Goal: Task Accomplishment & Management: Use online tool/utility

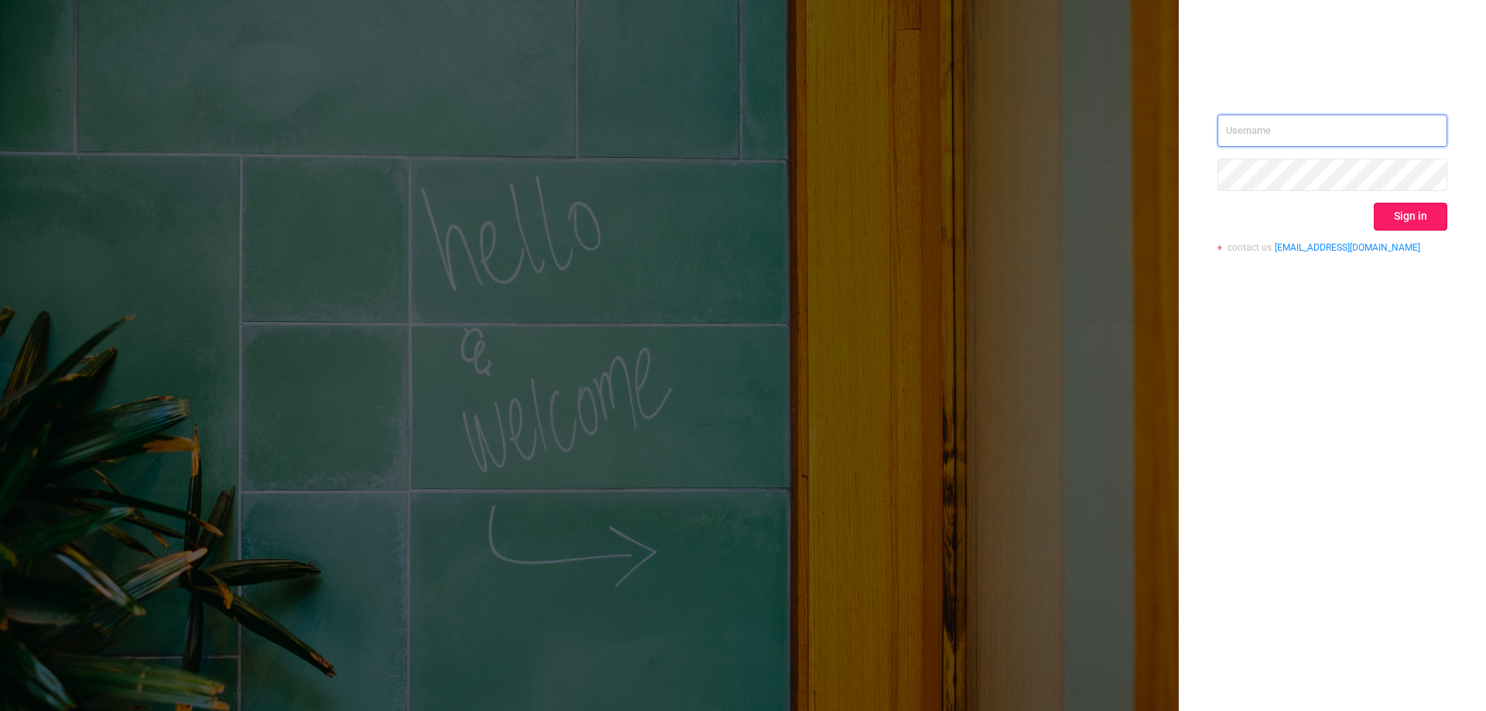
type input "[EMAIL_ADDRESS]"
click at [1404, 220] on button "Sign in" at bounding box center [1410, 217] width 74 height 28
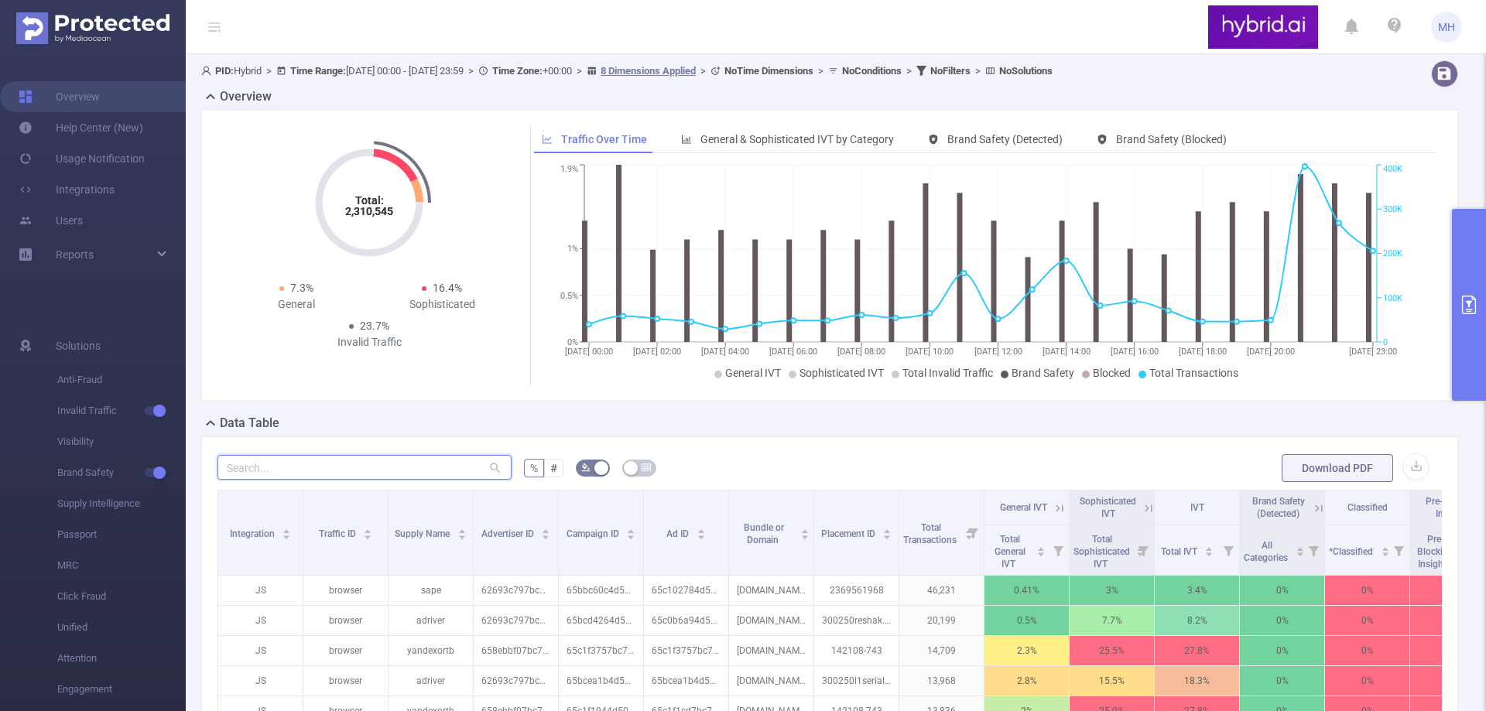
click at [342, 470] on input "text" at bounding box center [364, 467] width 294 height 25
click at [867, 463] on form "% # Download PDF" at bounding box center [829, 468] width 1224 height 31
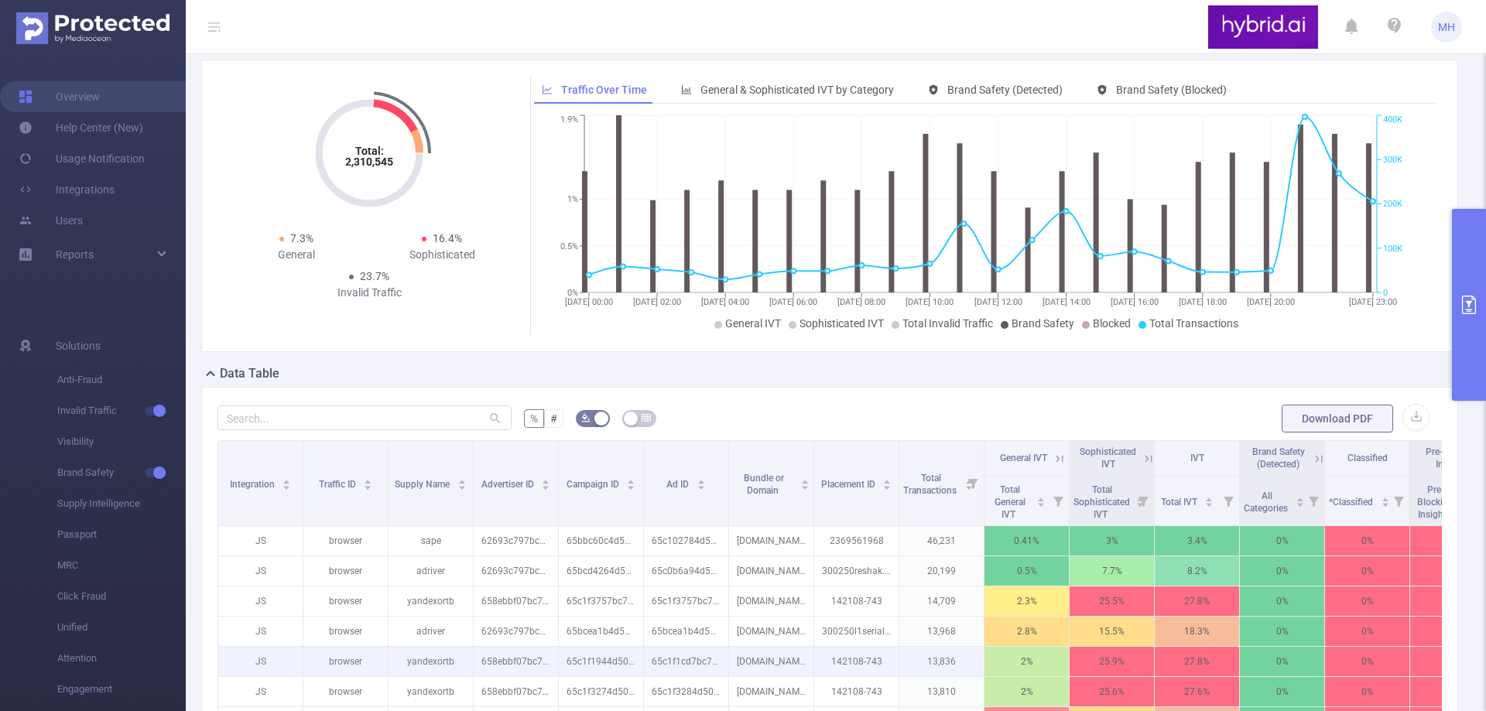
scroll to position [310, 0]
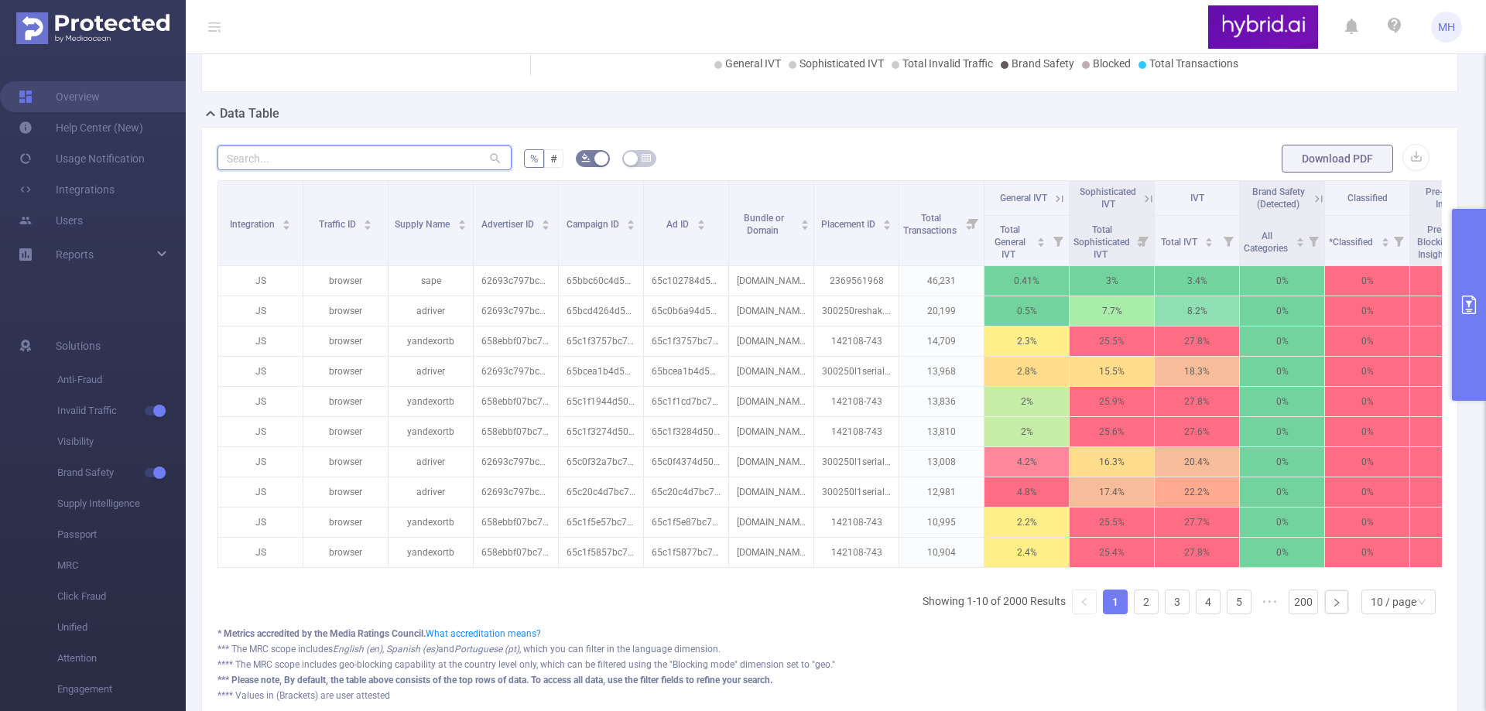
click at [425, 158] on input "text" at bounding box center [364, 157] width 294 height 25
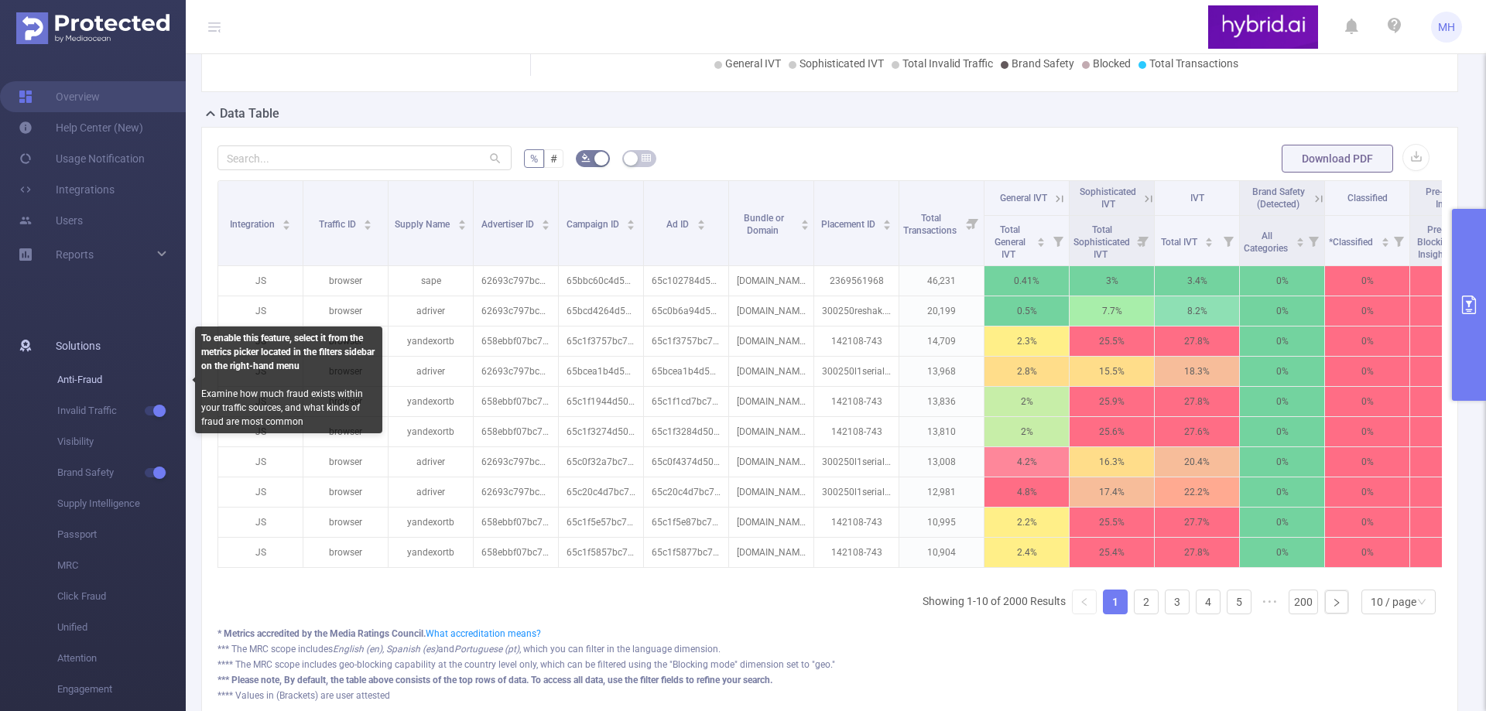
click at [97, 382] on span "Anti-Fraud" at bounding box center [121, 379] width 128 height 31
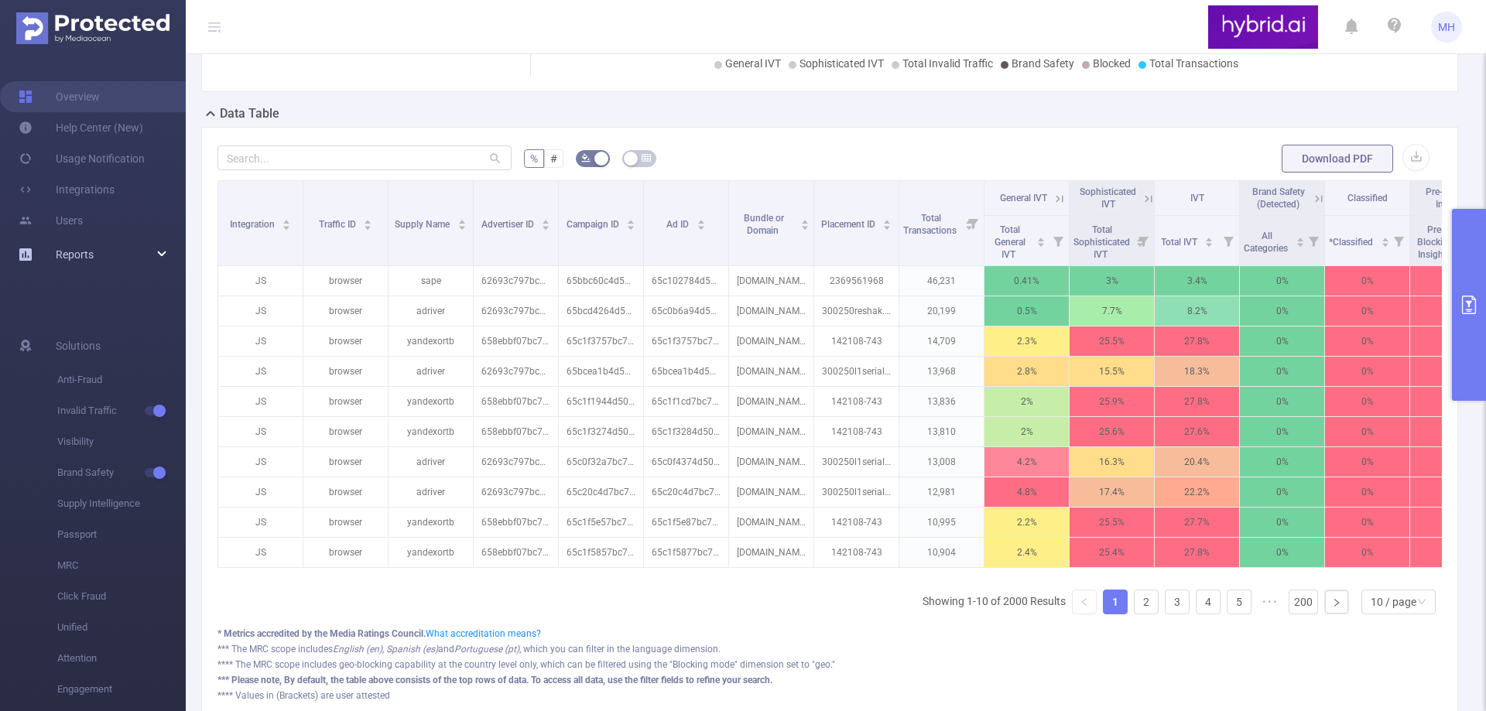
click at [166, 245] on div "Reports" at bounding box center [93, 254] width 186 height 31
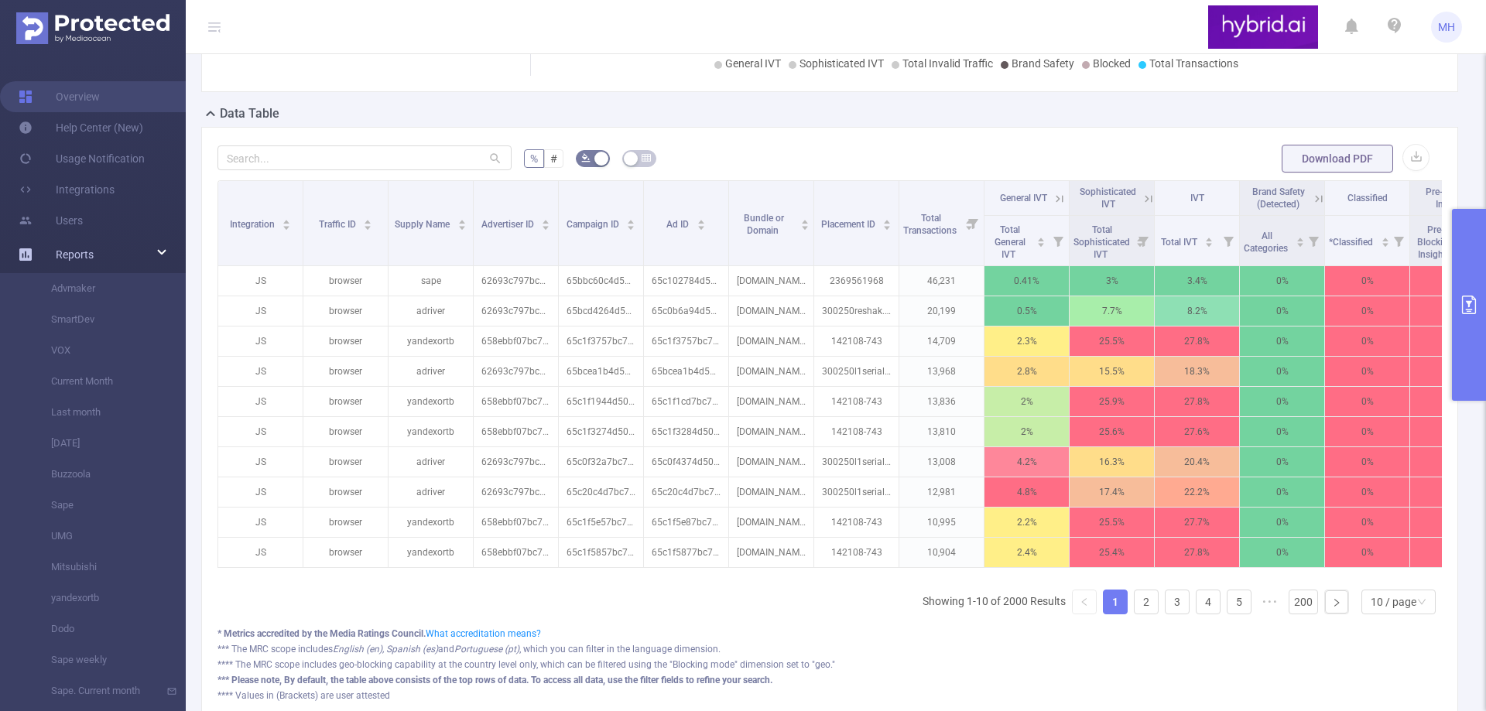
click at [160, 255] on div "Reports" at bounding box center [93, 254] width 186 height 31
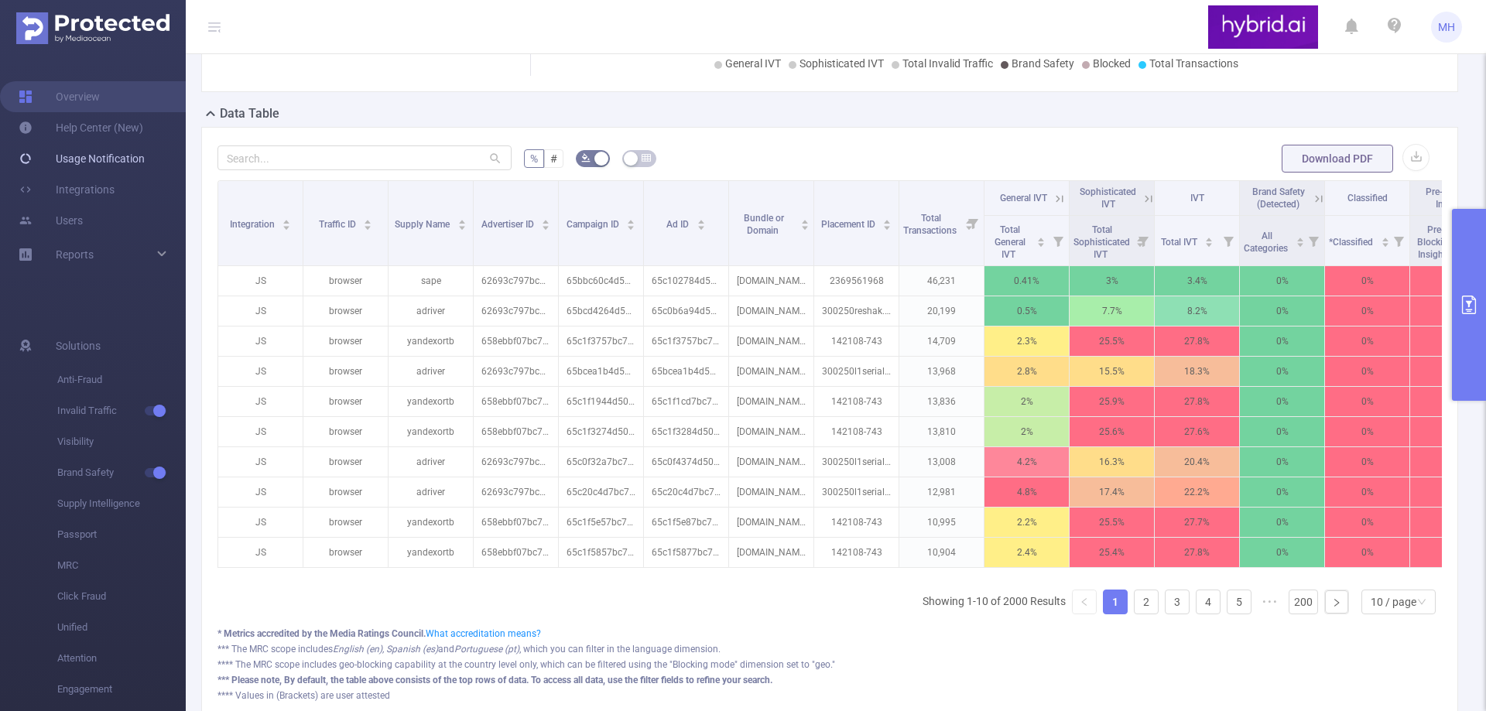
click at [106, 164] on link "Usage Notification" at bounding box center [82, 158] width 126 height 31
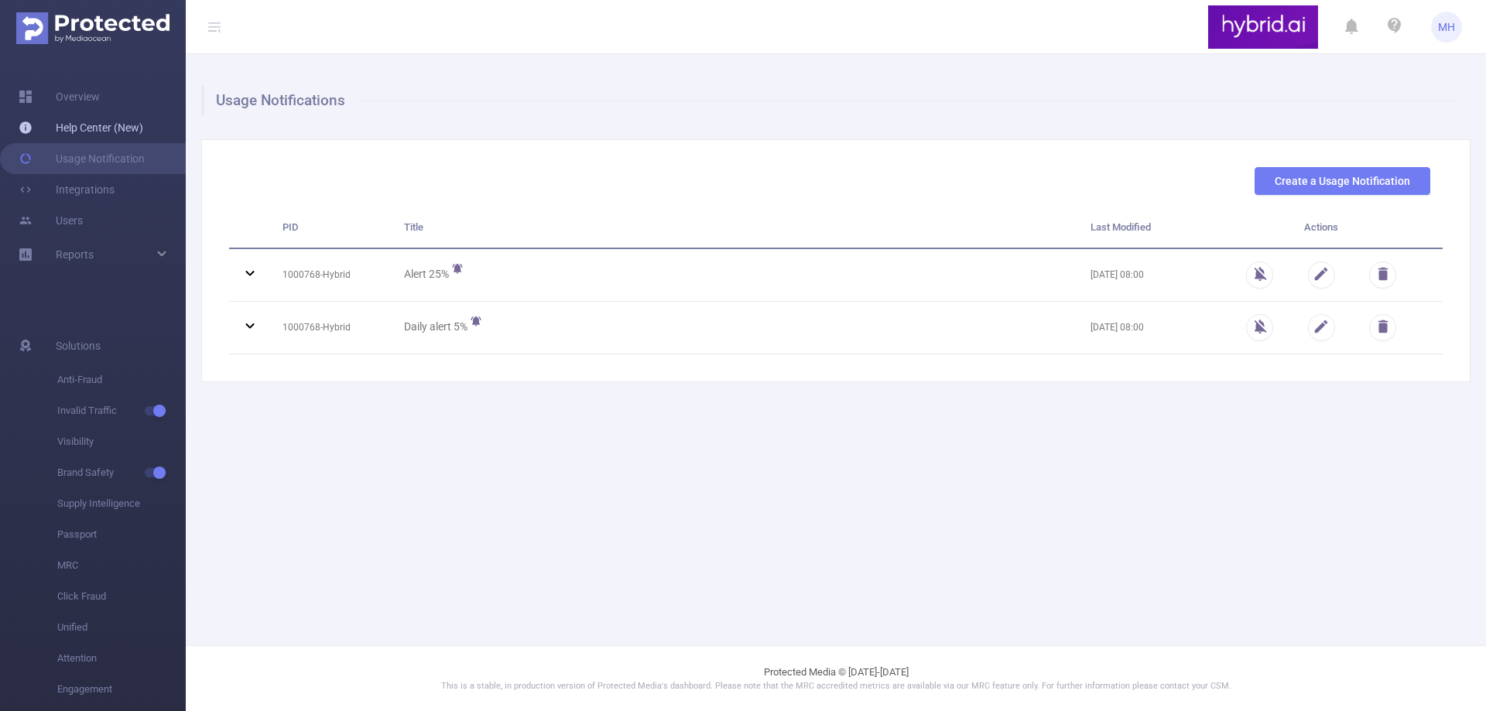
click at [116, 126] on link "Help Center (New)" at bounding box center [81, 127] width 125 height 31
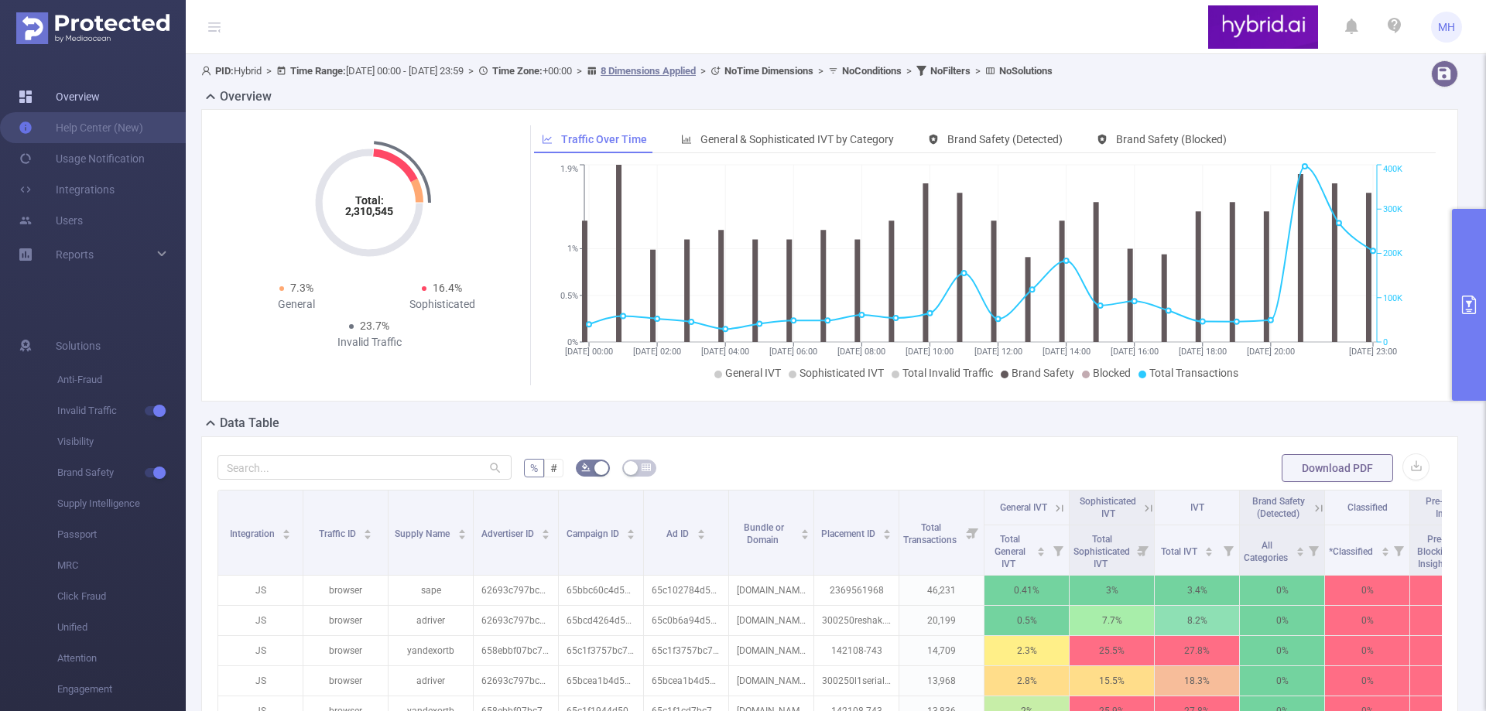
click at [80, 95] on link "Overview" at bounding box center [59, 96] width 81 height 31
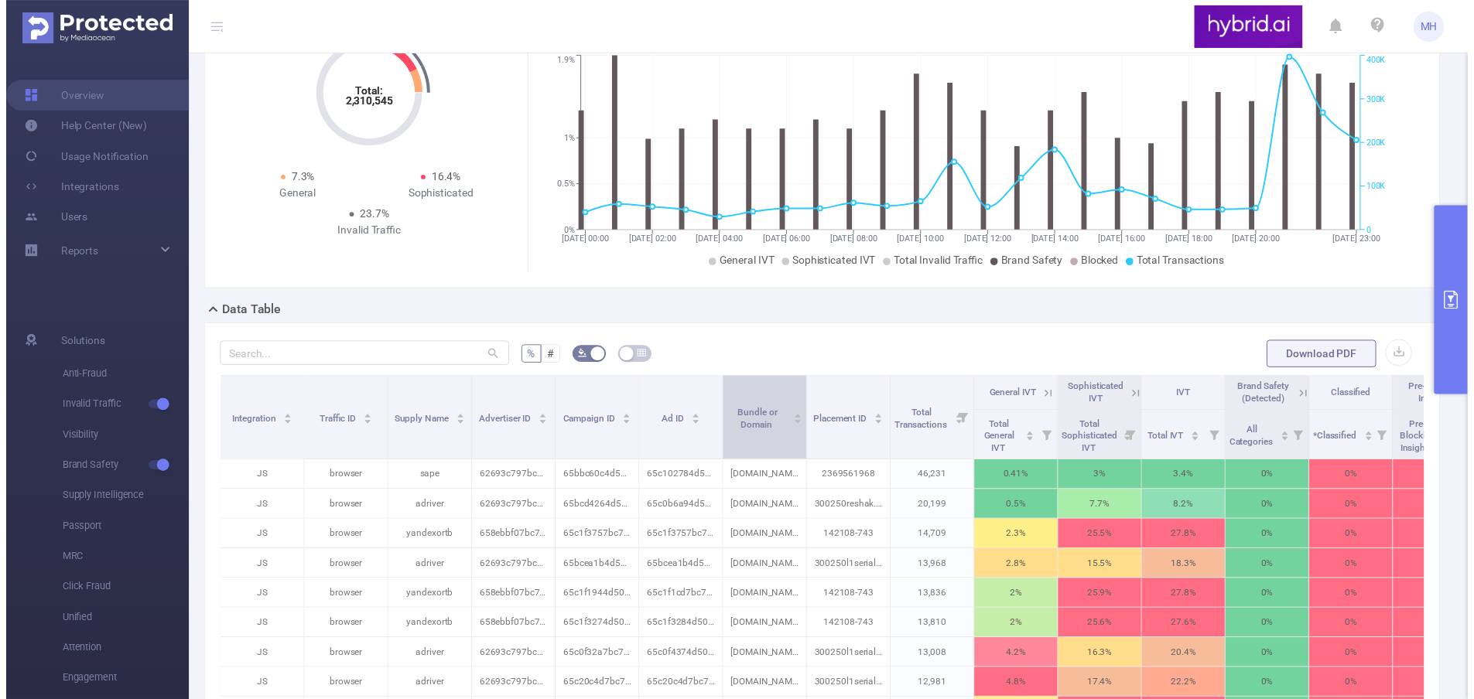
scroll to position [155, 0]
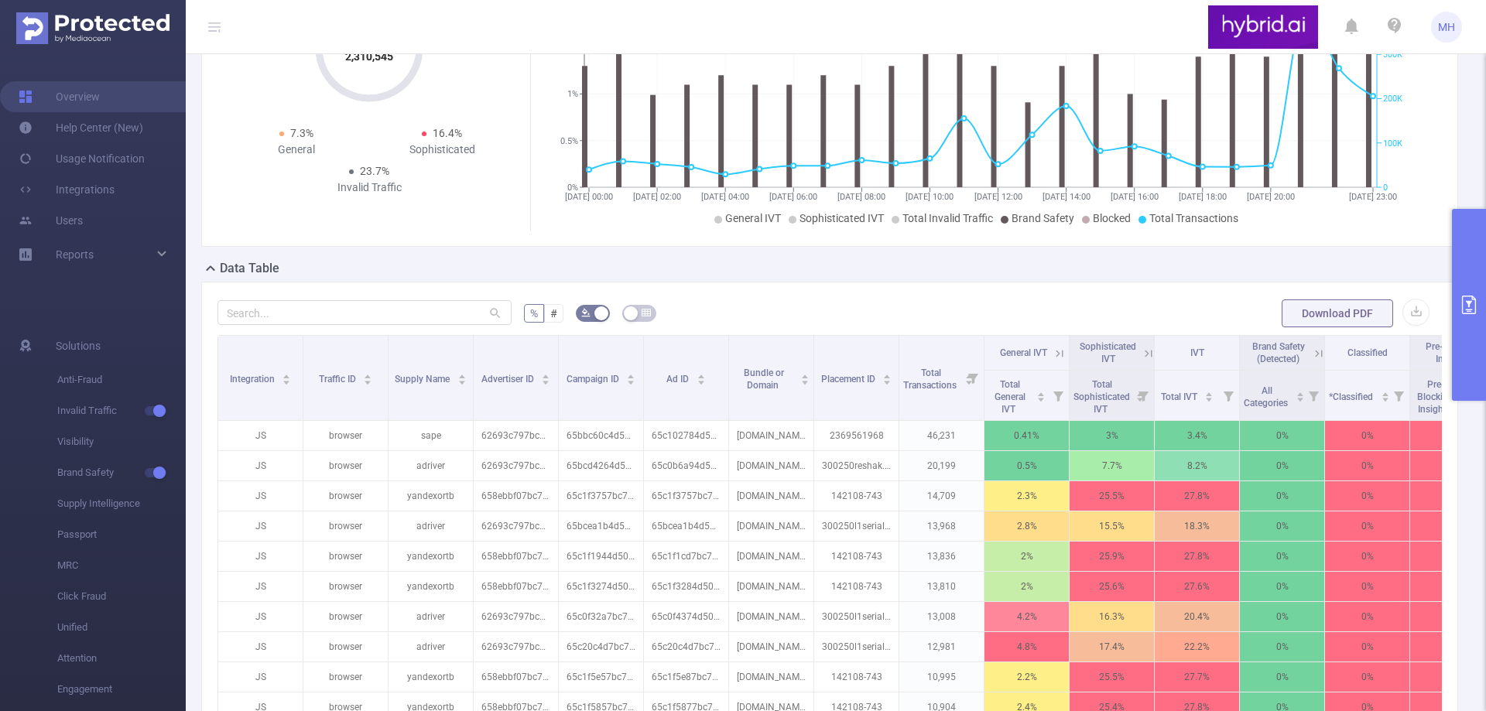
click at [1462, 288] on button "primary" at bounding box center [1469, 305] width 34 height 192
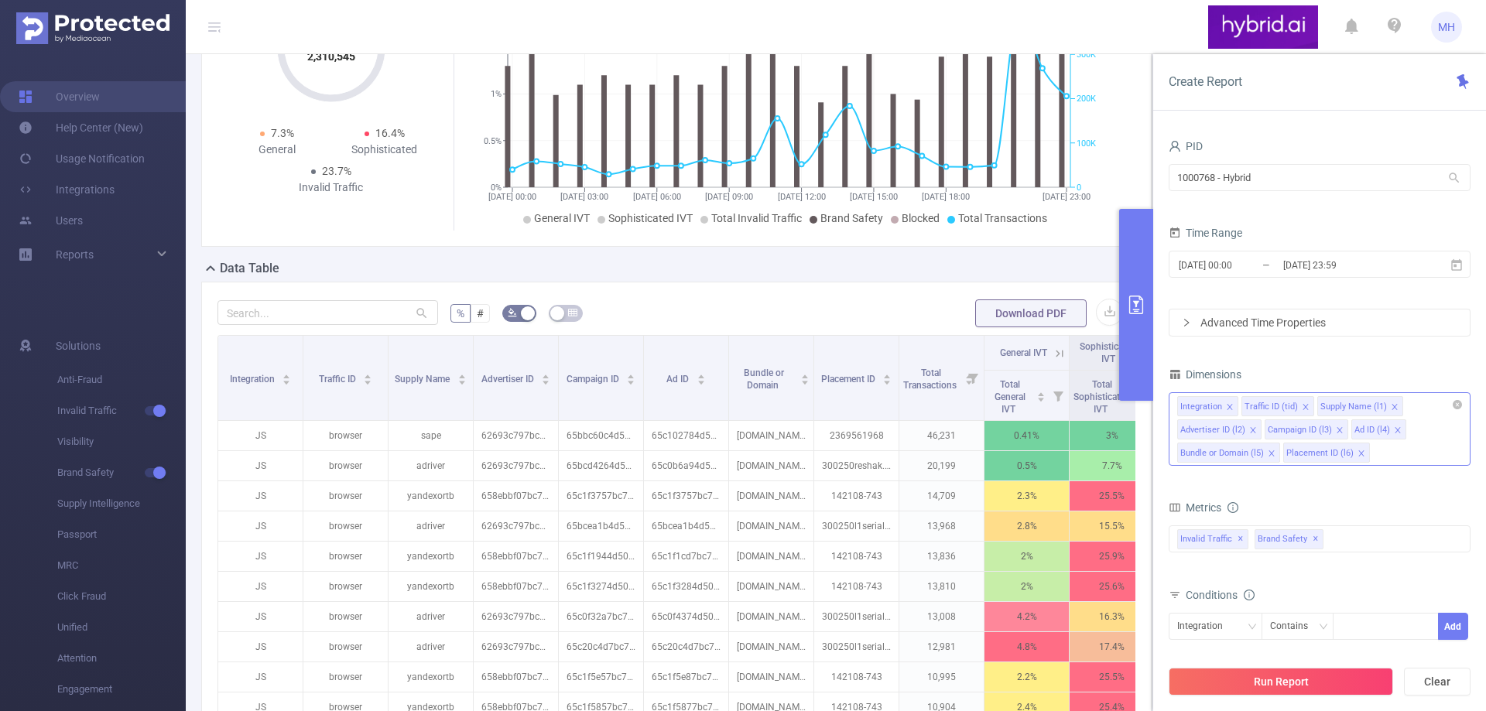
click at [1227, 408] on icon "icon: close" at bounding box center [1230, 407] width 8 height 8
click at [1310, 431] on icon "icon: close" at bounding box center [1309, 429] width 5 height 5
click at [1444, 431] on icon "icon: close" at bounding box center [1448, 430] width 8 height 8
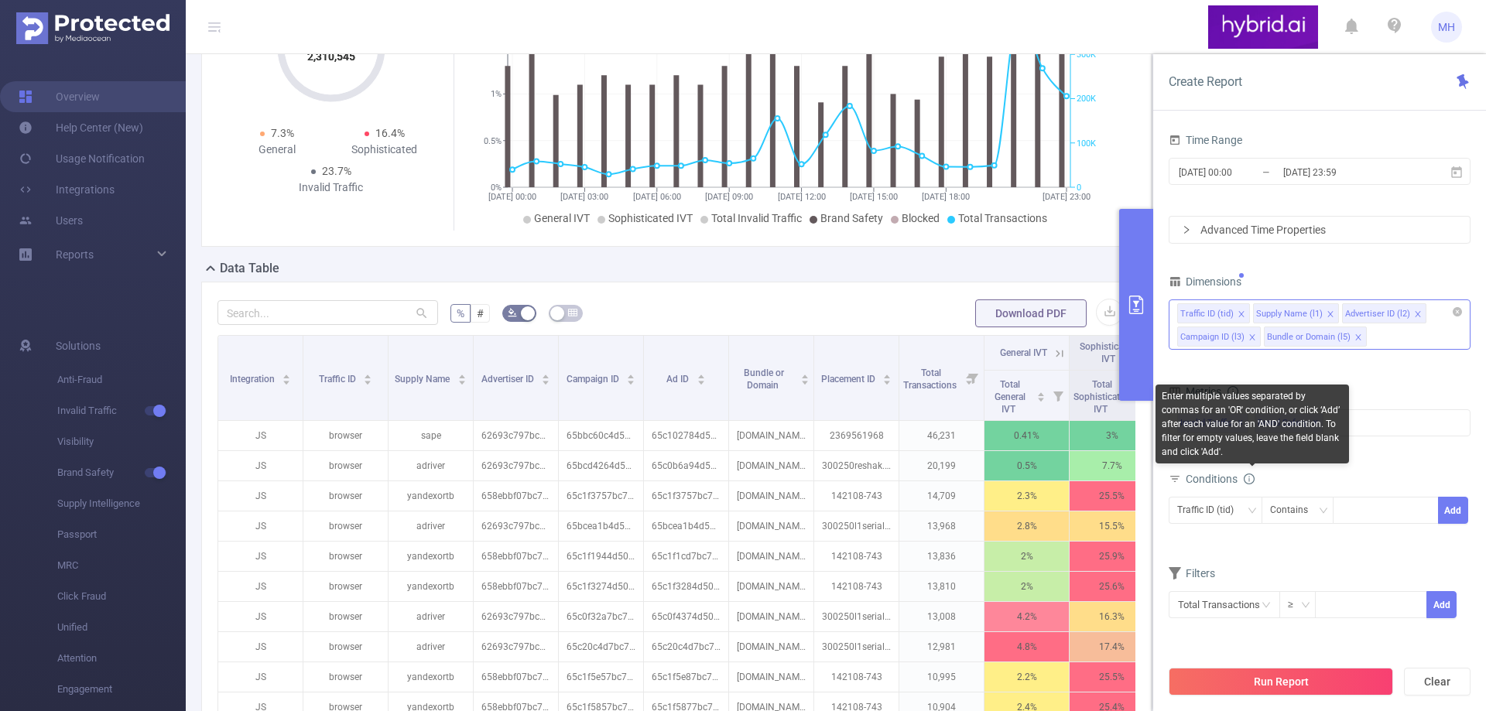
click at [1254, 482] on icon "icon: info-circle" at bounding box center [1248, 479] width 11 height 11
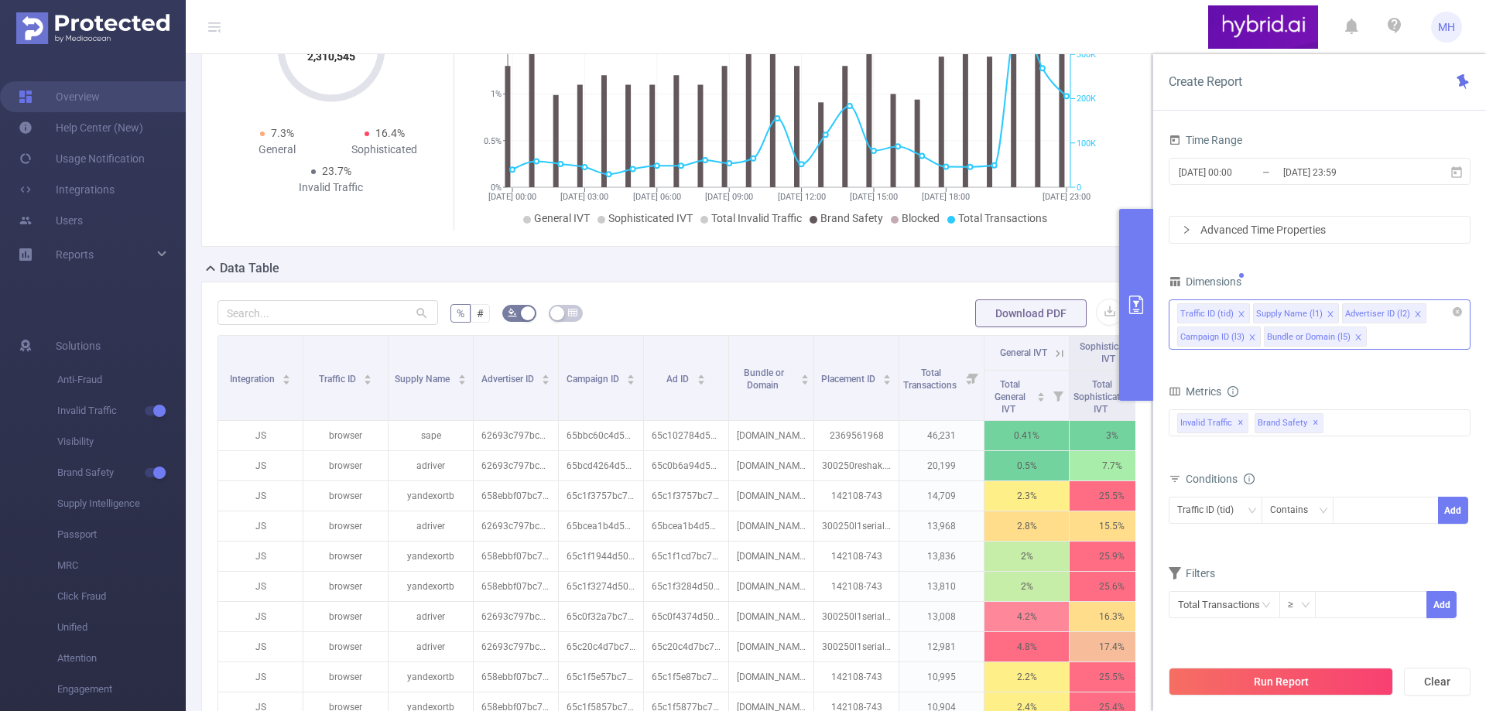
drag, startPoint x: 1285, startPoint y: 470, endPoint x: 1316, endPoint y: 461, distance: 32.3
click at [1316, 461] on div "Metrics Total General IVT Data Centers Disclosed Bots Known Crawlers Irregular …" at bounding box center [1319, 424] width 302 height 87
click at [1266, 597] on input "text" at bounding box center [1223, 604] width 111 height 27
click at [1328, 552] on form "Dimensions Traffic ID (tid) Supply Name (l1) Advertiser ID (l2) Campaign ID (l3…" at bounding box center [1319, 455] width 302 height 368
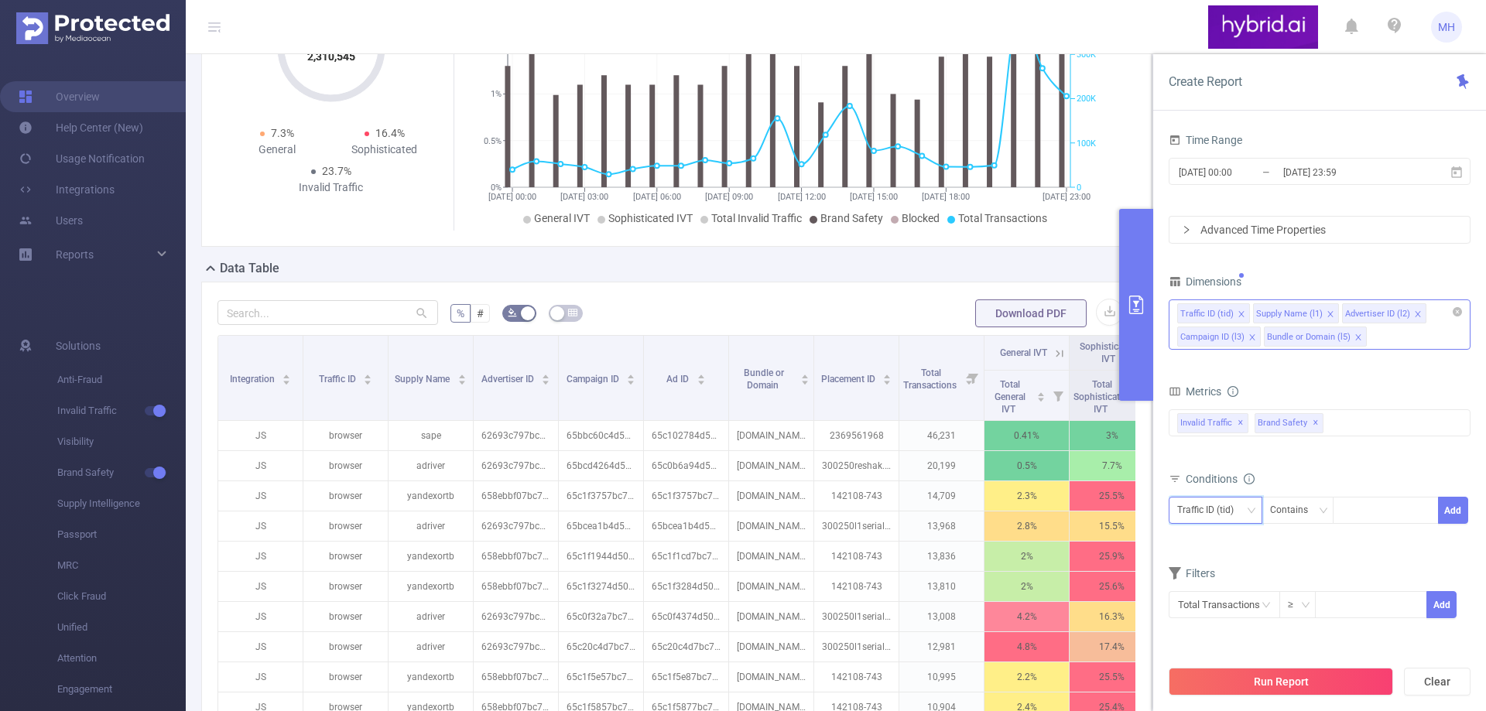
click at [1247, 507] on icon "icon: down" at bounding box center [1251, 510] width 9 height 9
click at [1226, 593] on li "Advertiser ID (l2)" at bounding box center [1229, 592] width 122 height 25
click at [1358, 515] on div at bounding box center [1385, 511] width 89 height 26
paste input "678f47557bc72f4c64fa328e"
type input "678f47557bc72f4c64fa328e"
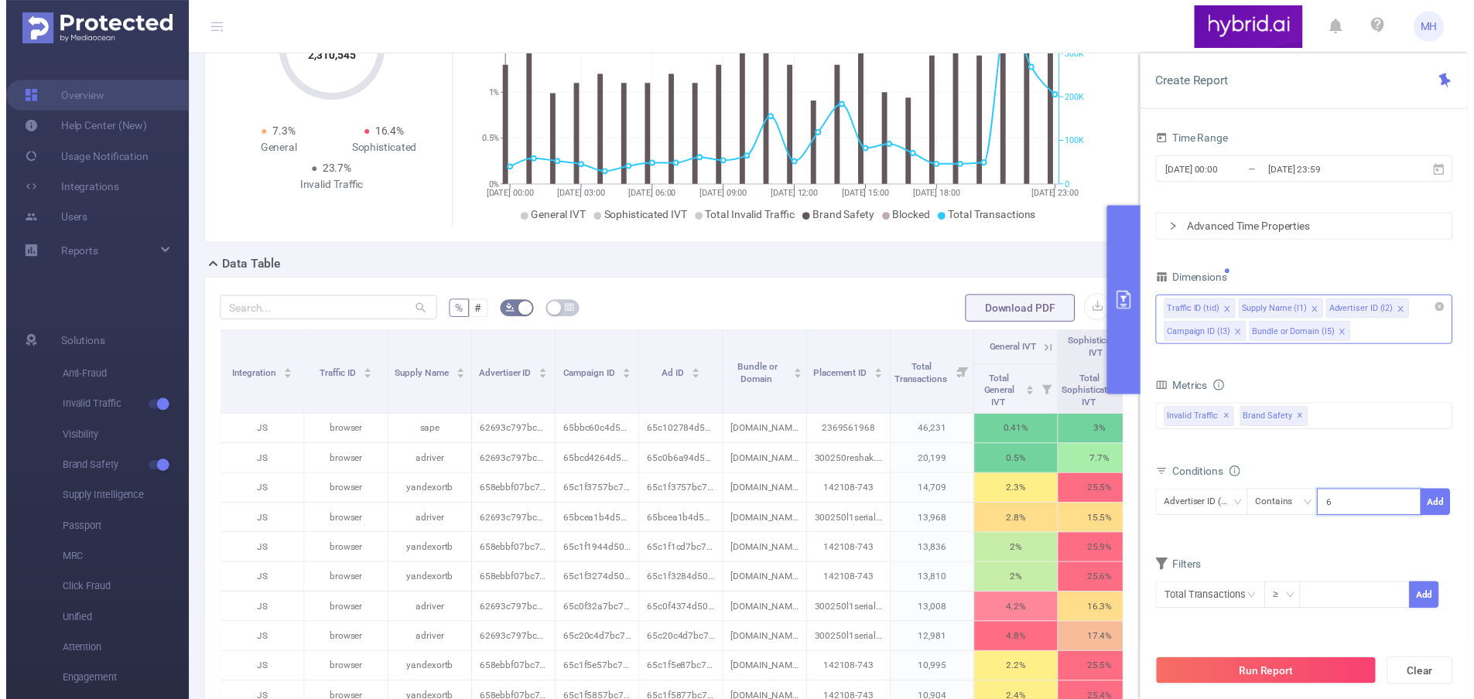
scroll to position [0, 31]
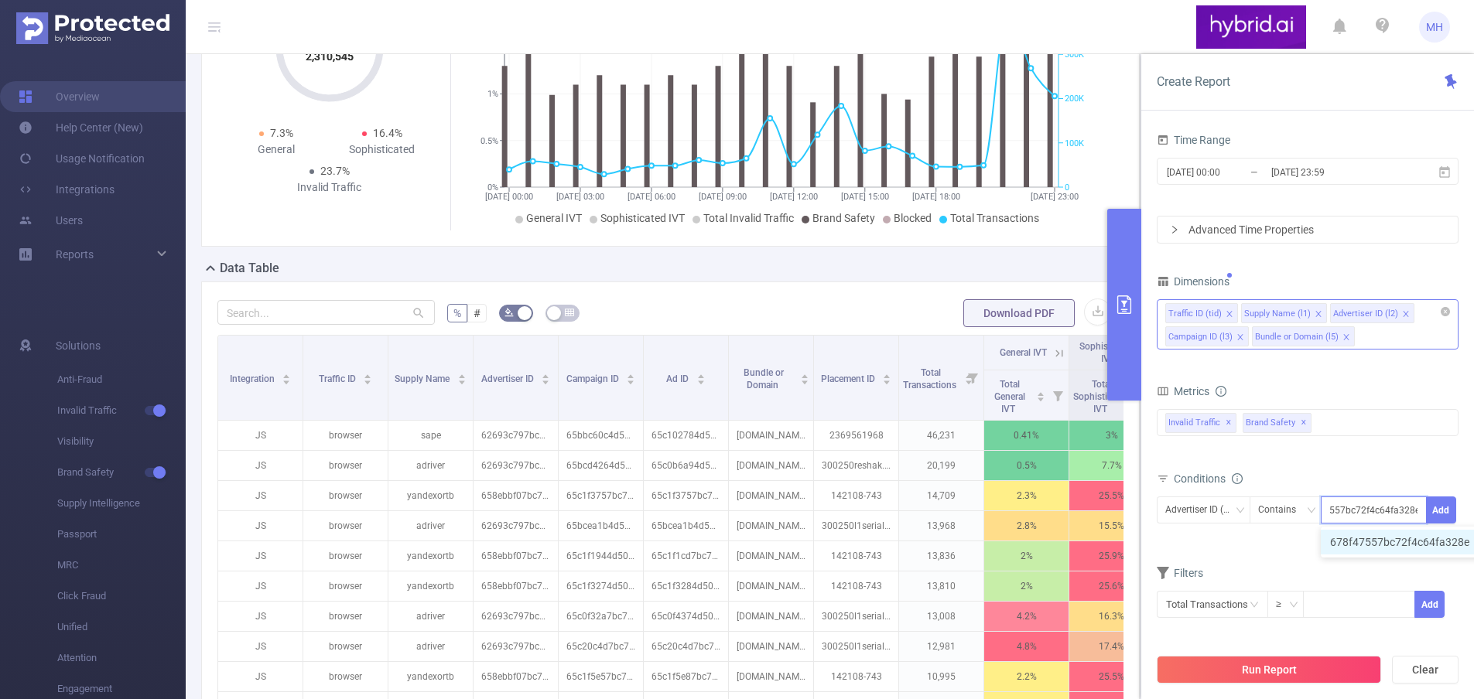
click at [1378, 538] on li "678f47557bc72f4c64fa328e" at bounding box center [1407, 542] width 173 height 25
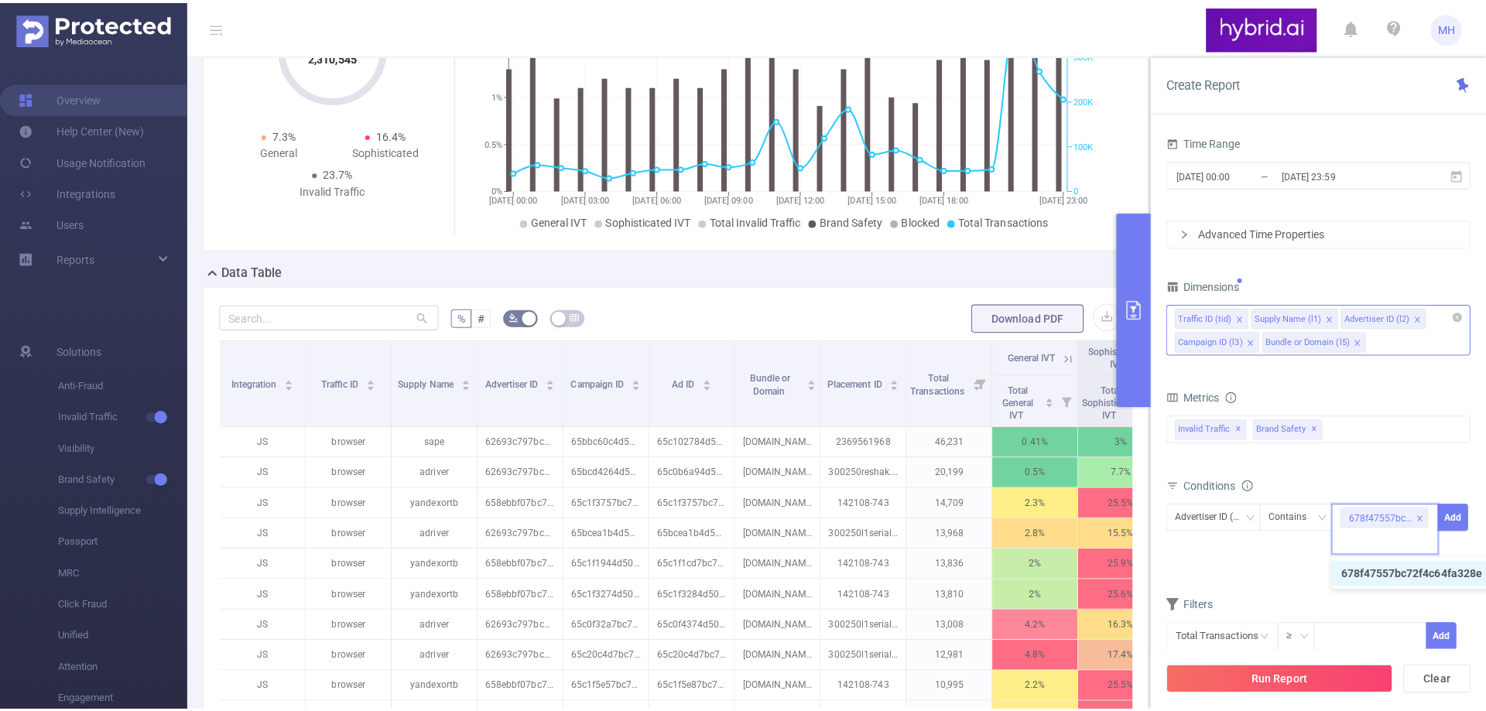
scroll to position [0, 0]
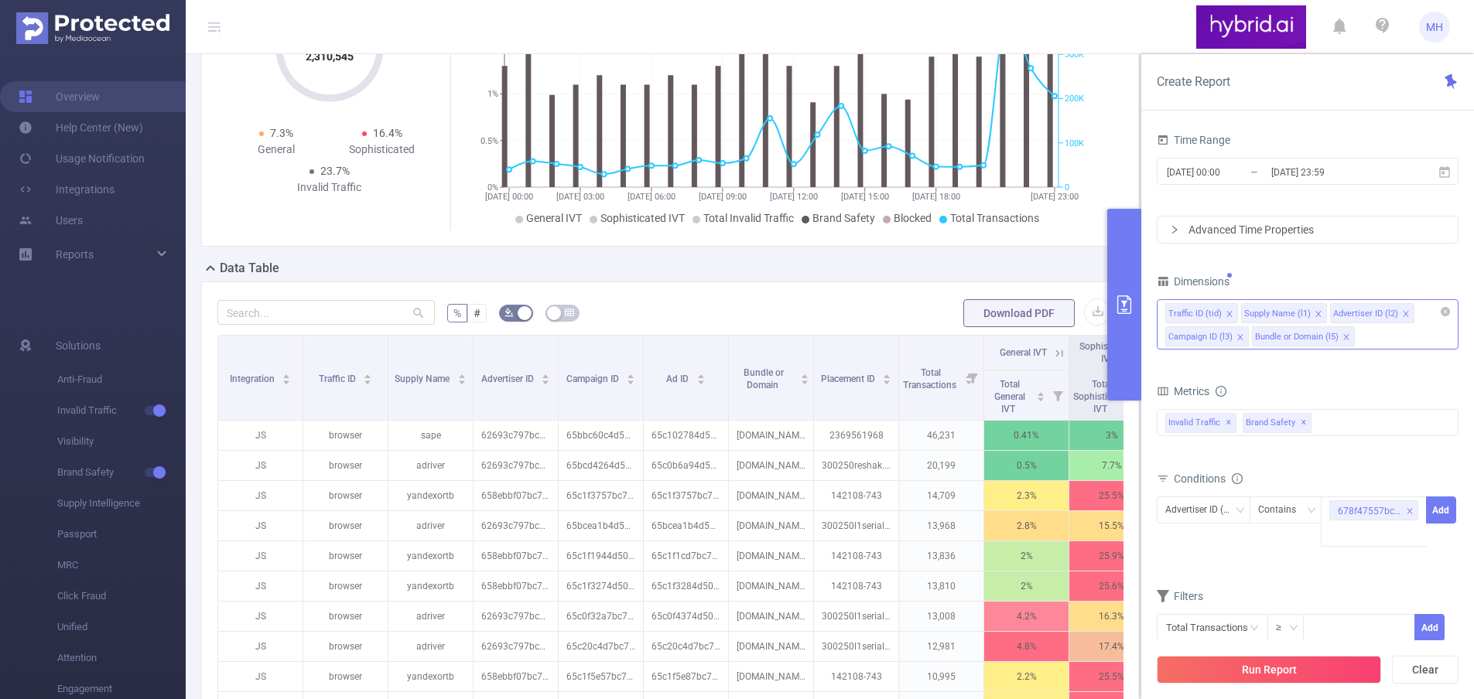
click at [1260, 558] on div "Advertiser ID (l2) Contains 678f47557bc72f4c64fa328e Add" at bounding box center [1308, 527] width 302 height 67
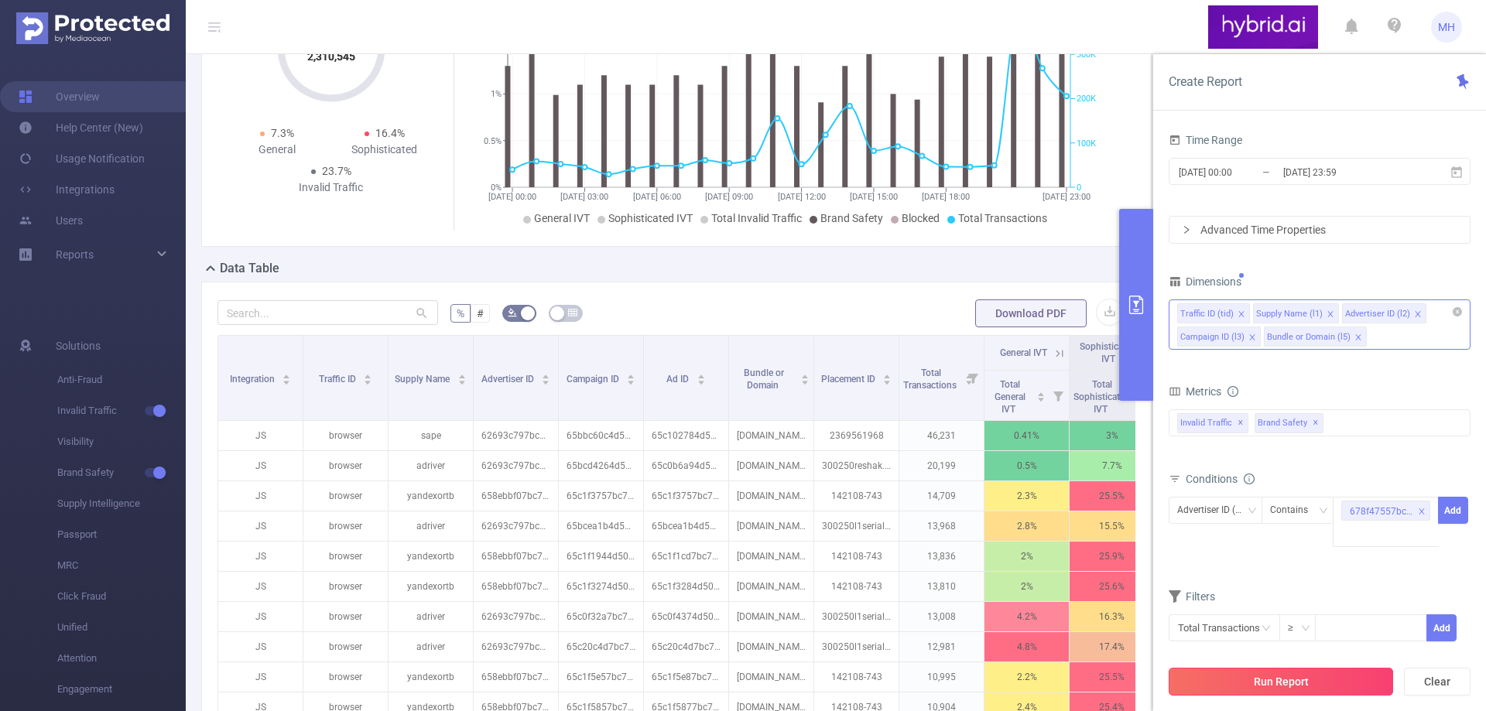
click at [1286, 686] on button "Run Report" at bounding box center [1280, 682] width 224 height 28
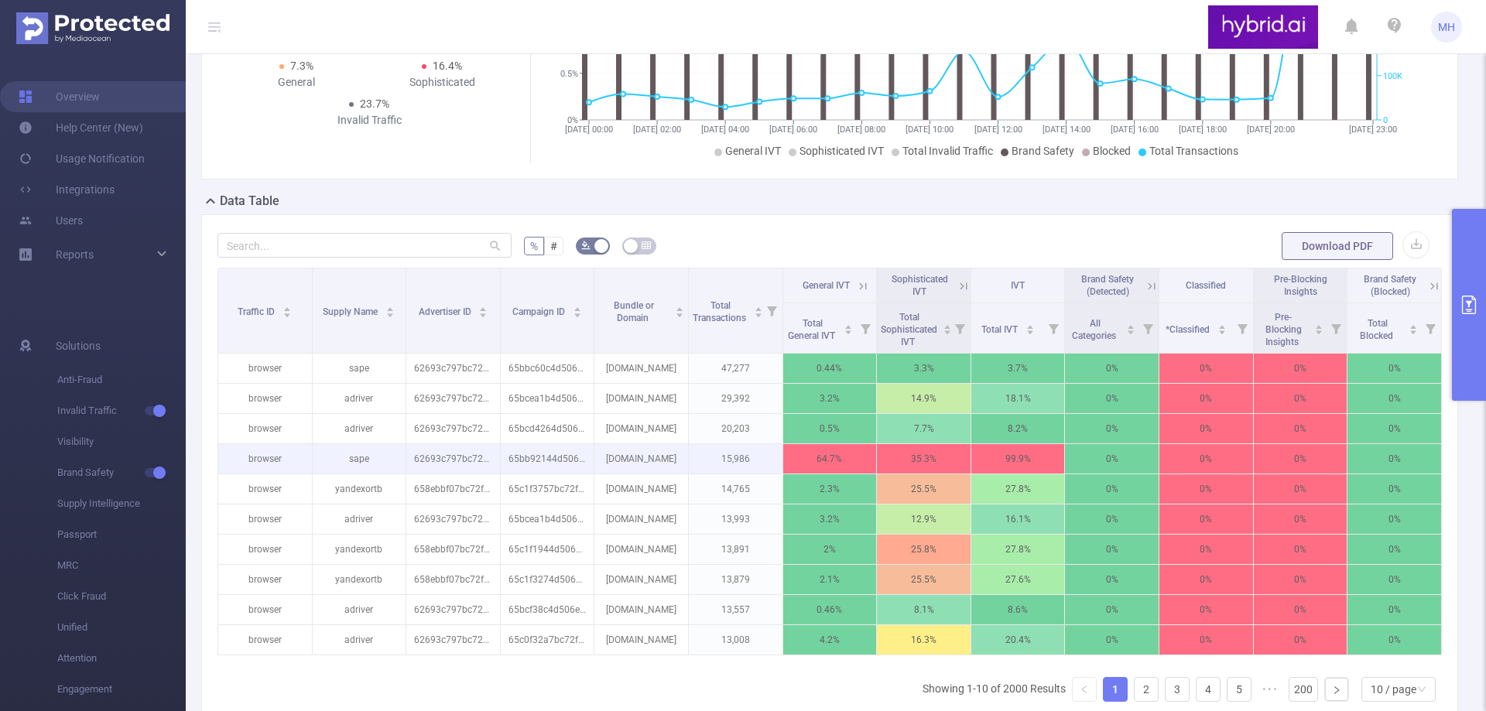
scroll to position [272, 0]
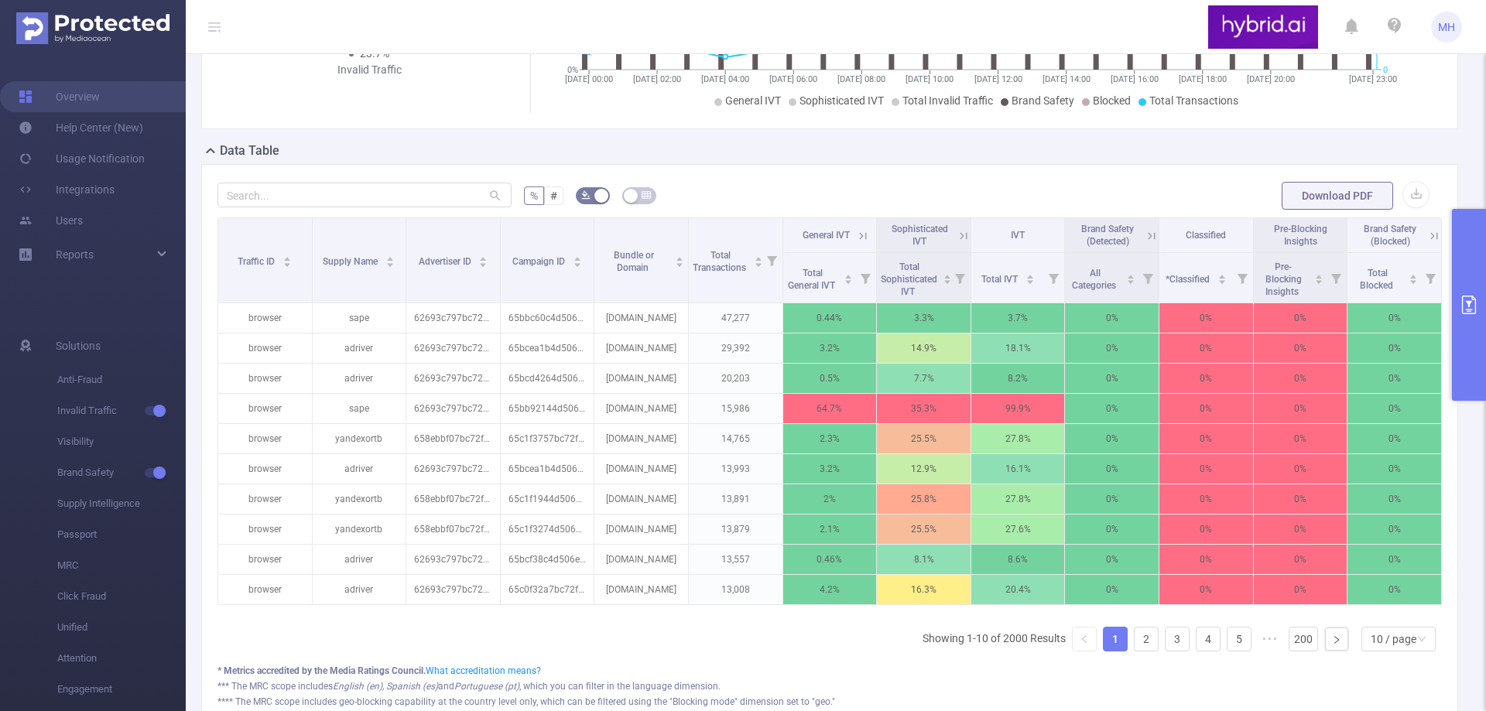
click at [1465, 283] on button "primary" at bounding box center [1469, 305] width 34 height 192
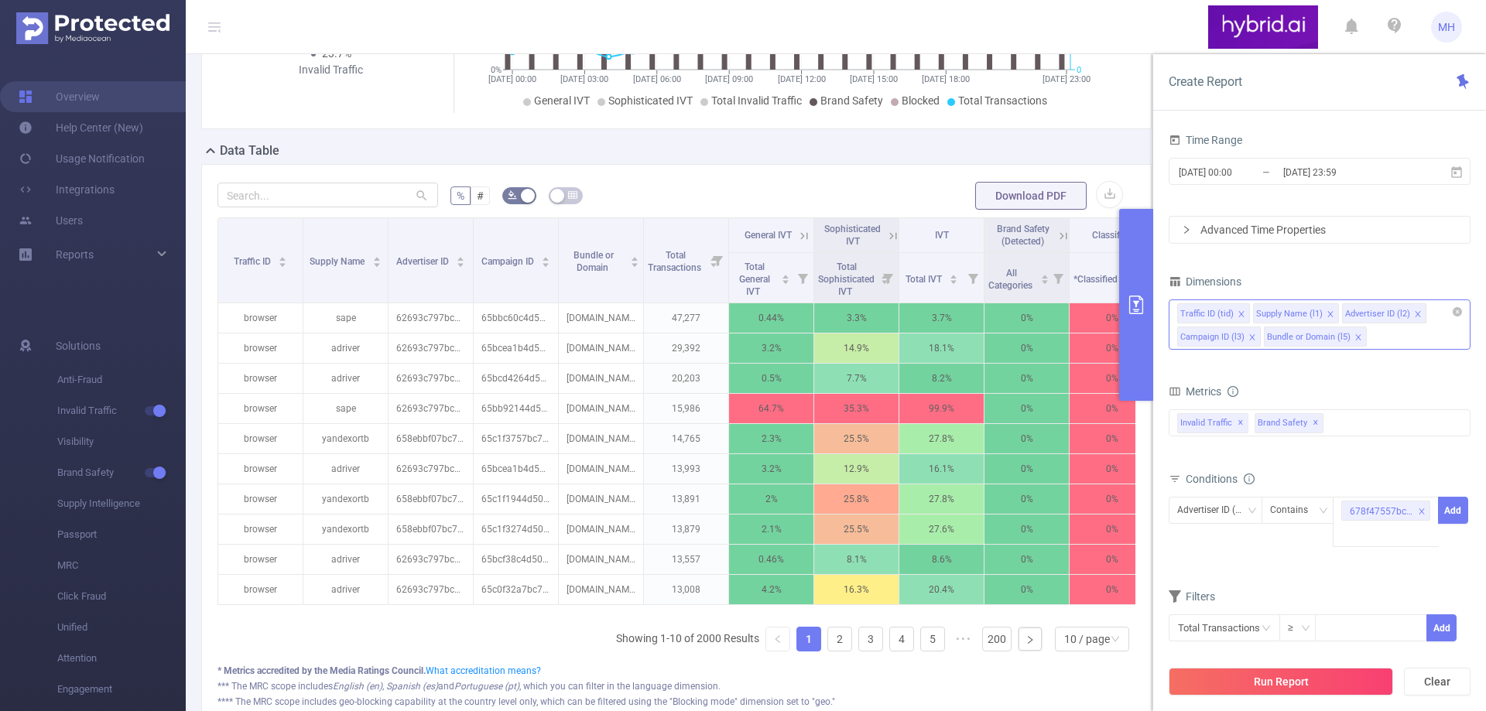
click at [1359, 338] on icon "icon: close" at bounding box center [1358, 337] width 8 height 8
click at [1250, 681] on button "Run Report" at bounding box center [1280, 682] width 224 height 28
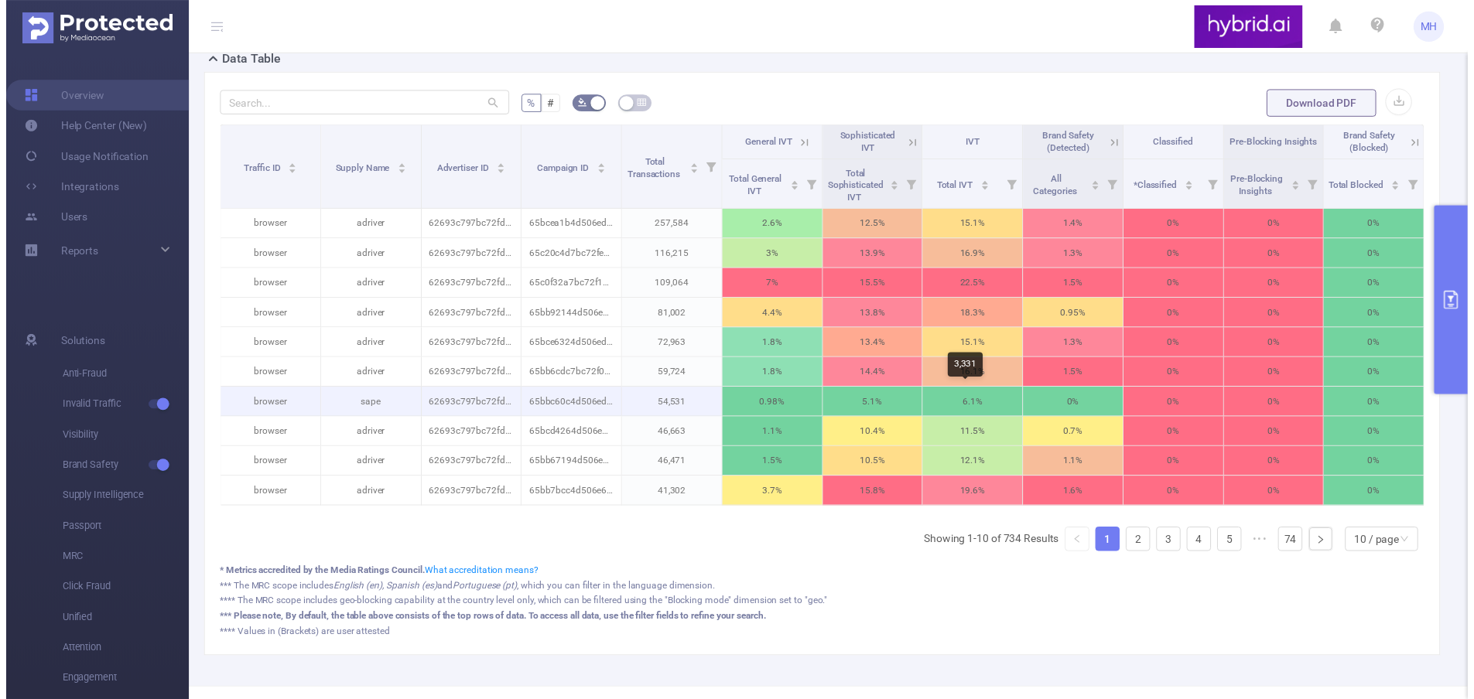
scroll to position [209, 0]
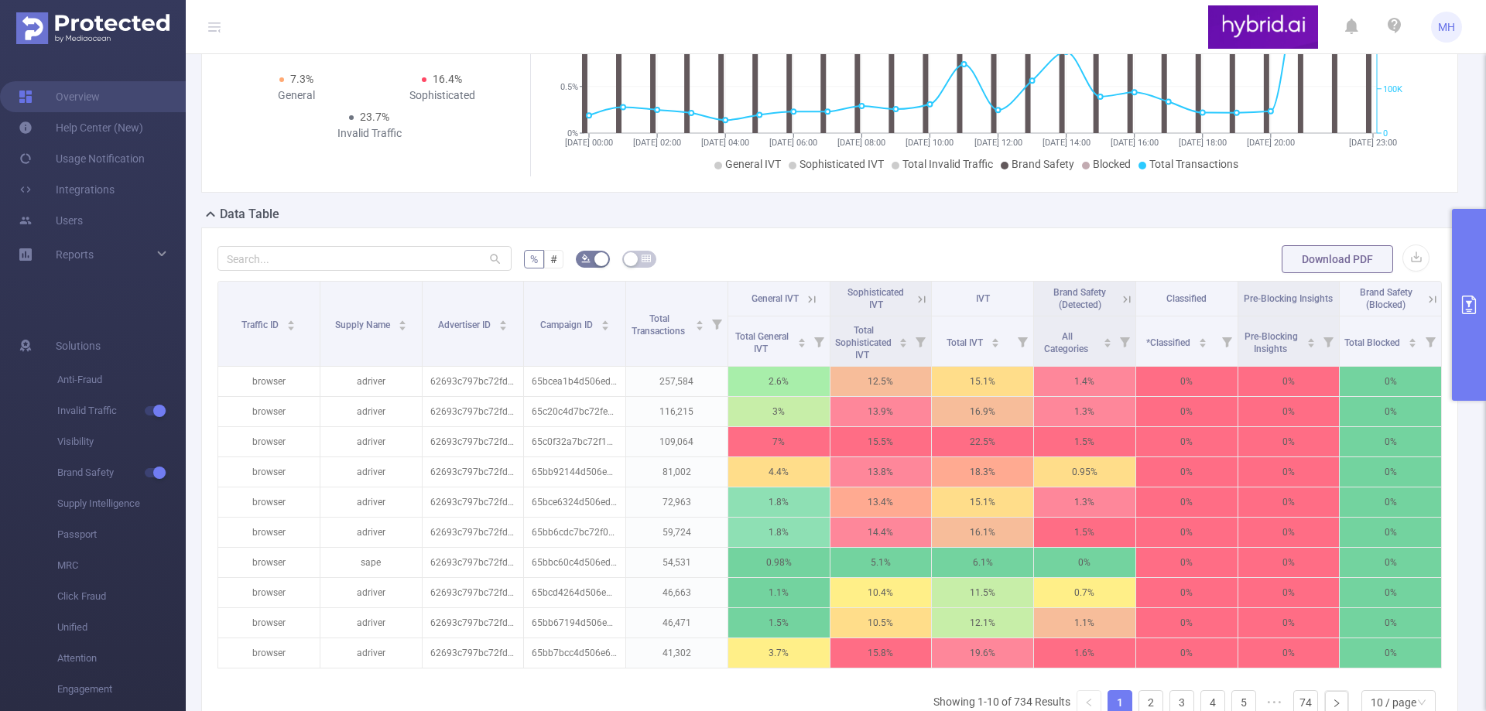
click at [1464, 281] on button "primary" at bounding box center [1469, 305] width 34 height 192
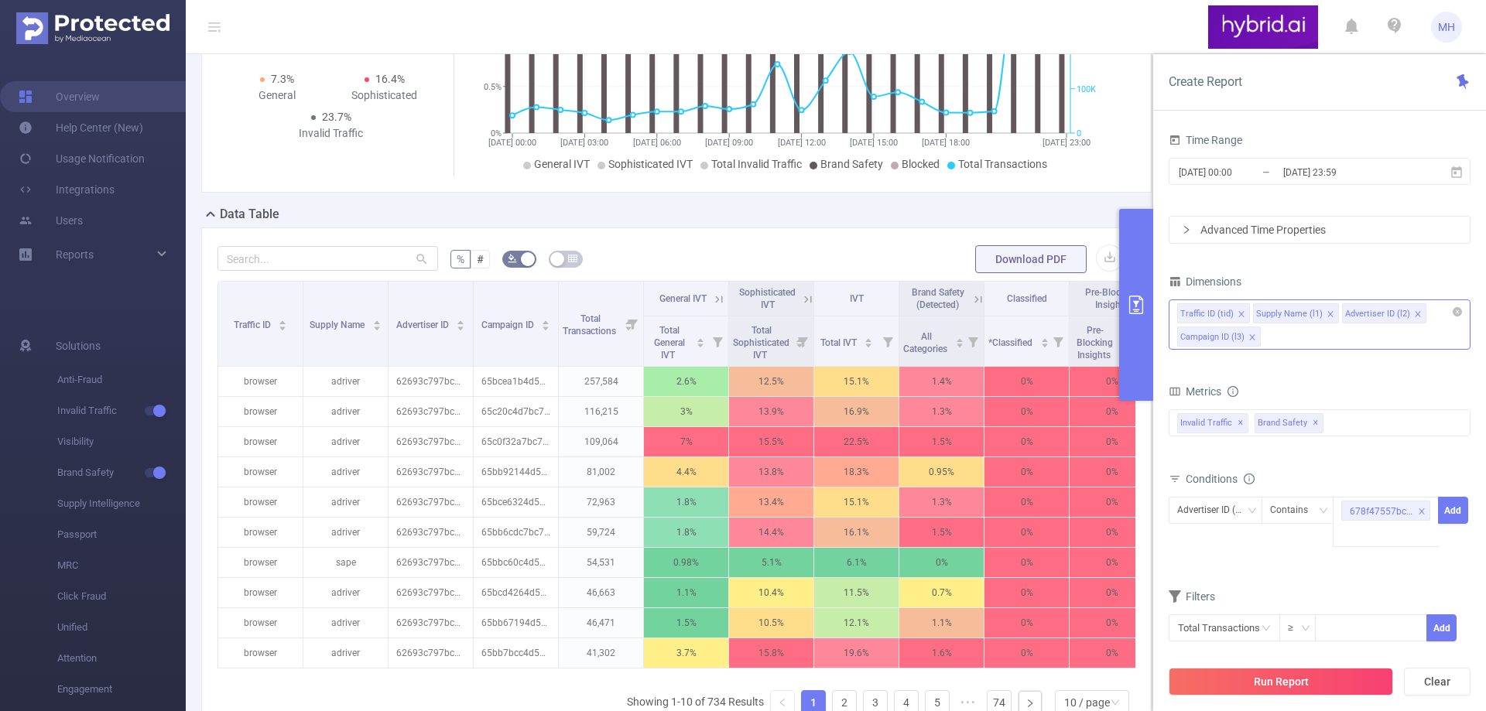
click at [1313, 328] on div "Traffic ID (tid) Supply Name (l1) Advertiser ID (l2) Campaign ID (l3)" at bounding box center [1319, 324] width 302 height 50
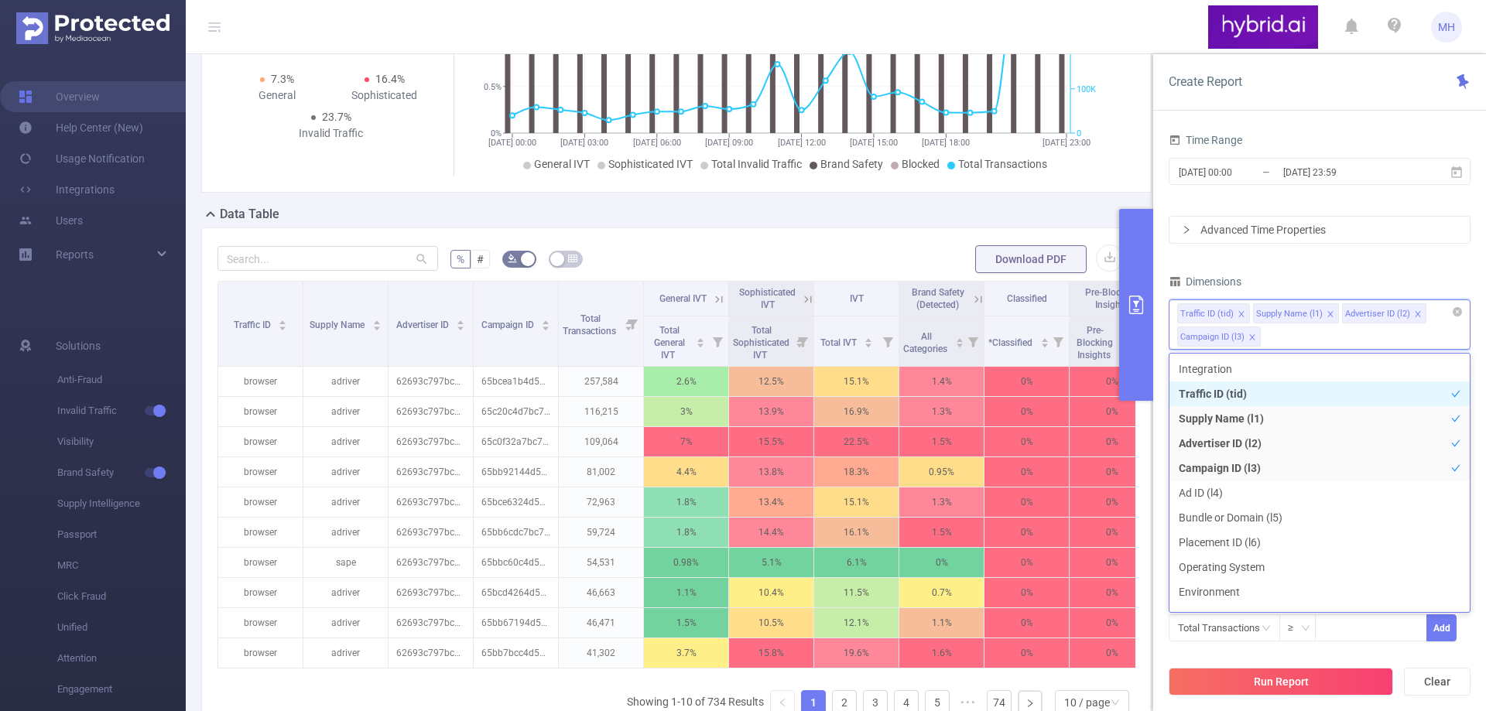
type input "в"
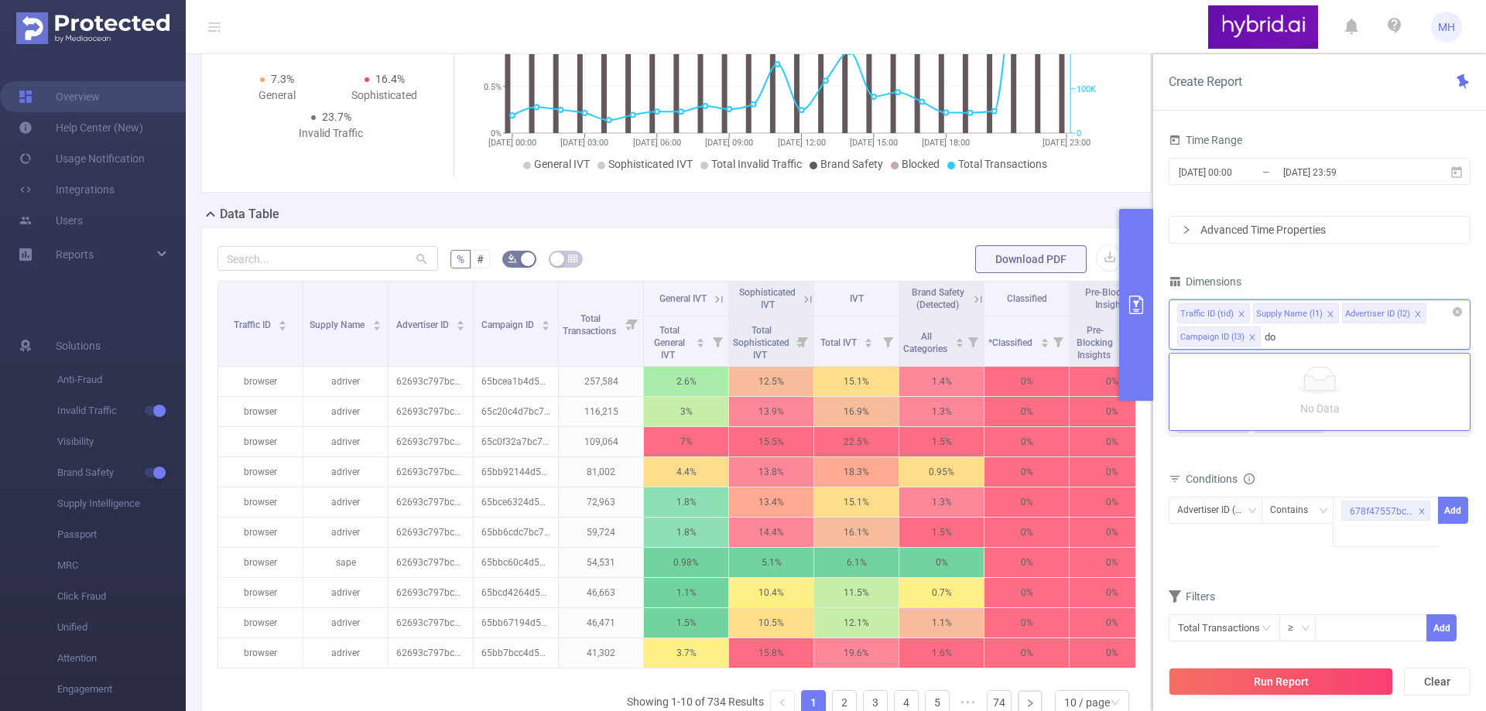
type input "d"
type input "b"
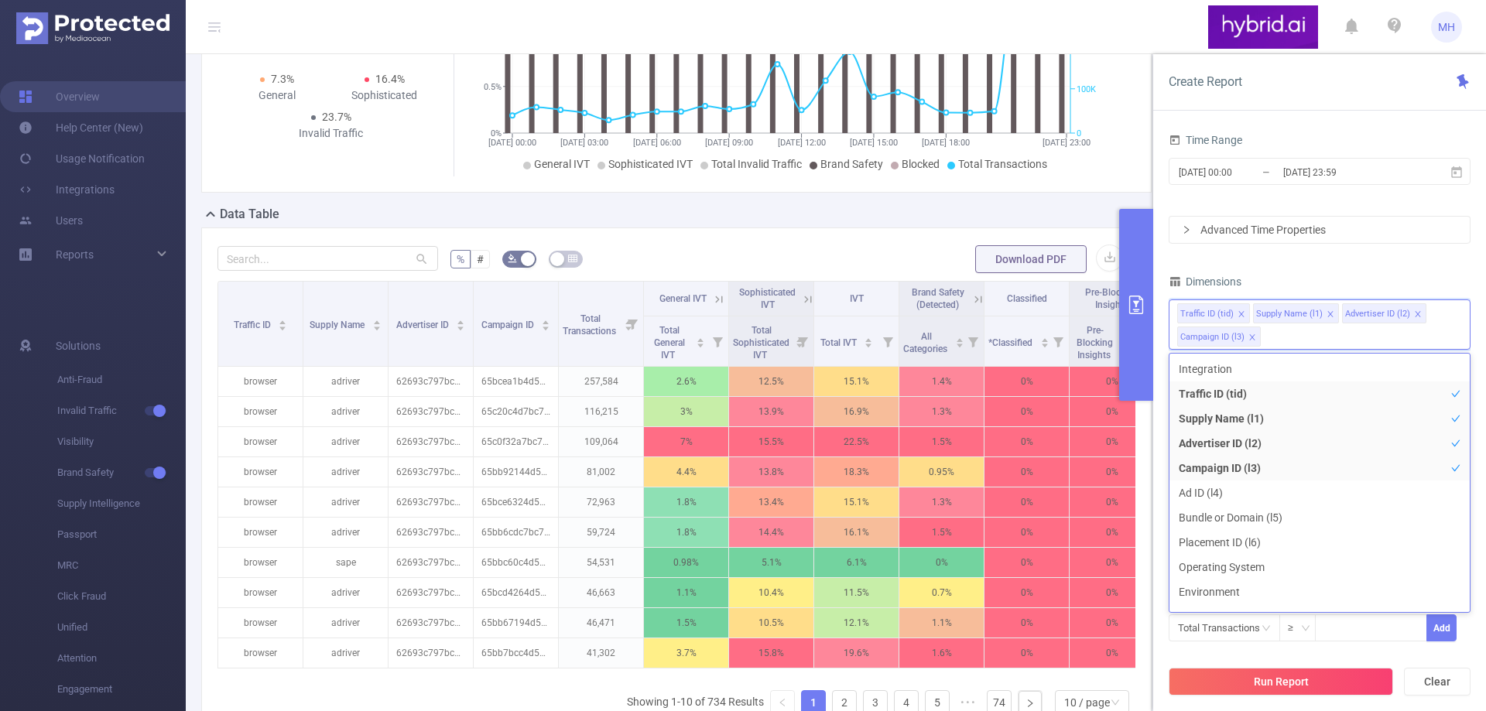
click at [1307, 265] on div "PID 1000768 - Hybrid 1000768 - Hybrid Time Range [DATE] 00:00 _ [DATE] 23:59 Ad…" at bounding box center [1319, 352] width 302 height 619
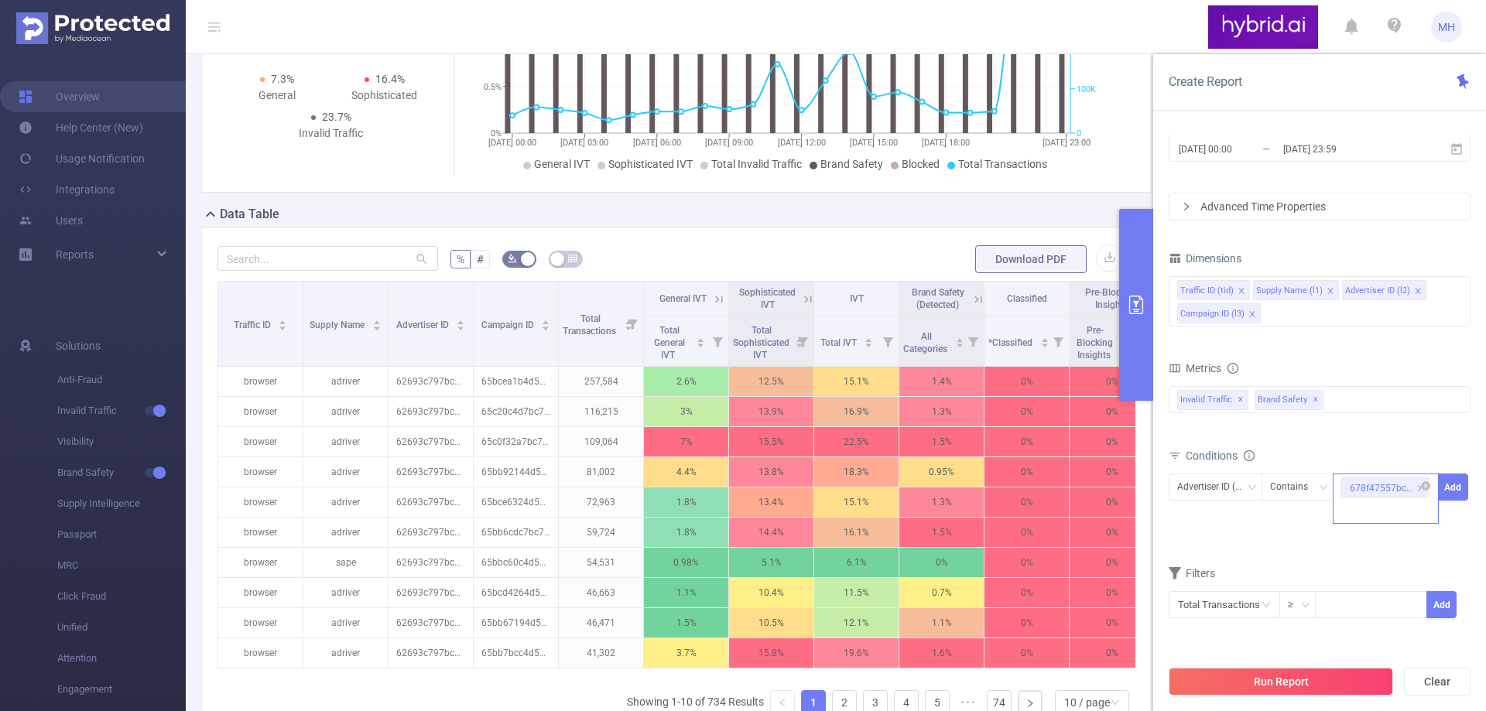
click at [1364, 512] on div "678f47557bc72f4c64fa328e" at bounding box center [1385, 499] width 106 height 50
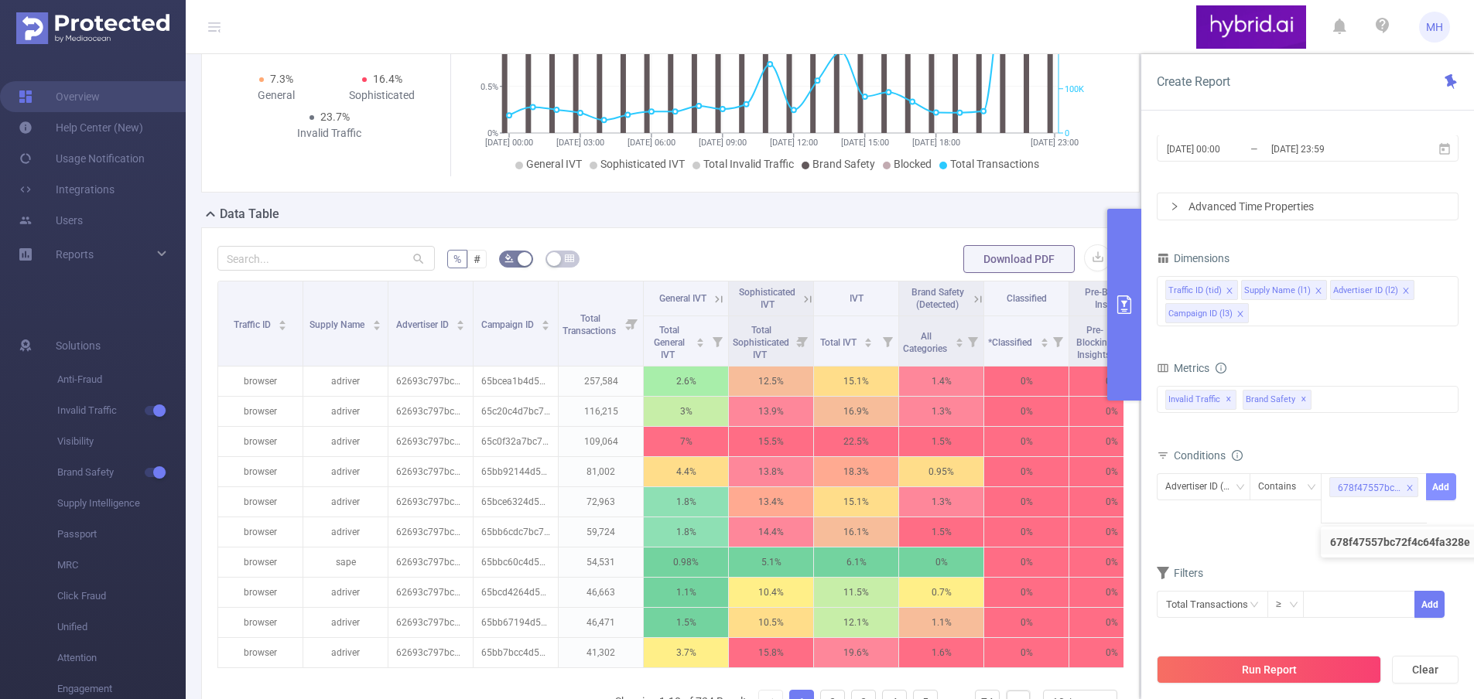
click at [1453, 495] on button "Add" at bounding box center [1441, 487] width 30 height 27
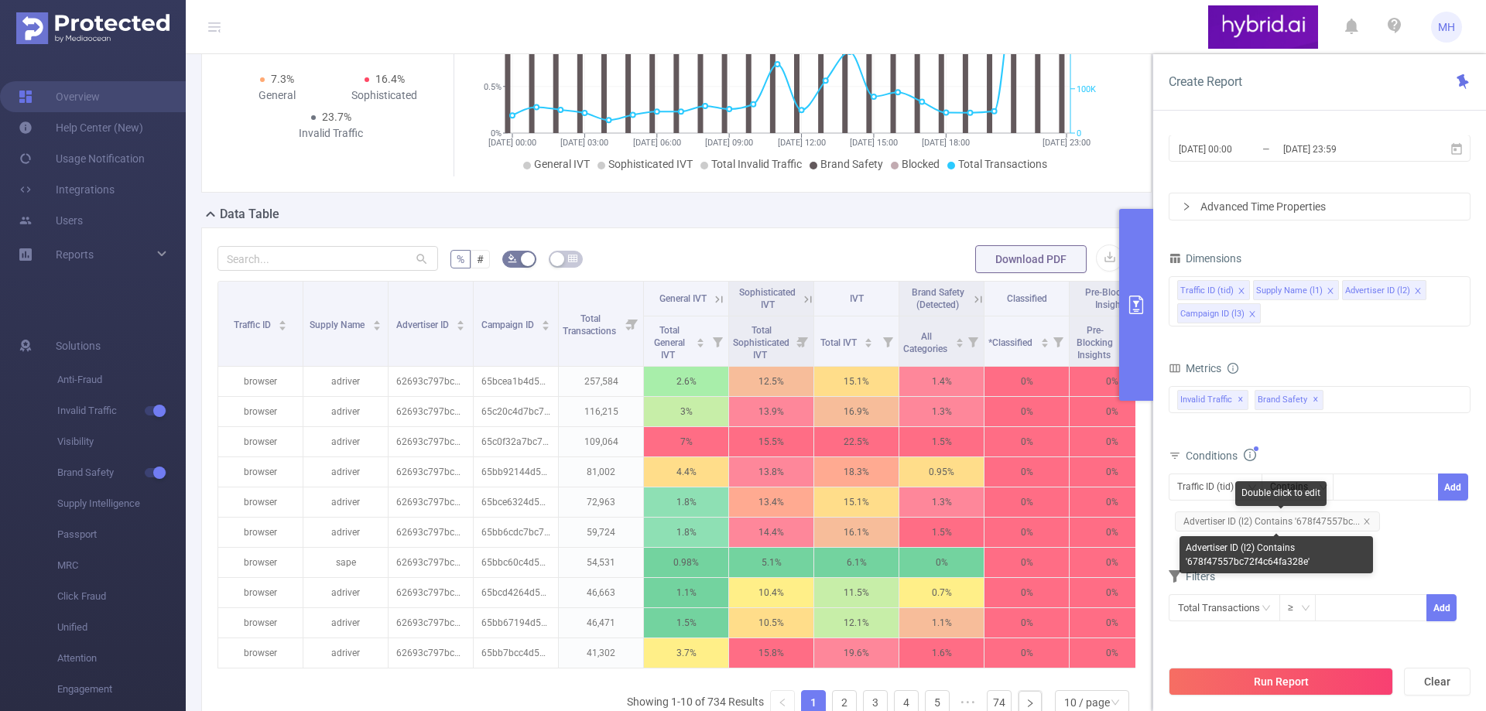
click at [1251, 525] on span "Advertiser ID (l2) Contains '678f47557bc..." at bounding box center [1277, 521] width 205 height 20
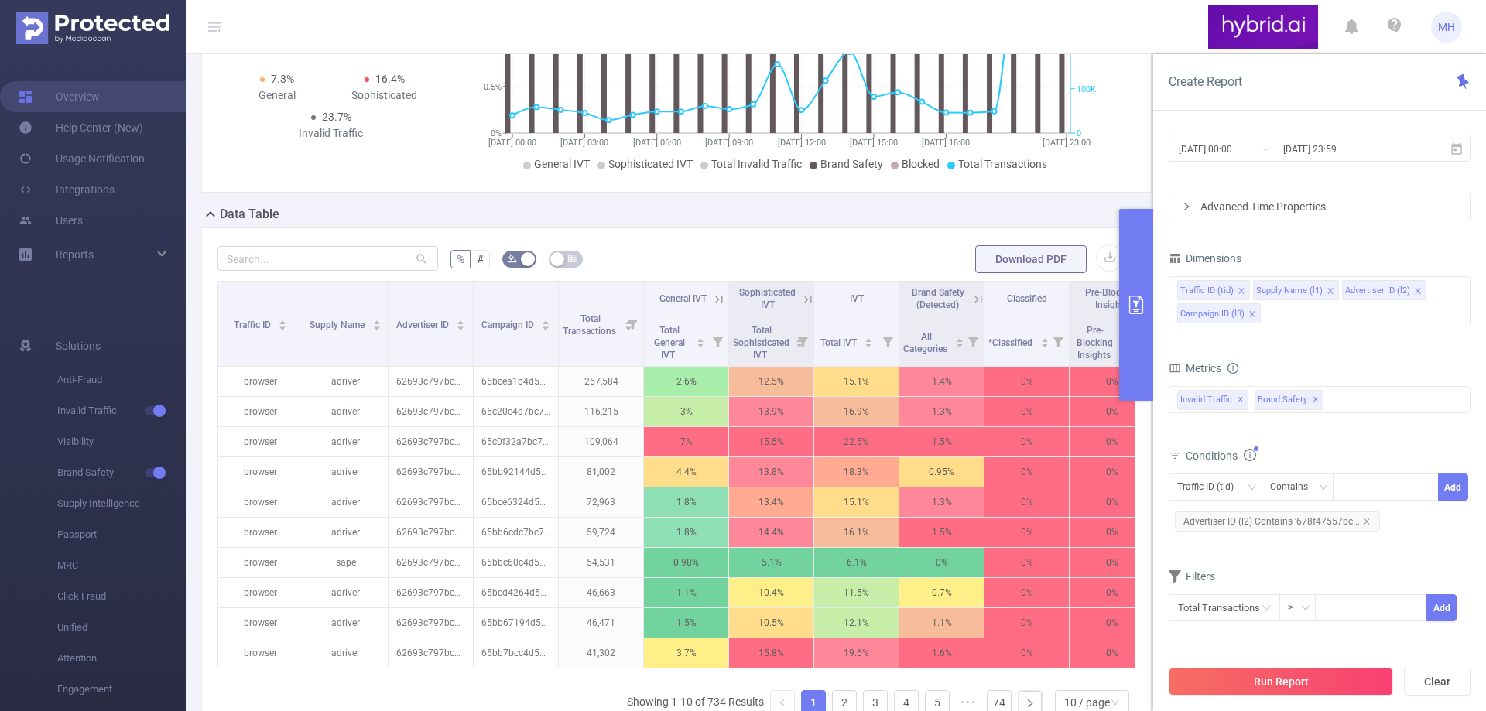
click at [1236, 519] on span "Advertiser ID (l2) Contains '678f47557bc..." at bounding box center [1277, 521] width 205 height 20
click at [1397, 527] on div "Traffic ID (tid) Contains Add Advertiser ID (l2) Contains '678f47557bc..." at bounding box center [1319, 504] width 302 height 61
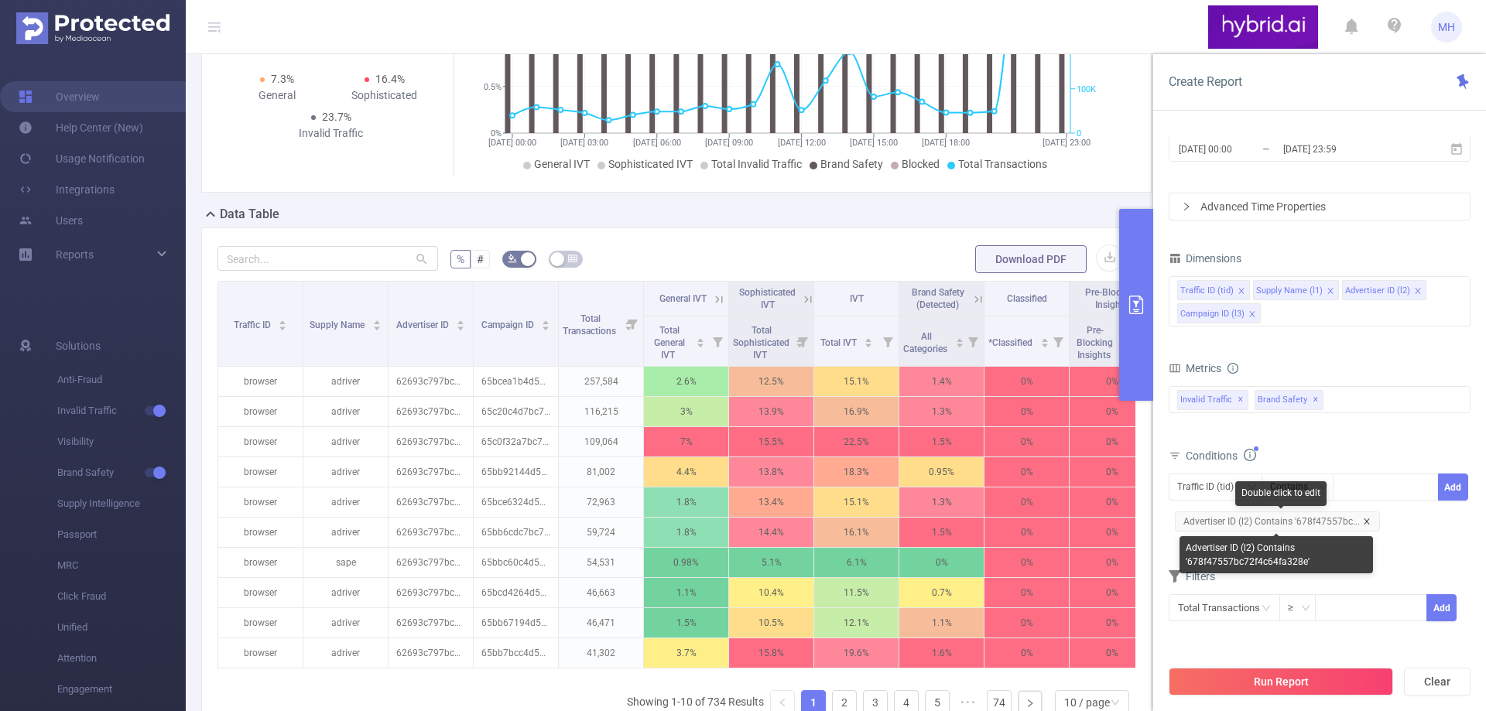
click at [1366, 518] on icon "icon: close" at bounding box center [1367, 522] width 8 height 8
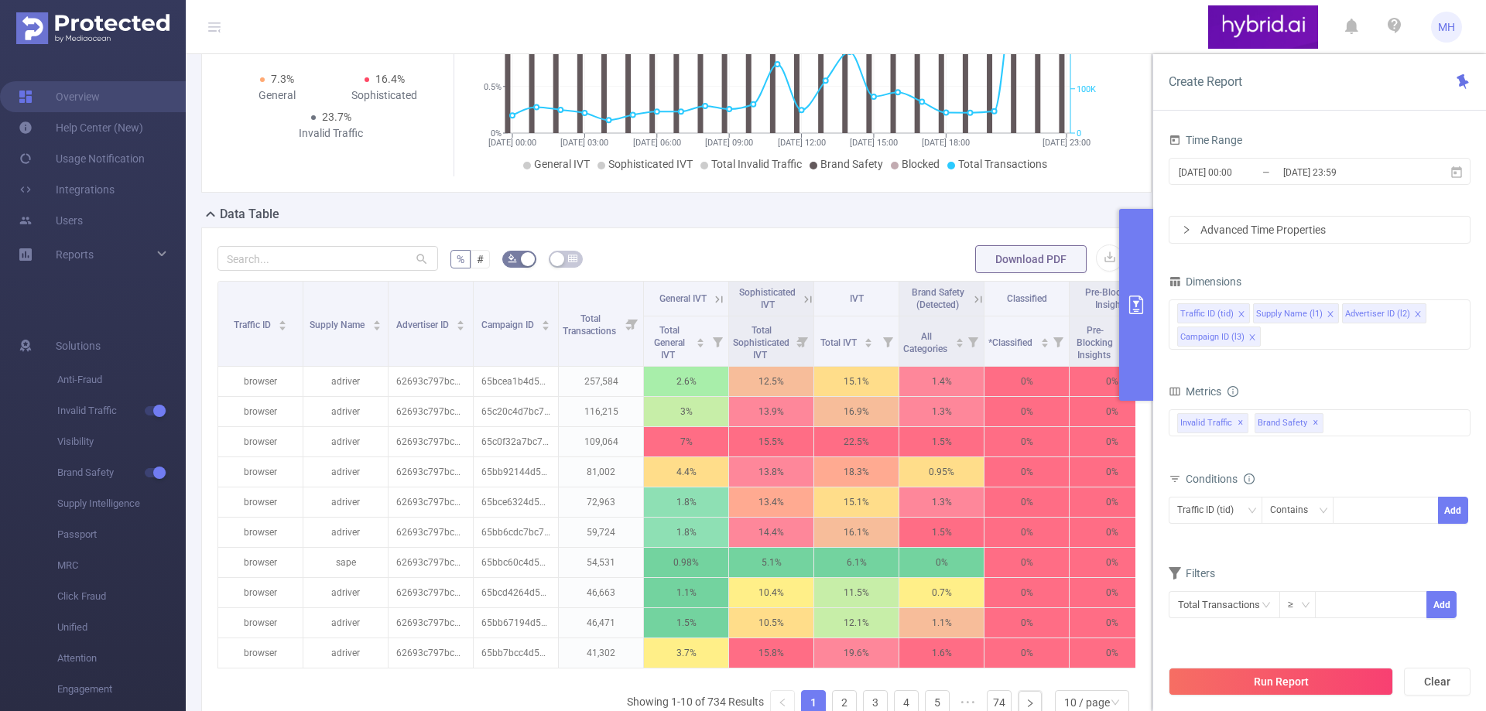
click at [1293, 554] on form "Dimensions Traffic ID (tid) Supply Name (l1) Advertiser ID (l2) Campaign ID (l3…" at bounding box center [1319, 455] width 302 height 368
click at [1225, 515] on div "Traffic ID (tid)" at bounding box center [1210, 511] width 67 height 26
click at [1220, 591] on li "Advertiser ID (l2)" at bounding box center [1218, 592] width 101 height 25
click at [1357, 510] on div at bounding box center [1385, 511] width 89 height 26
paste input "678f47557bc72f4c64fa328e"
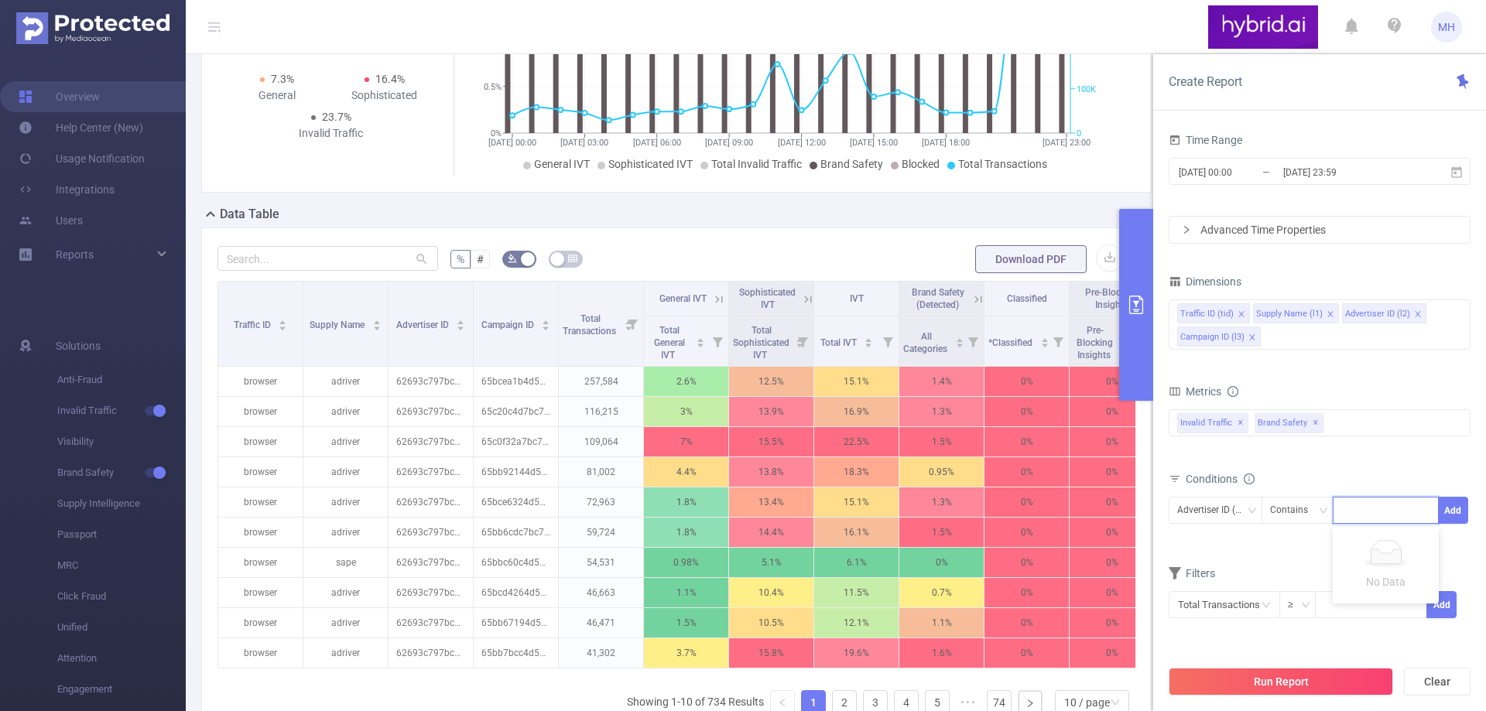
type input "678f47557bc72f4c64fa328e"
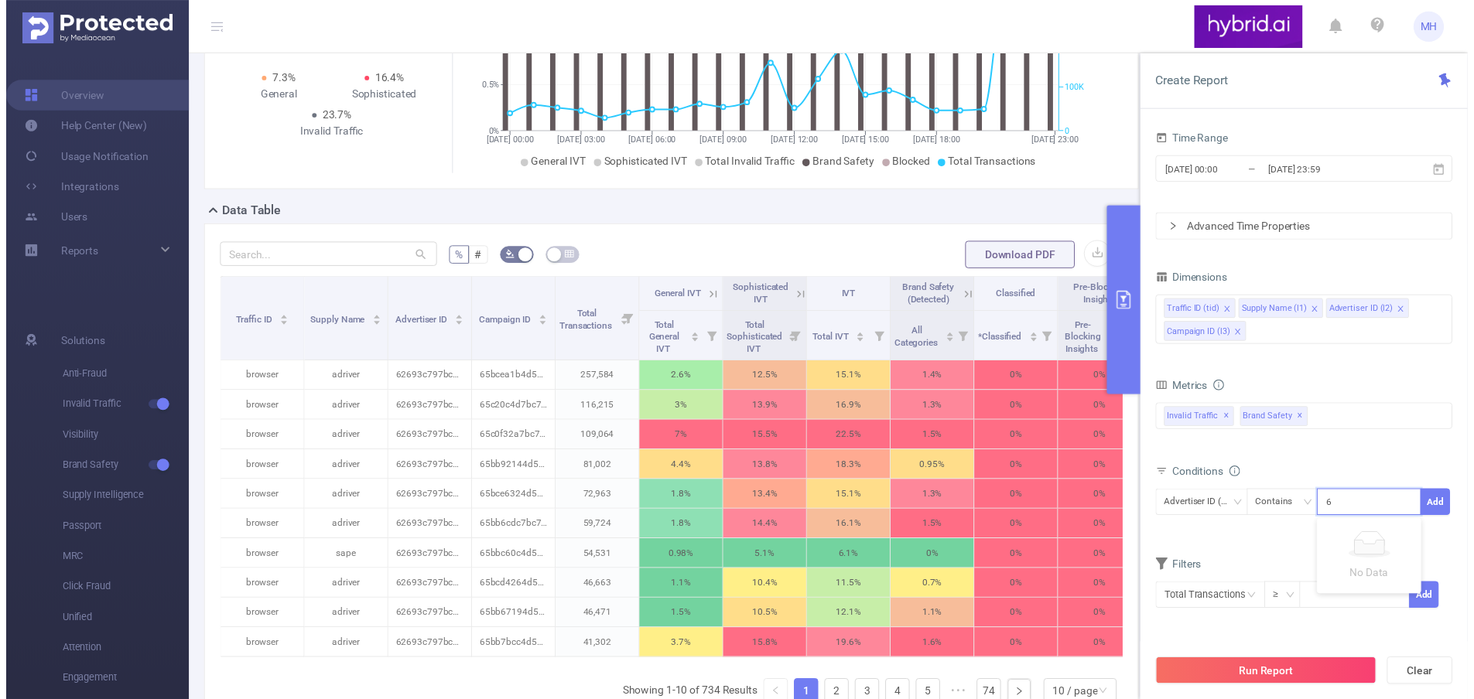
scroll to position [0, 31]
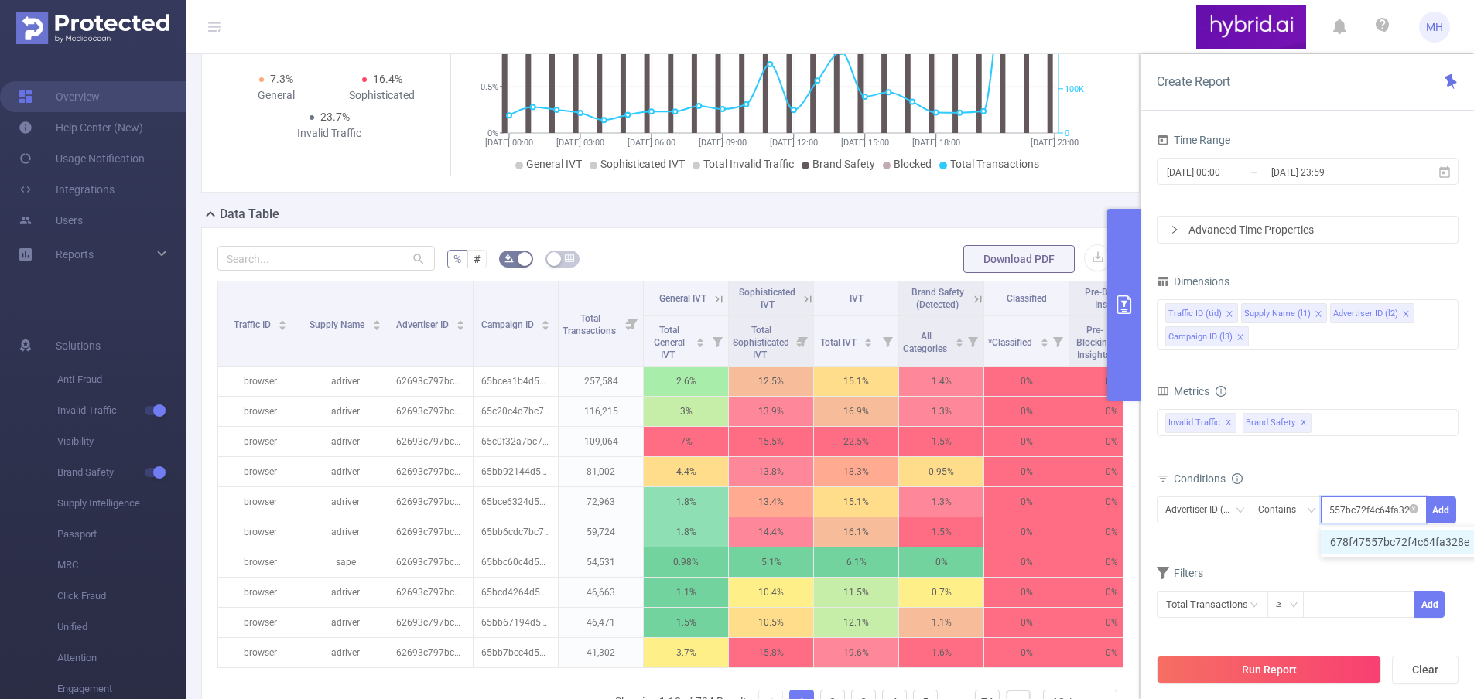
click at [1347, 542] on li "678f47557bc72f4c64fa328e" at bounding box center [1407, 542] width 173 height 25
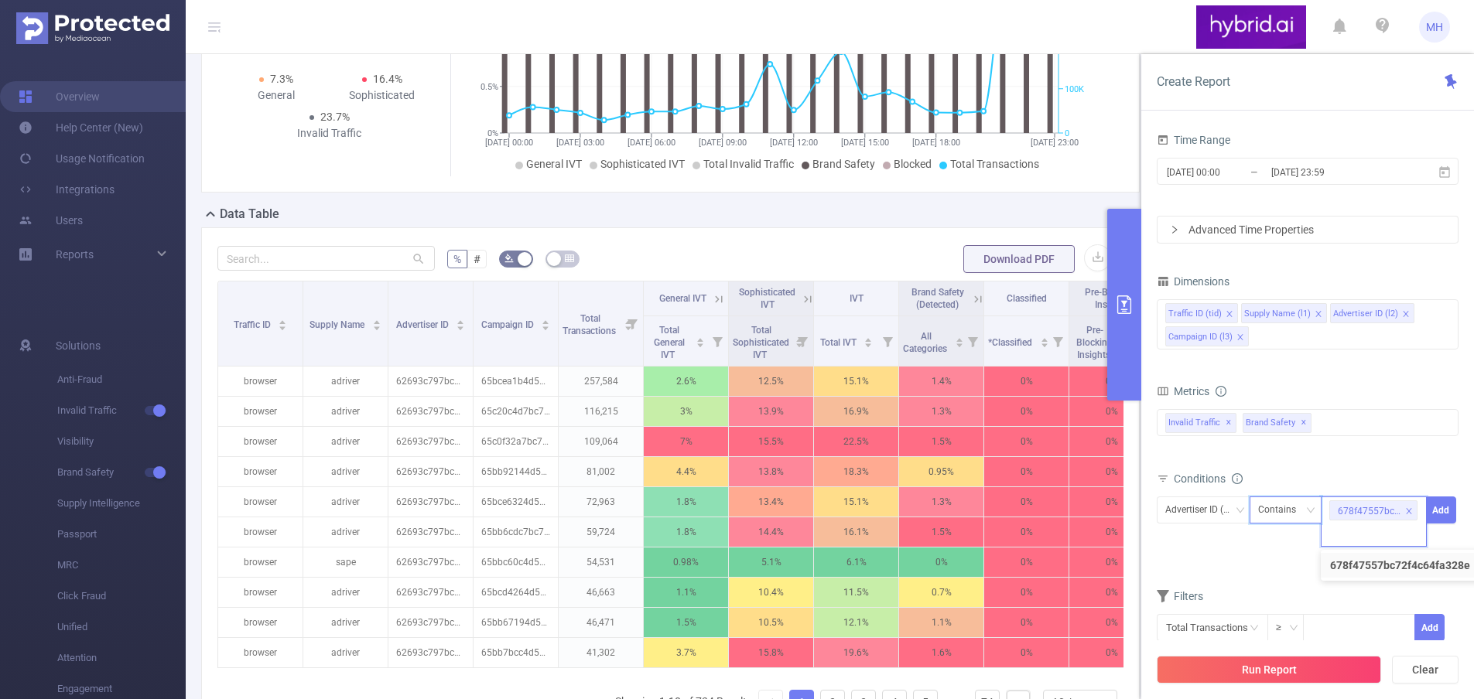
click at [1298, 512] on div "Contains" at bounding box center [1282, 511] width 49 height 26
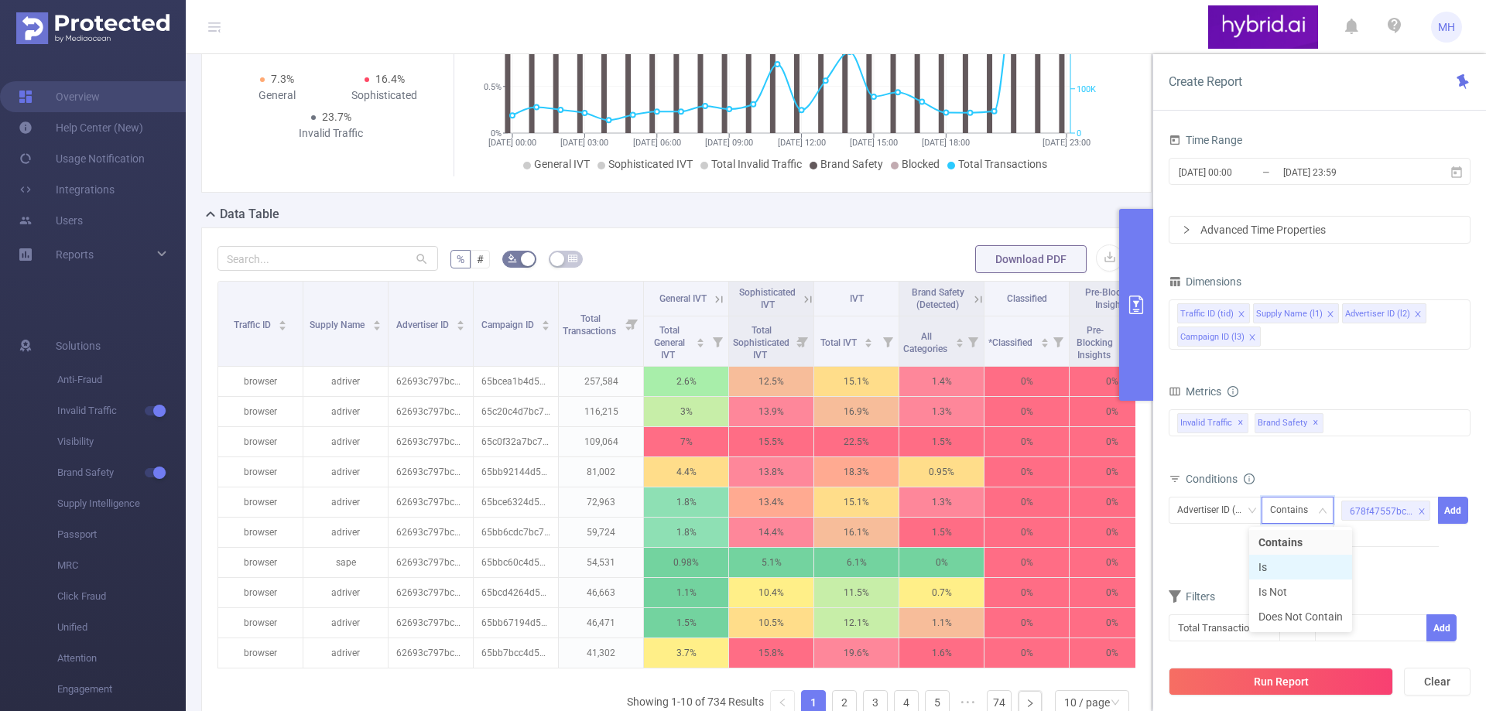
click at [1288, 565] on li "Is" at bounding box center [1300, 567] width 103 height 25
click at [1457, 511] on button "Add" at bounding box center [1453, 510] width 30 height 27
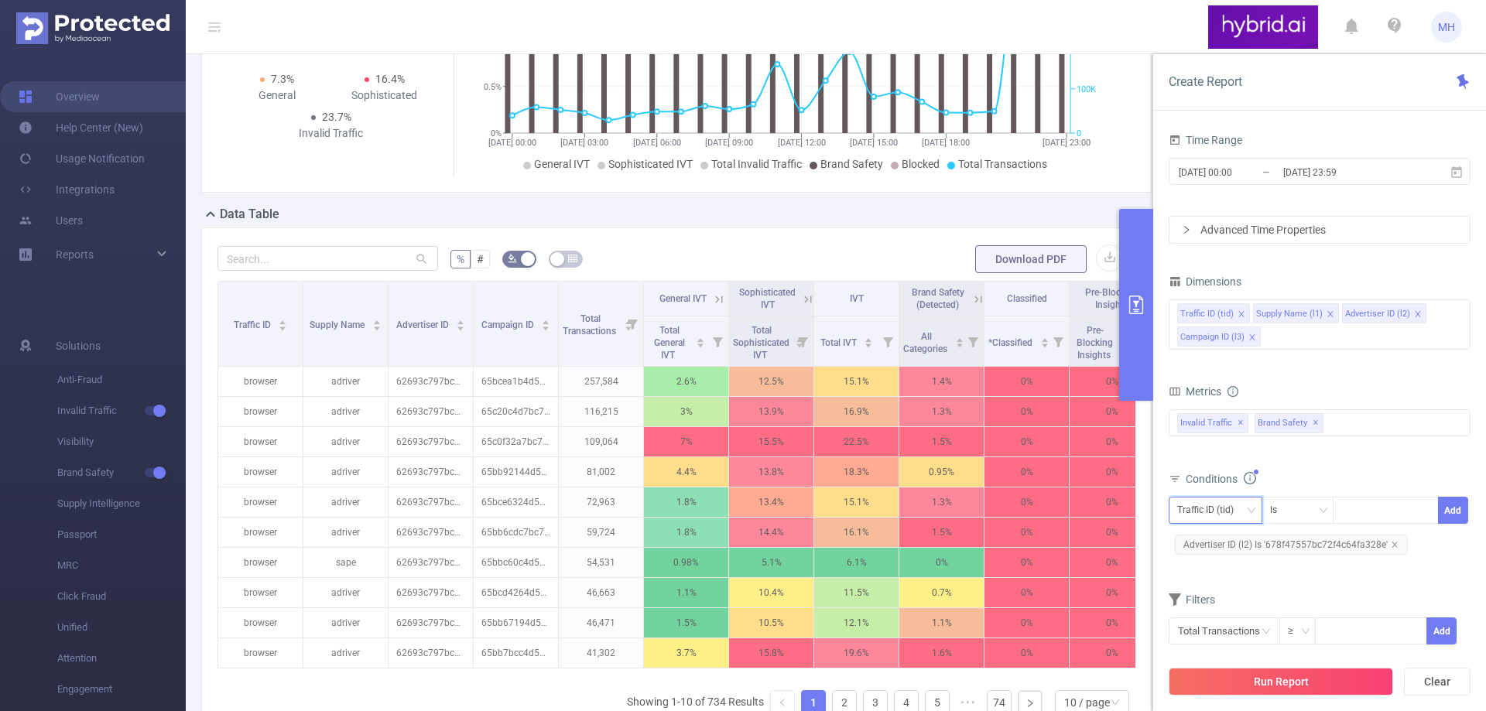
click at [1233, 508] on div "Traffic ID (tid)" at bounding box center [1210, 511] width 67 height 26
click at [1223, 618] on li "Campaign ID (l3)" at bounding box center [1218, 616] width 101 height 25
click at [1353, 508] on div at bounding box center [1385, 511] width 89 height 26
click at [1366, 511] on div at bounding box center [1385, 511] width 89 height 26
paste input "68946273810d9807a8eaa4b0"
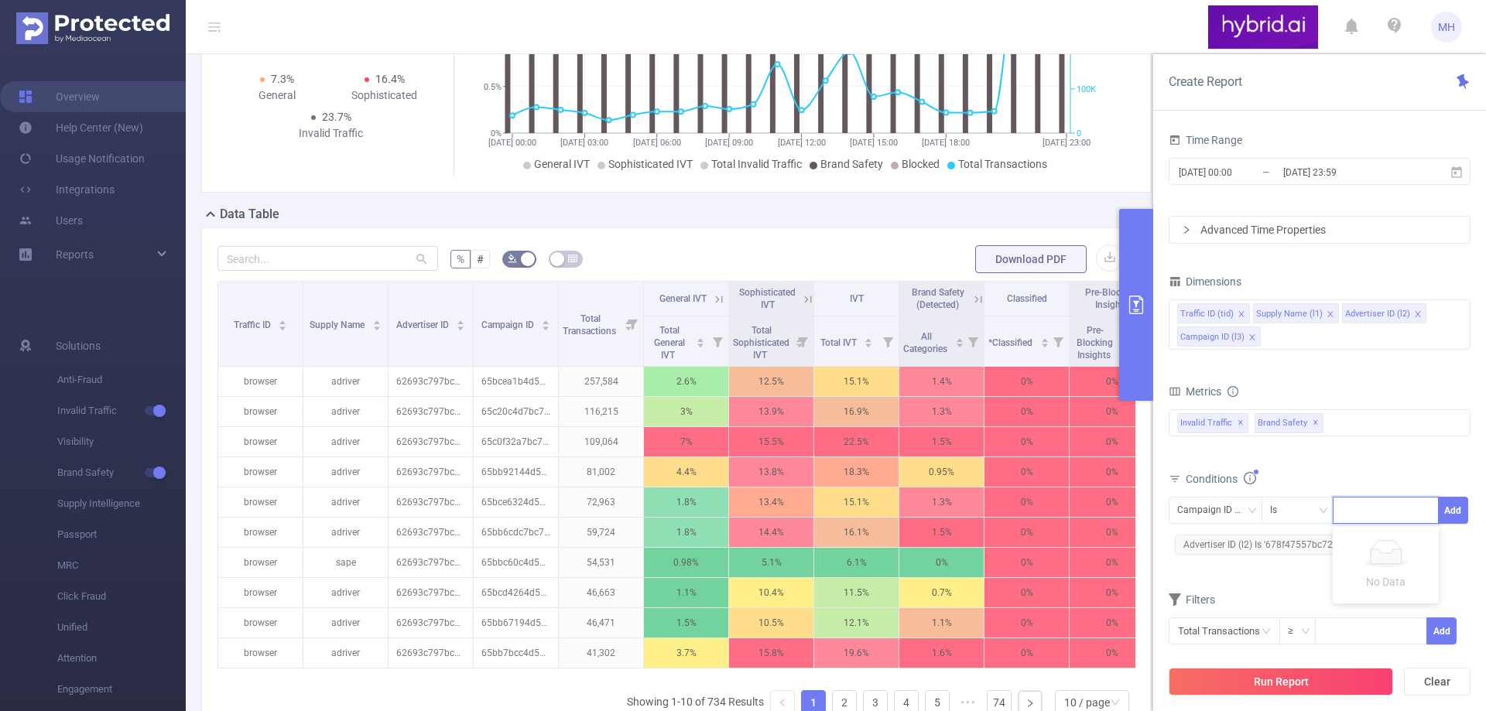
type input "68946273810d9807a8eaa4b0"
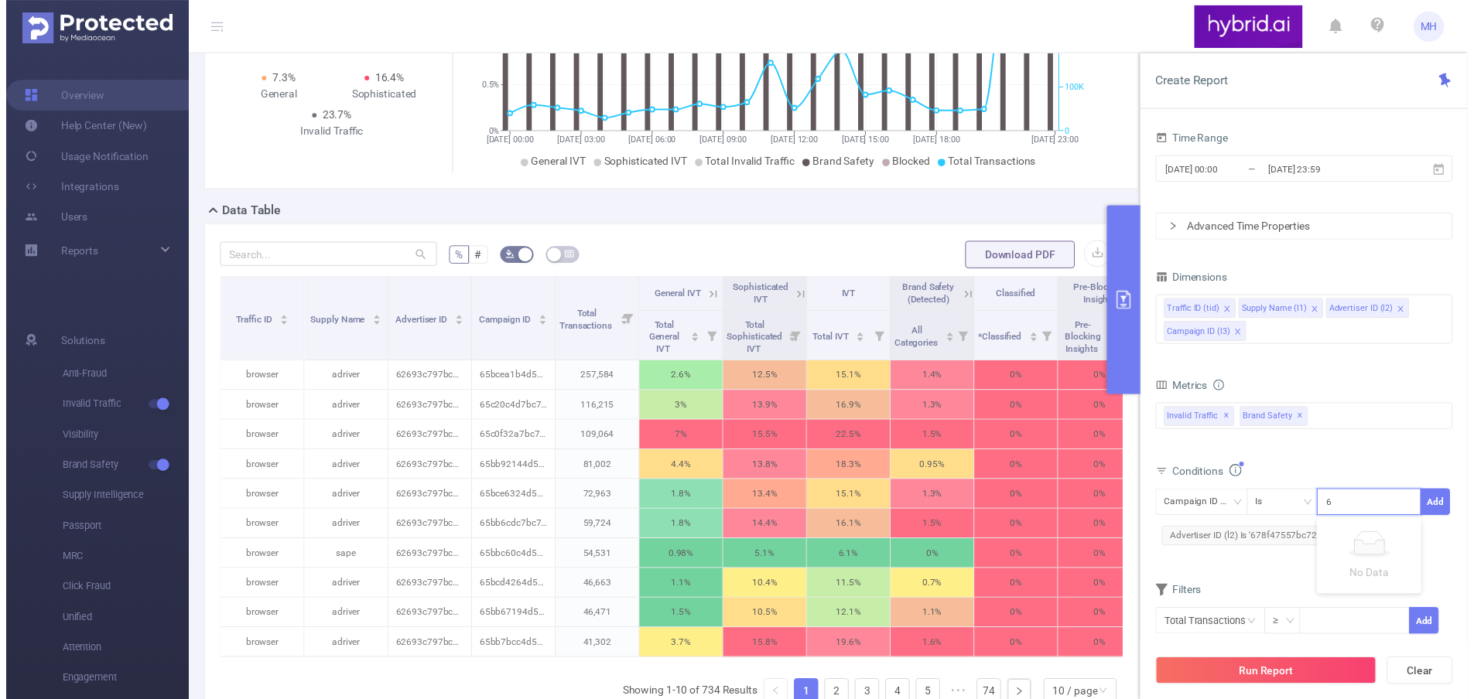
scroll to position [0, 37]
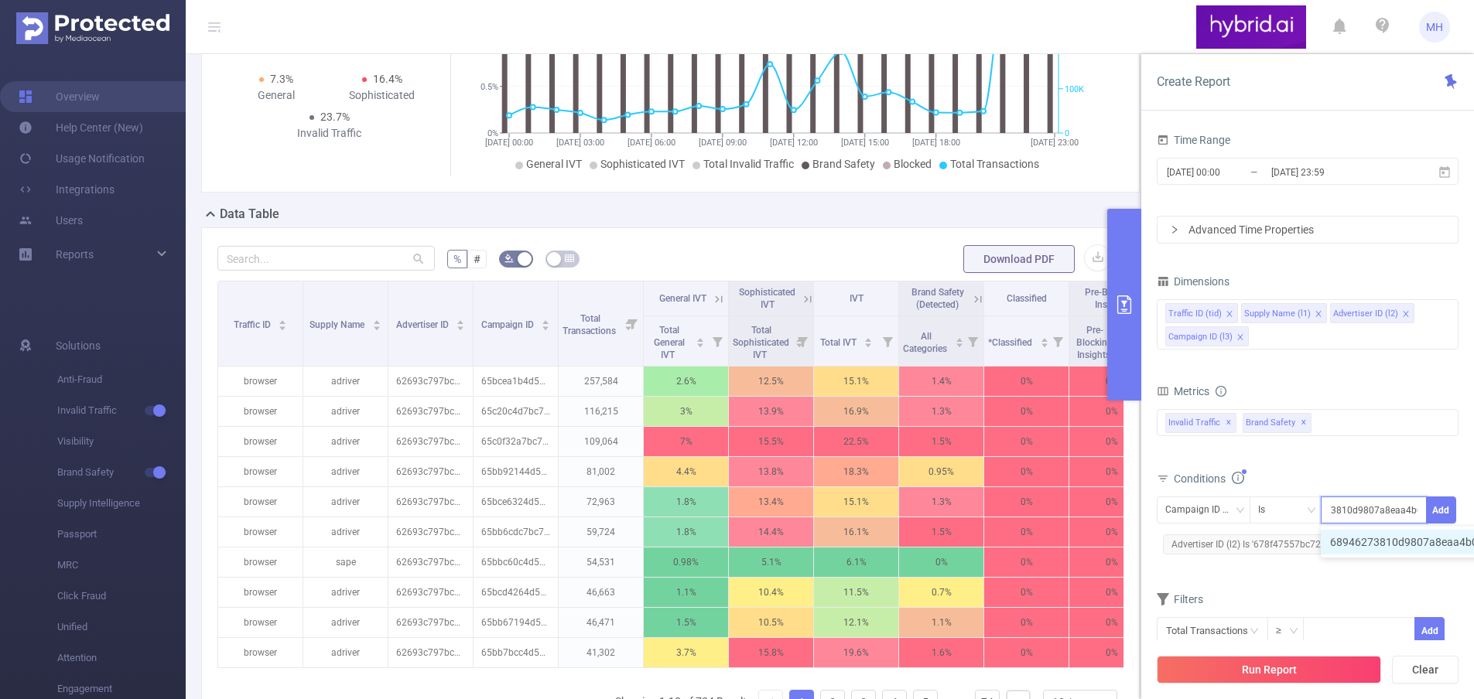
click at [1397, 542] on li "68946273810d9807a8eaa4b0" at bounding box center [1412, 542] width 182 height 25
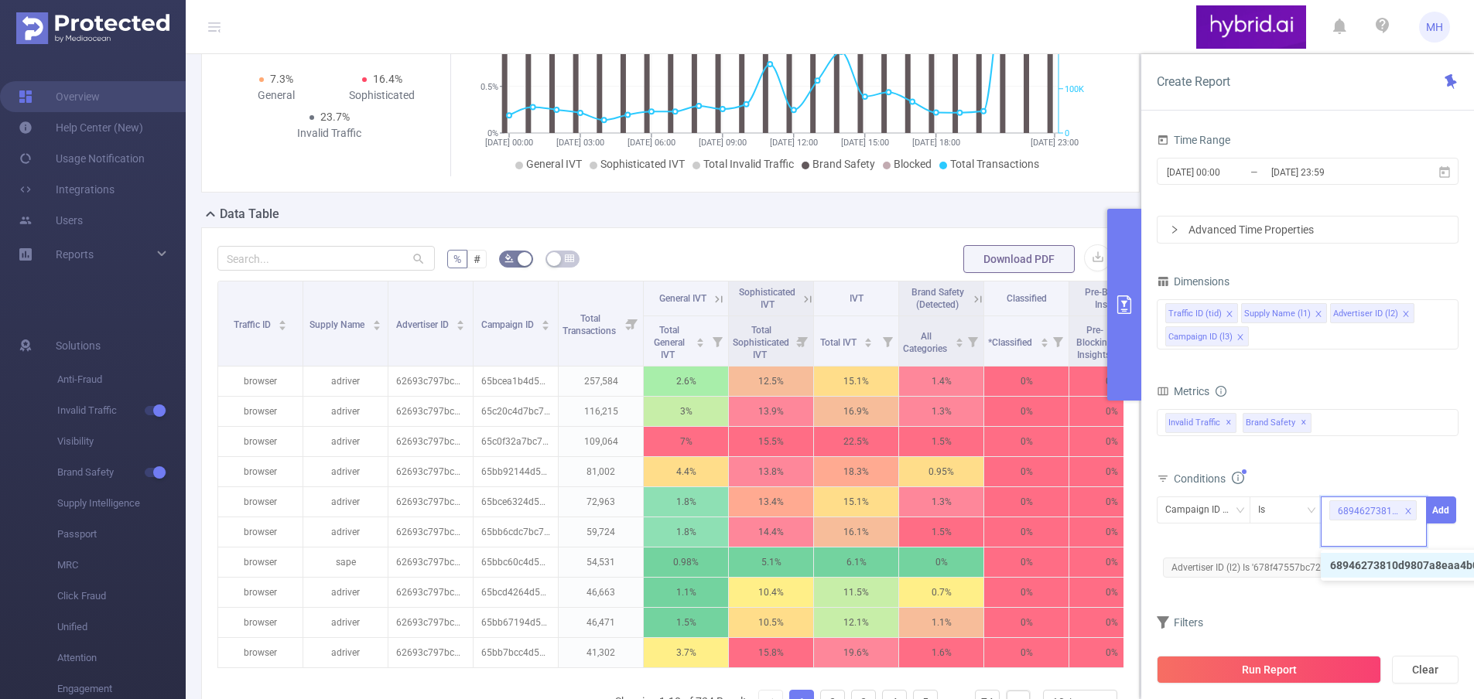
scroll to position [0, 0]
click at [1440, 511] on button "Add" at bounding box center [1441, 510] width 30 height 27
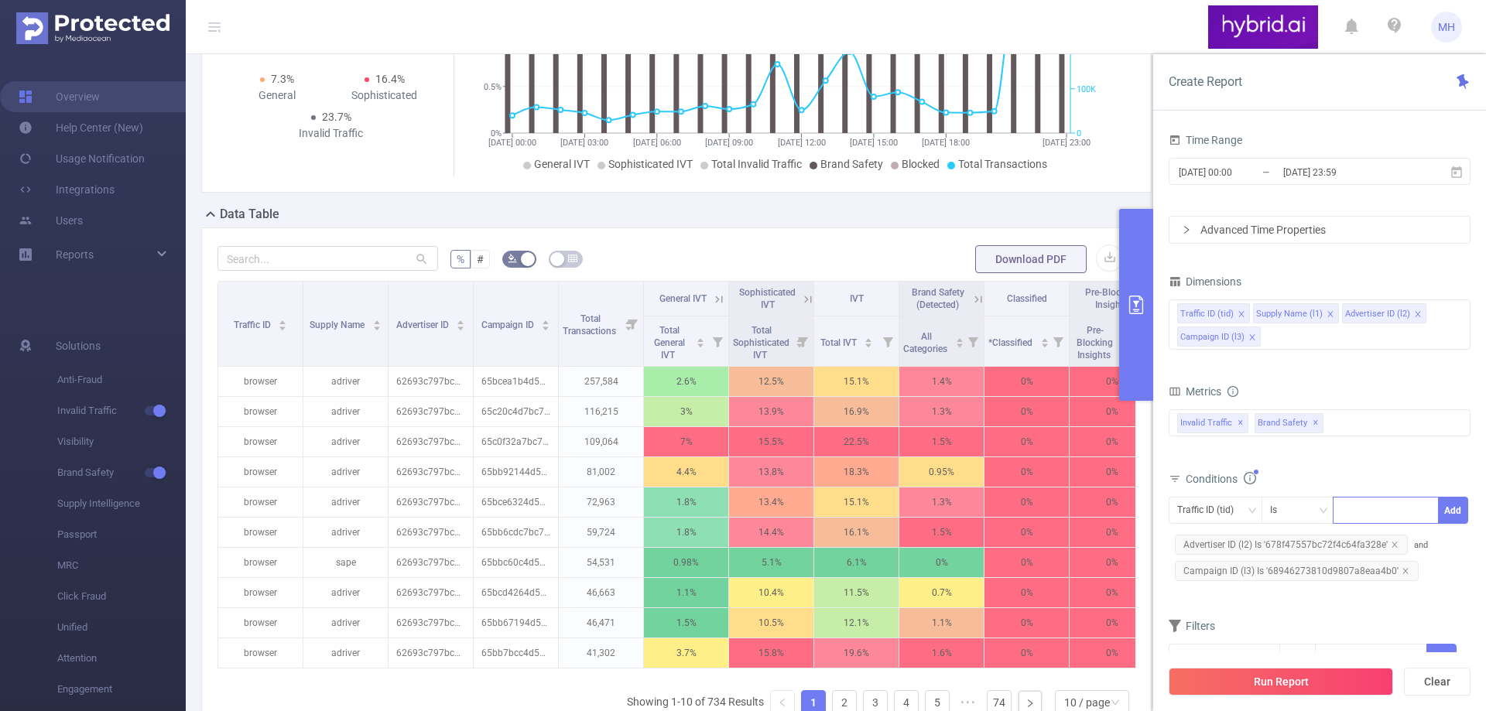
click at [1373, 504] on div at bounding box center [1385, 511] width 89 height 26
paste input "68c16c5b810d98711cab0163"
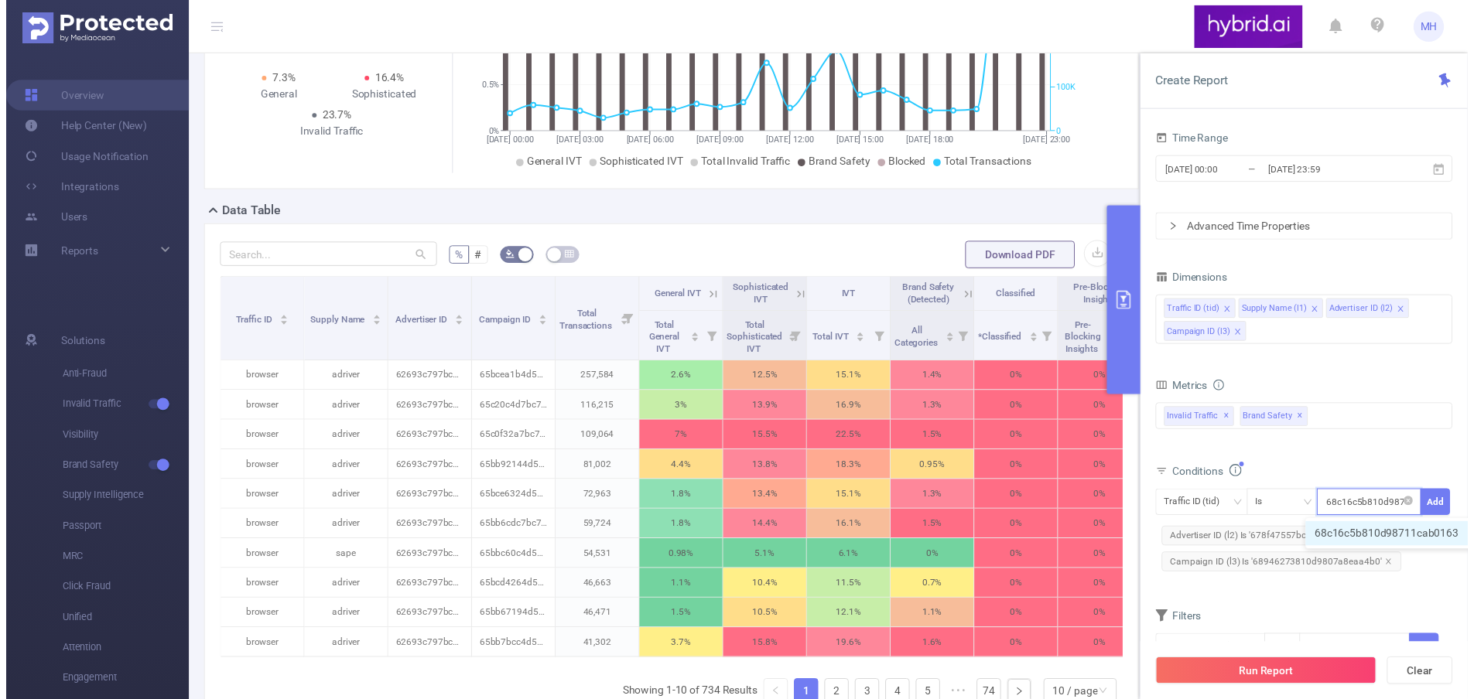
scroll to position [0, 36]
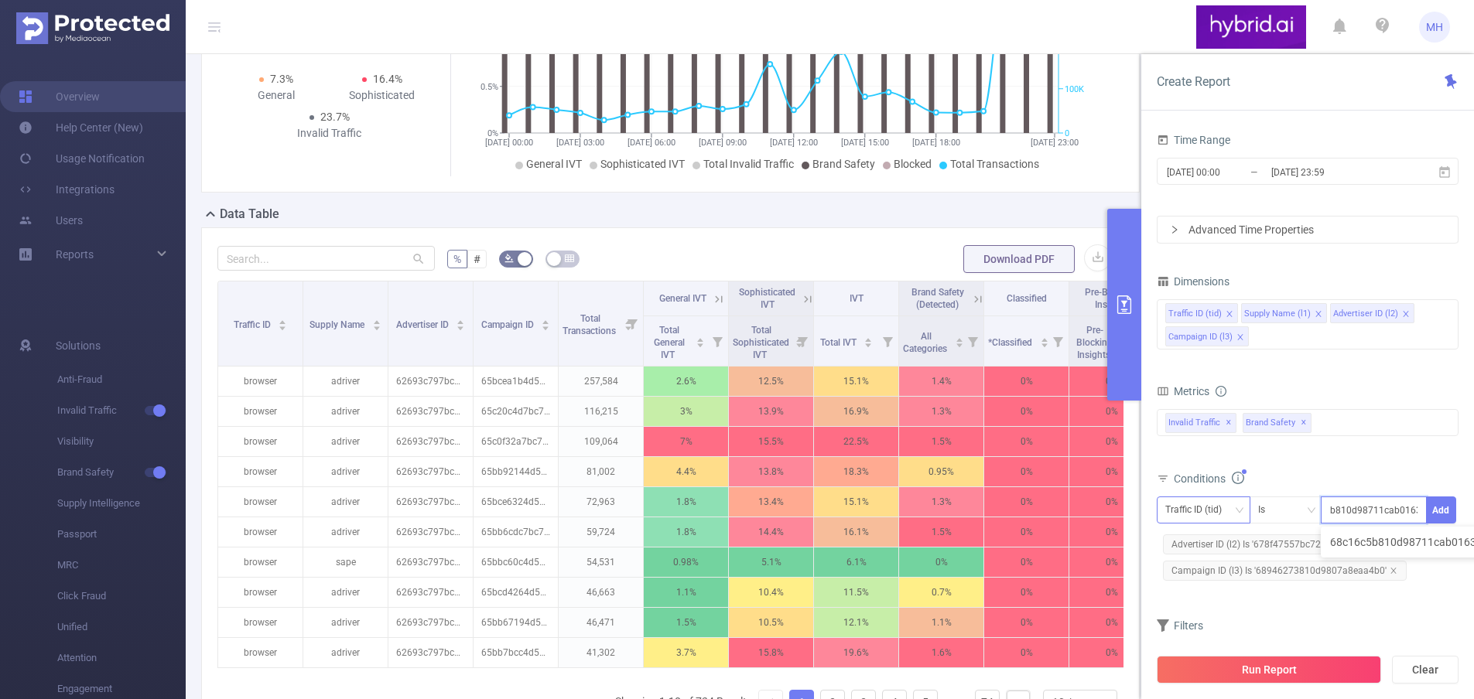
type input "68c16c5b810d98711cab0163"
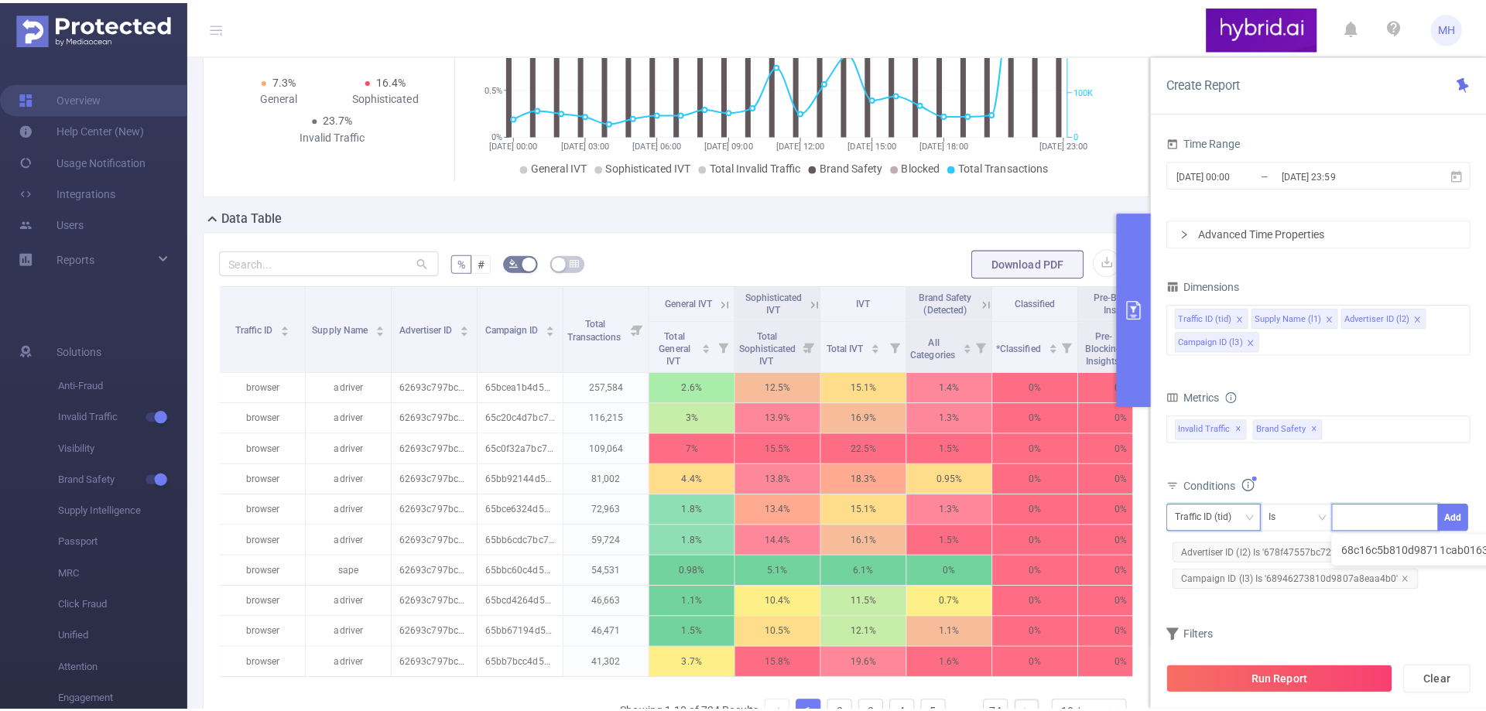
scroll to position [0, 0]
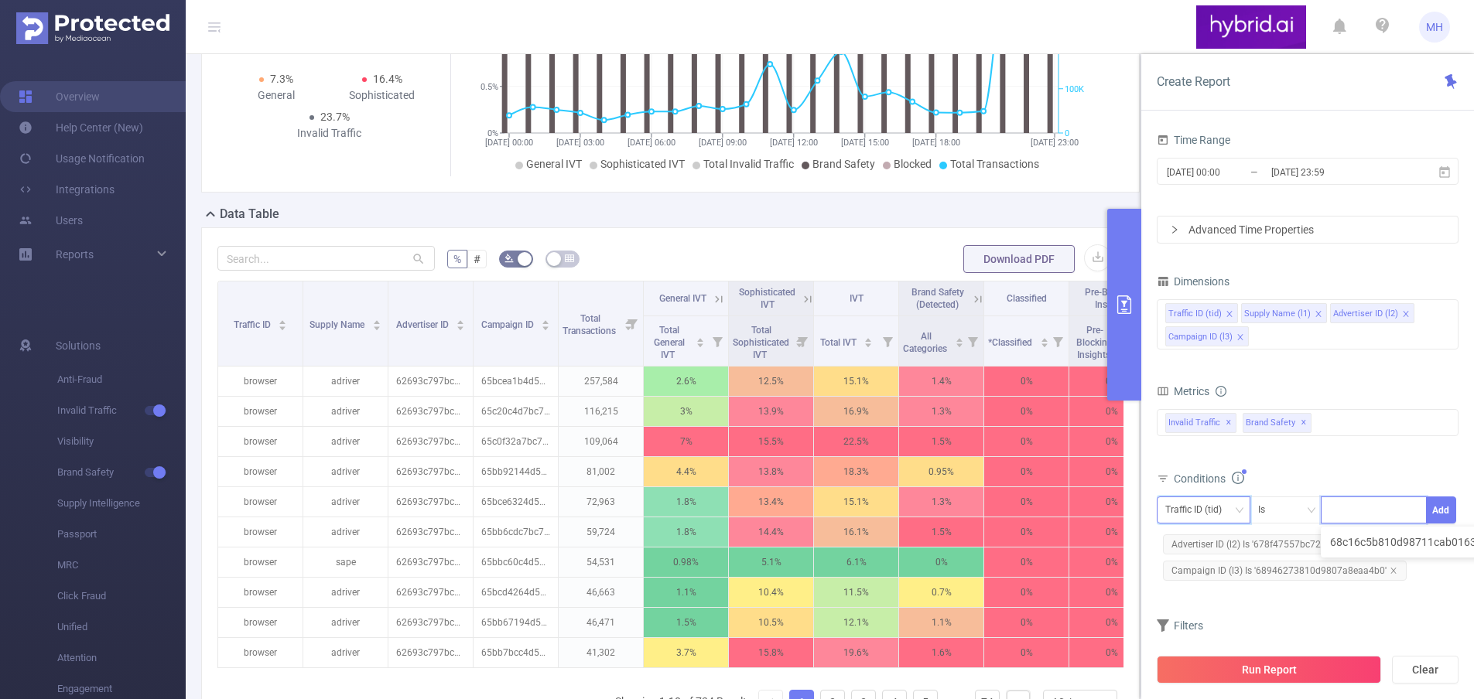
click at [1213, 510] on div "Traffic ID (tid)" at bounding box center [1198, 511] width 67 height 26
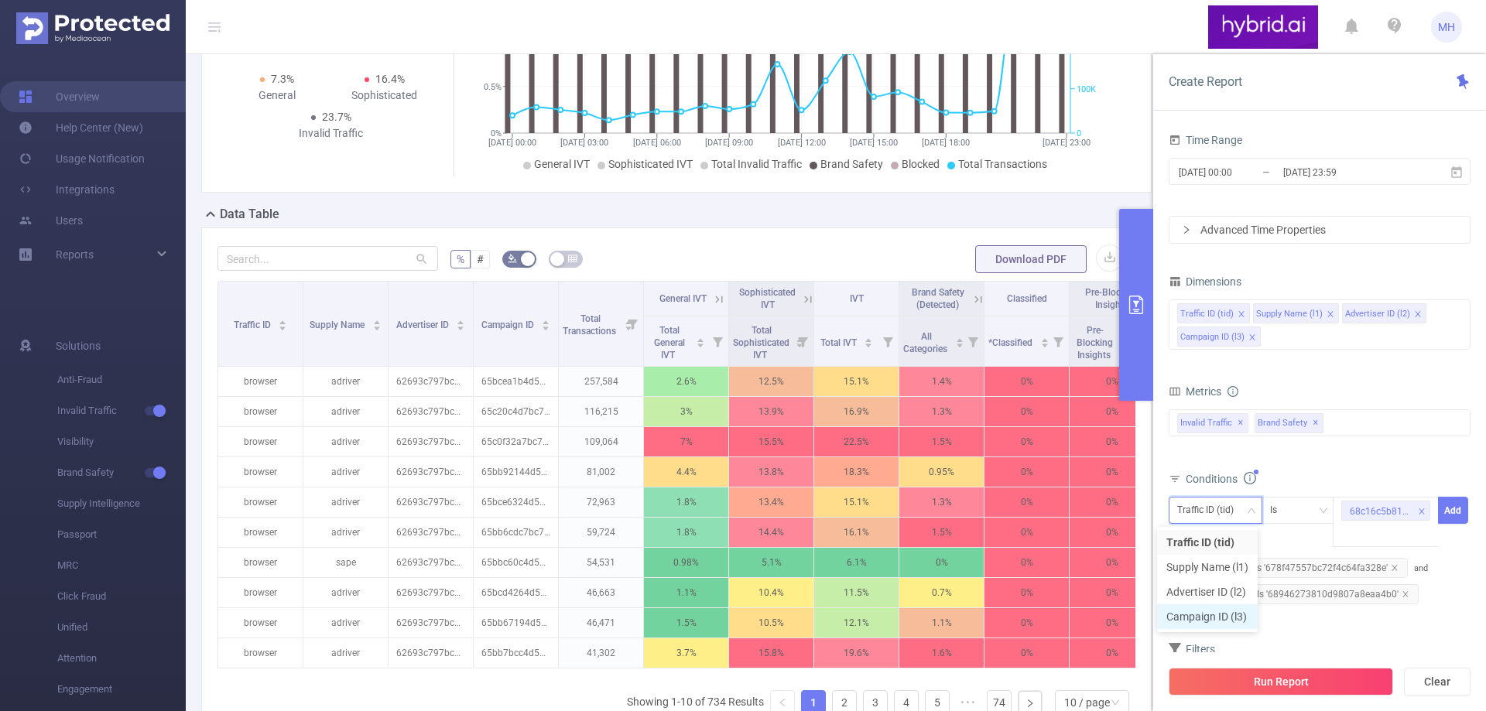
click at [1214, 614] on li "Campaign ID (l3)" at bounding box center [1207, 616] width 101 height 25
click at [1380, 526] on div "68c16c5b810d98711cab0163" at bounding box center [1385, 522] width 106 height 50
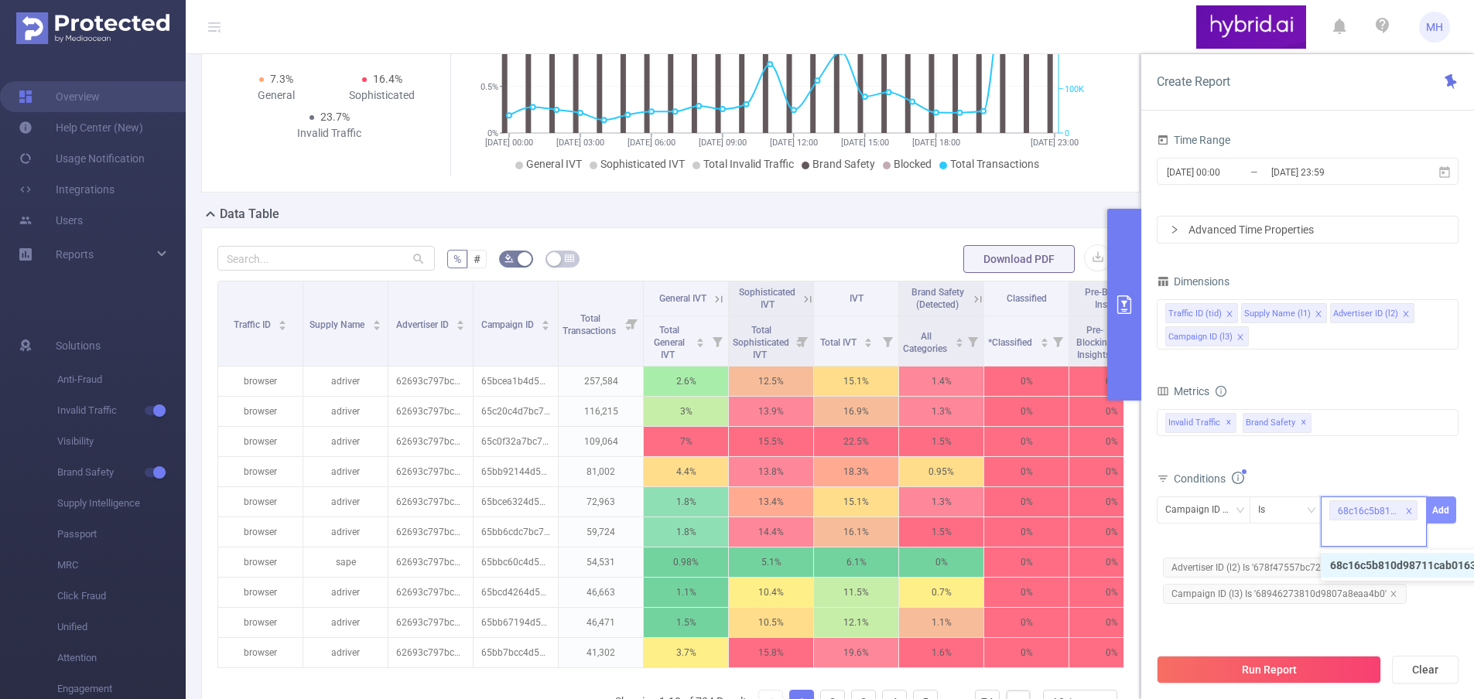
click at [1436, 510] on button "Add" at bounding box center [1441, 510] width 30 height 27
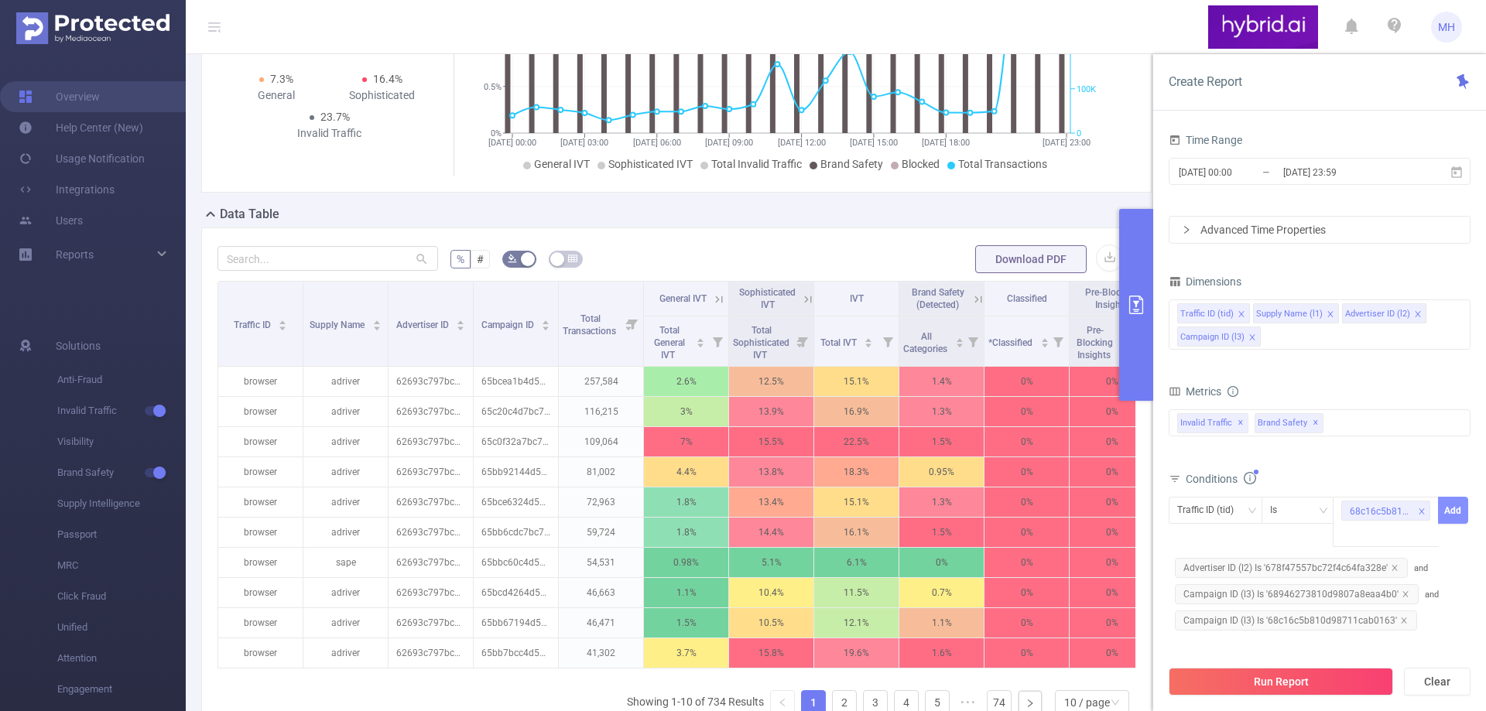
click at [1436, 510] on div "68c16c5b810d98711cab0163" at bounding box center [1385, 522] width 106 height 50
click at [1408, 470] on div "Conditions" at bounding box center [1319, 481] width 302 height 26
click at [1423, 545] on span "and Campaign ID (l3) Is '68946273810d9807a8eaa4b0'" at bounding box center [1297, 558] width 259 height 36
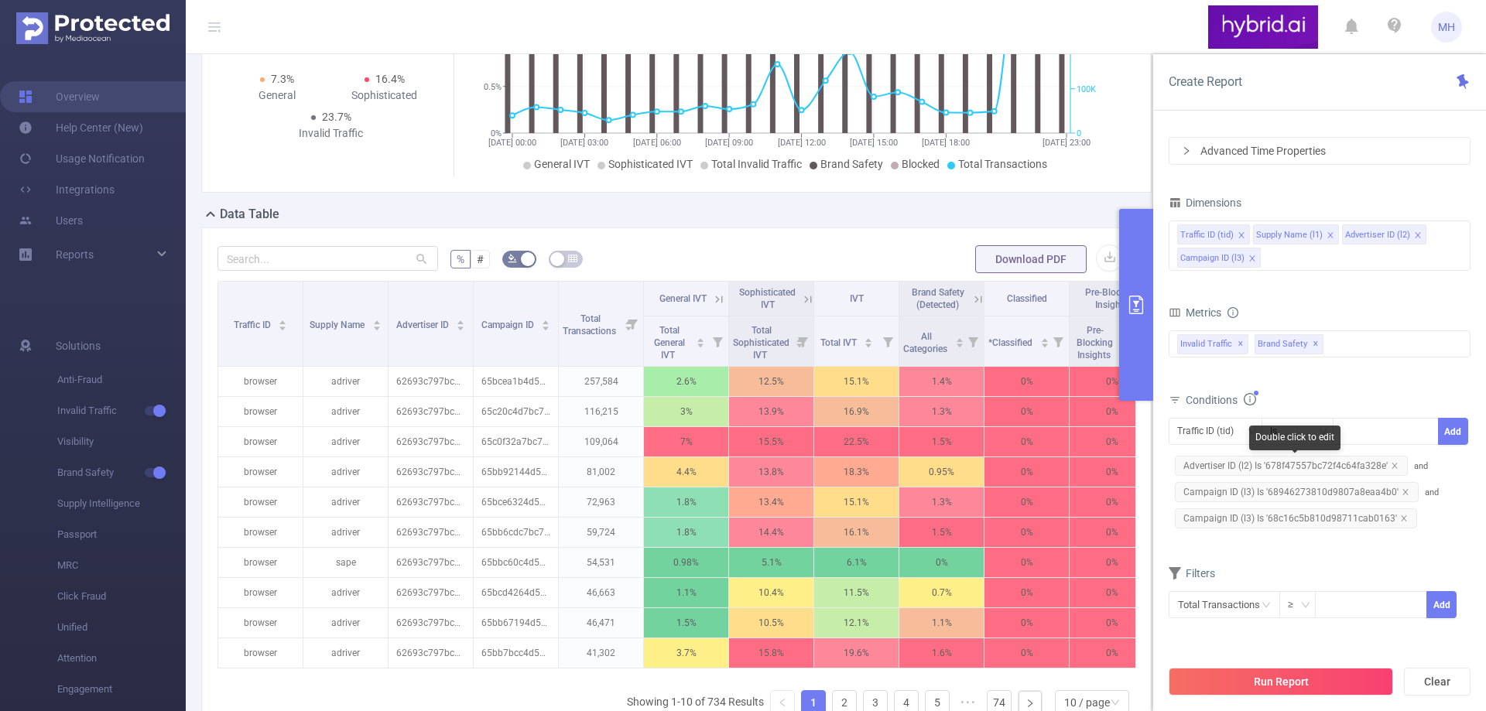
click at [1397, 466] on span "Advertiser ID (l2) Is '678f47557bc72f4c64fa328e'" at bounding box center [1291, 466] width 233 height 20
click at [1394, 463] on icon "icon: close" at bounding box center [1393, 465] width 5 height 5
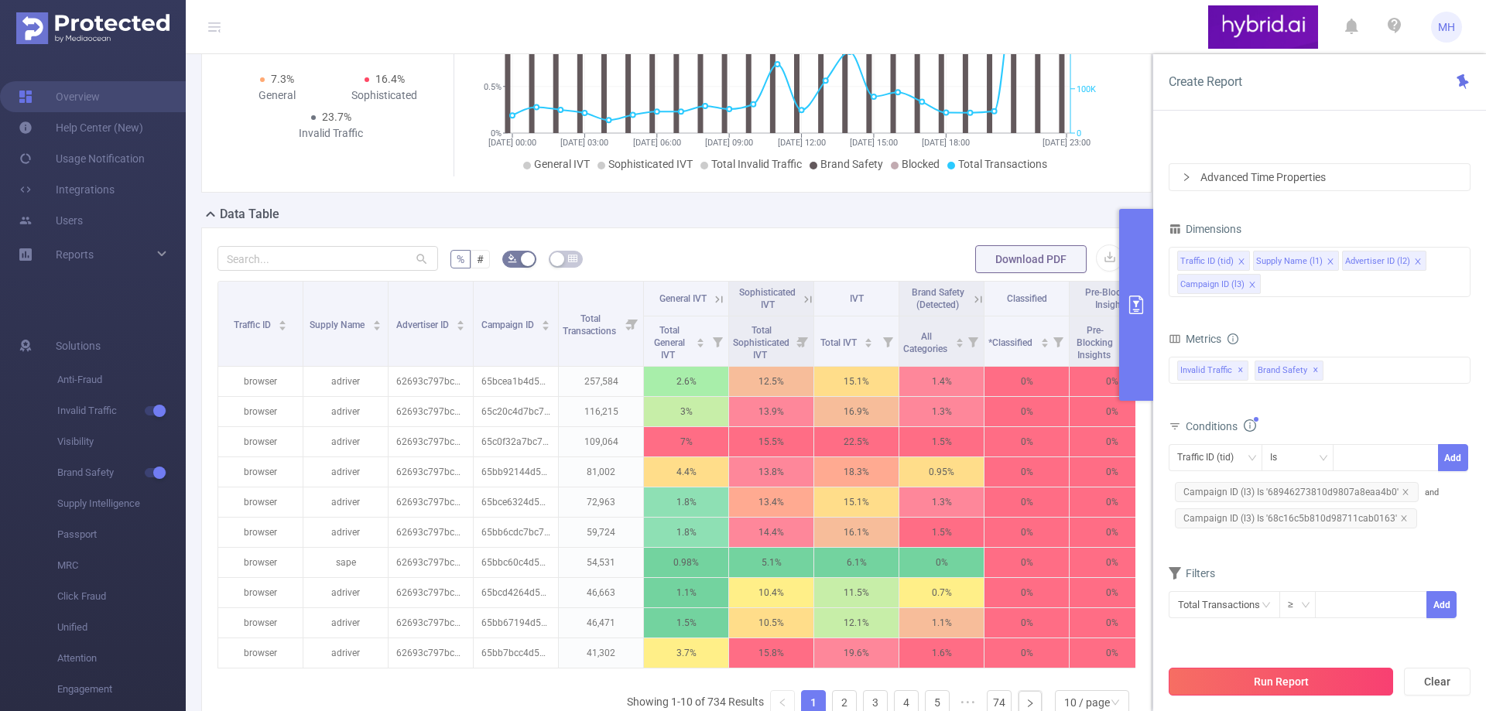
click at [1262, 680] on button "Run Report" at bounding box center [1280, 682] width 224 height 28
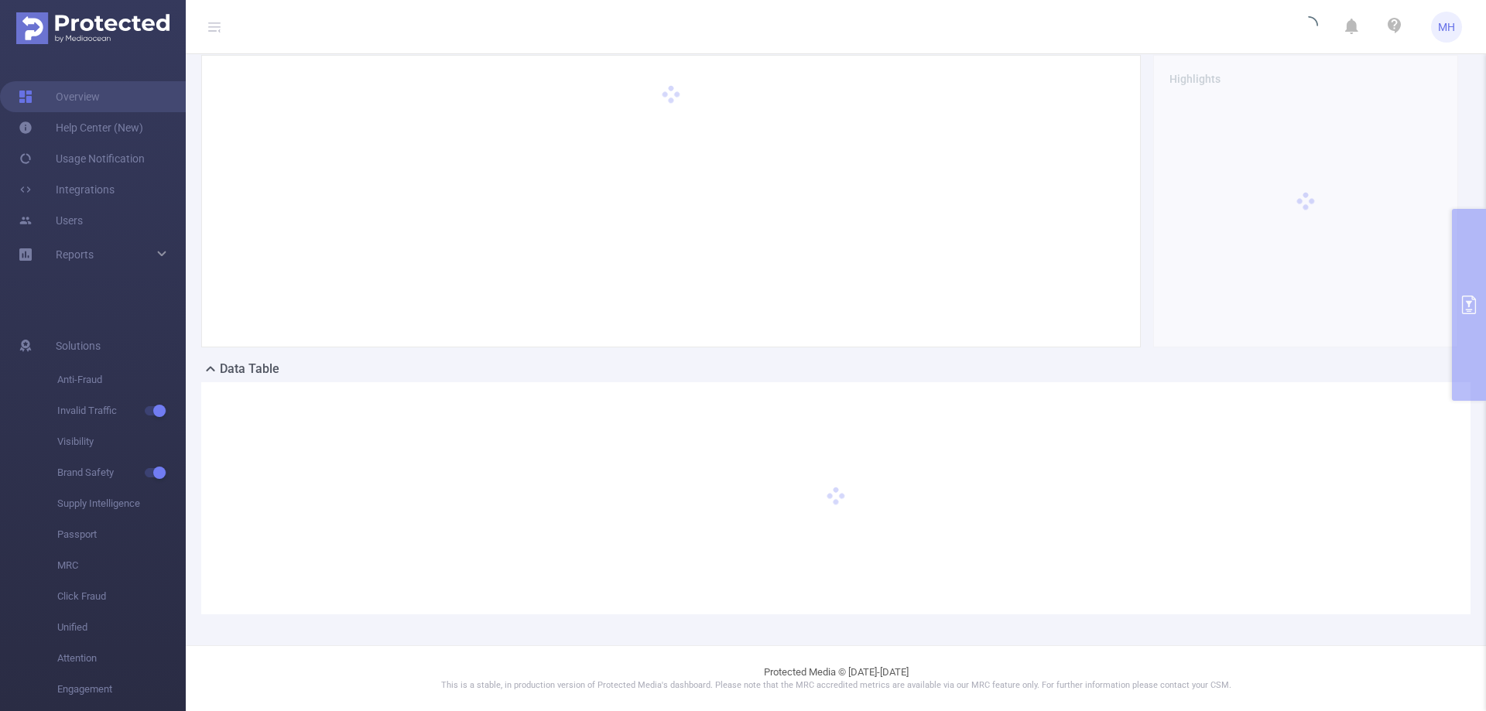
scroll to position [54, 0]
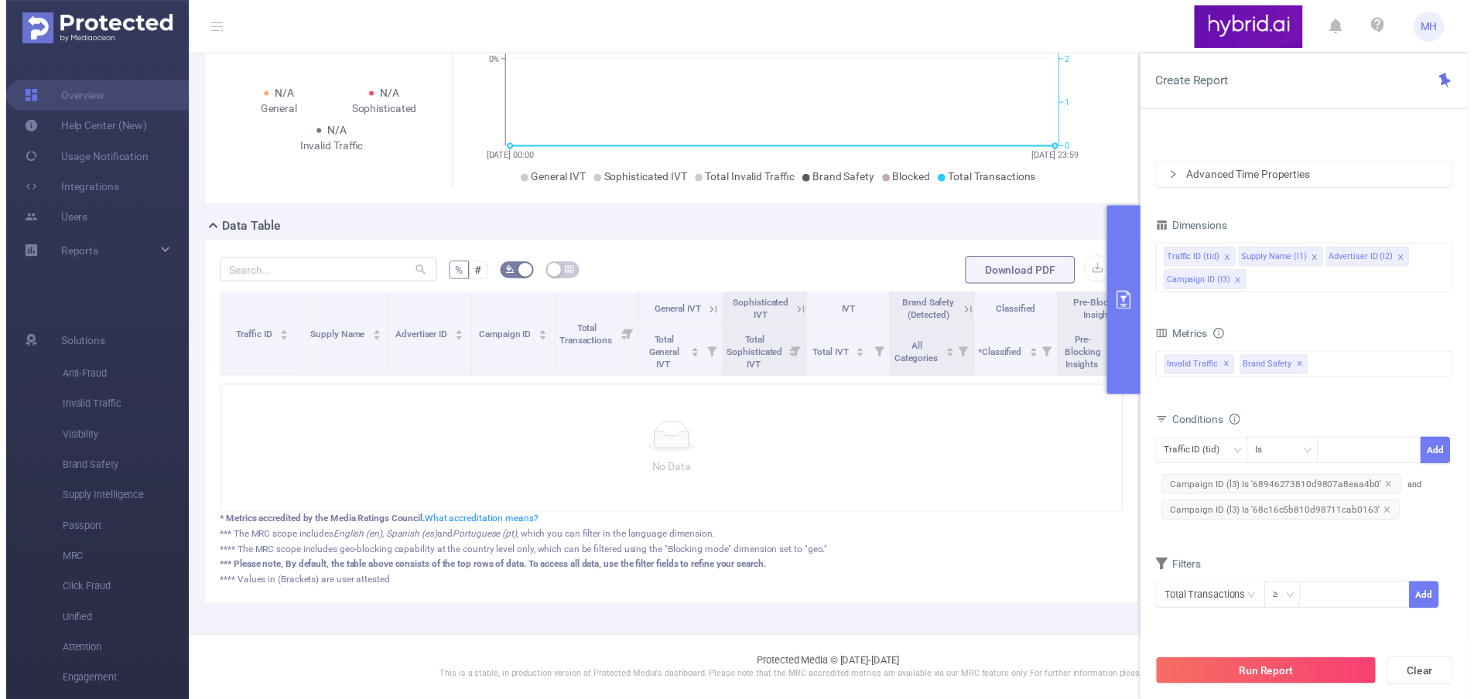
scroll to position [65, 0]
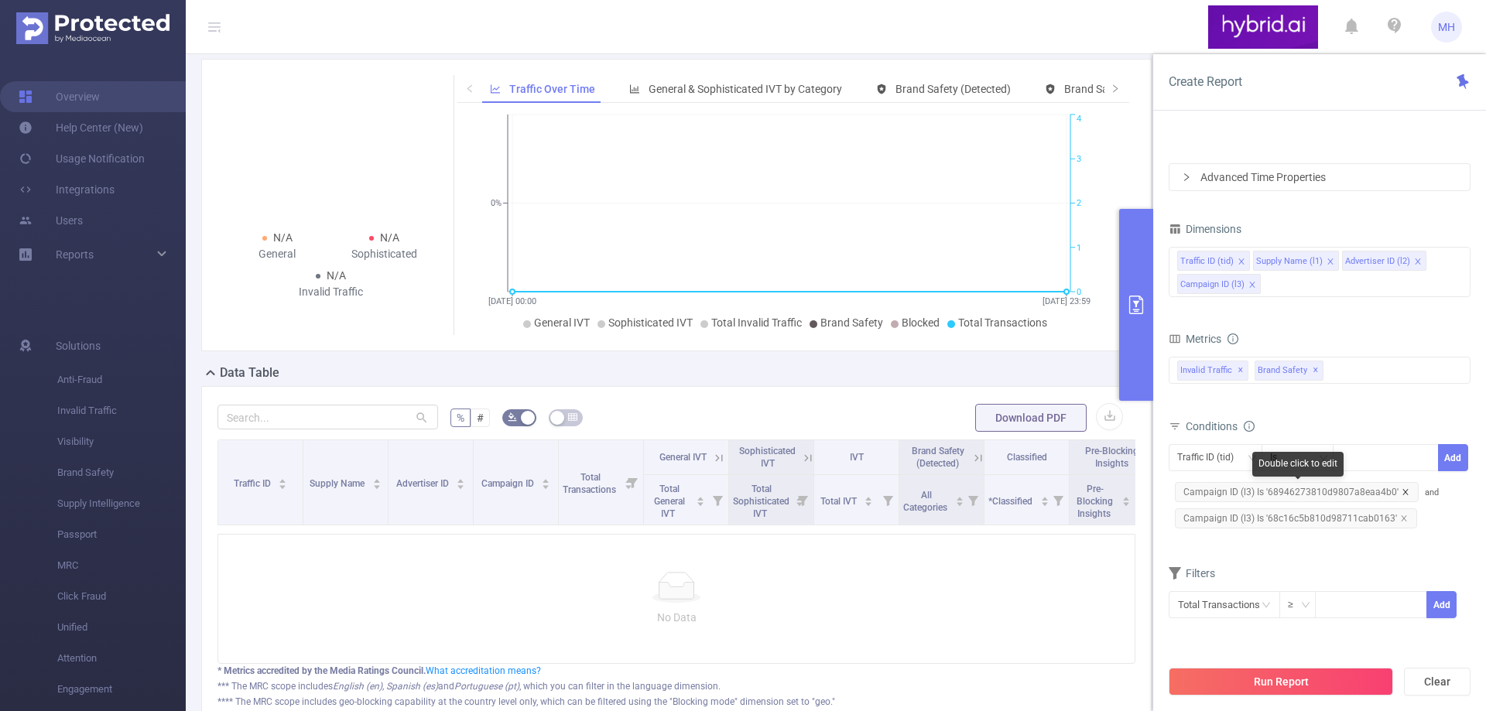
click at [1401, 491] on icon "icon: close" at bounding box center [1405, 492] width 8 height 8
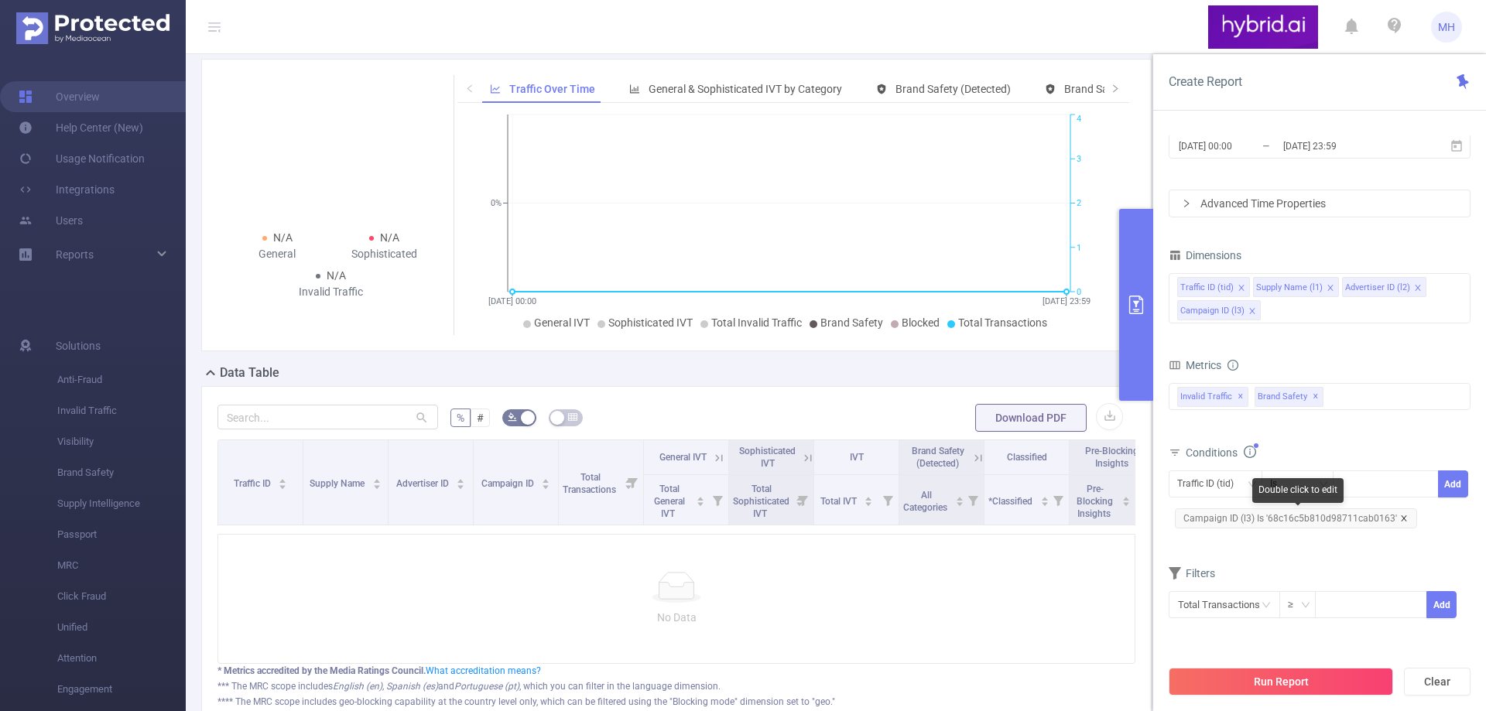
click at [1400, 515] on icon "icon: close" at bounding box center [1404, 519] width 8 height 8
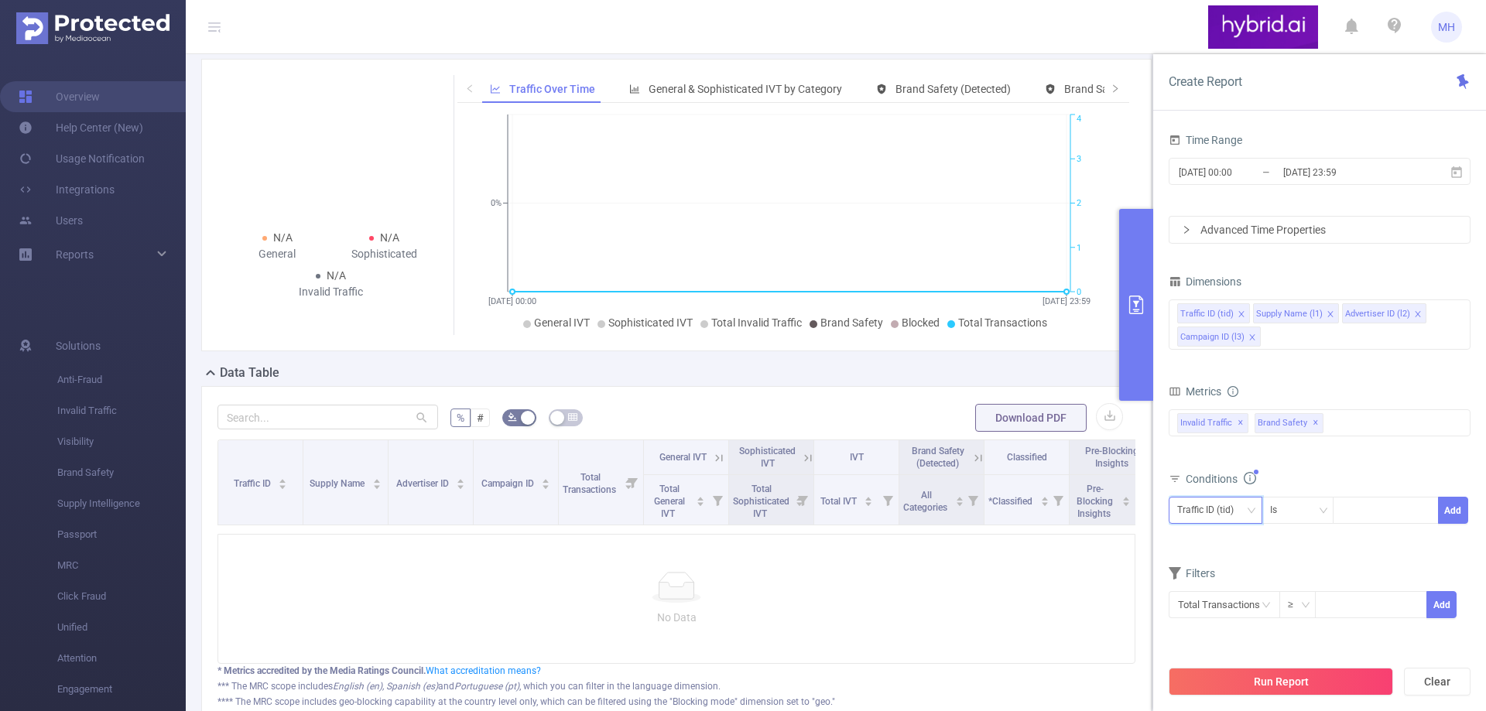
click at [1227, 505] on div "Traffic ID (tid)" at bounding box center [1210, 511] width 67 height 26
click at [1216, 589] on li "Advertiser ID (l2)" at bounding box center [1218, 592] width 101 height 25
click at [1365, 518] on div at bounding box center [1385, 511] width 89 height 26
paste input "678f47557bc72f4c64fa328e"
type input "678f47557bc72f4c64fa328e"
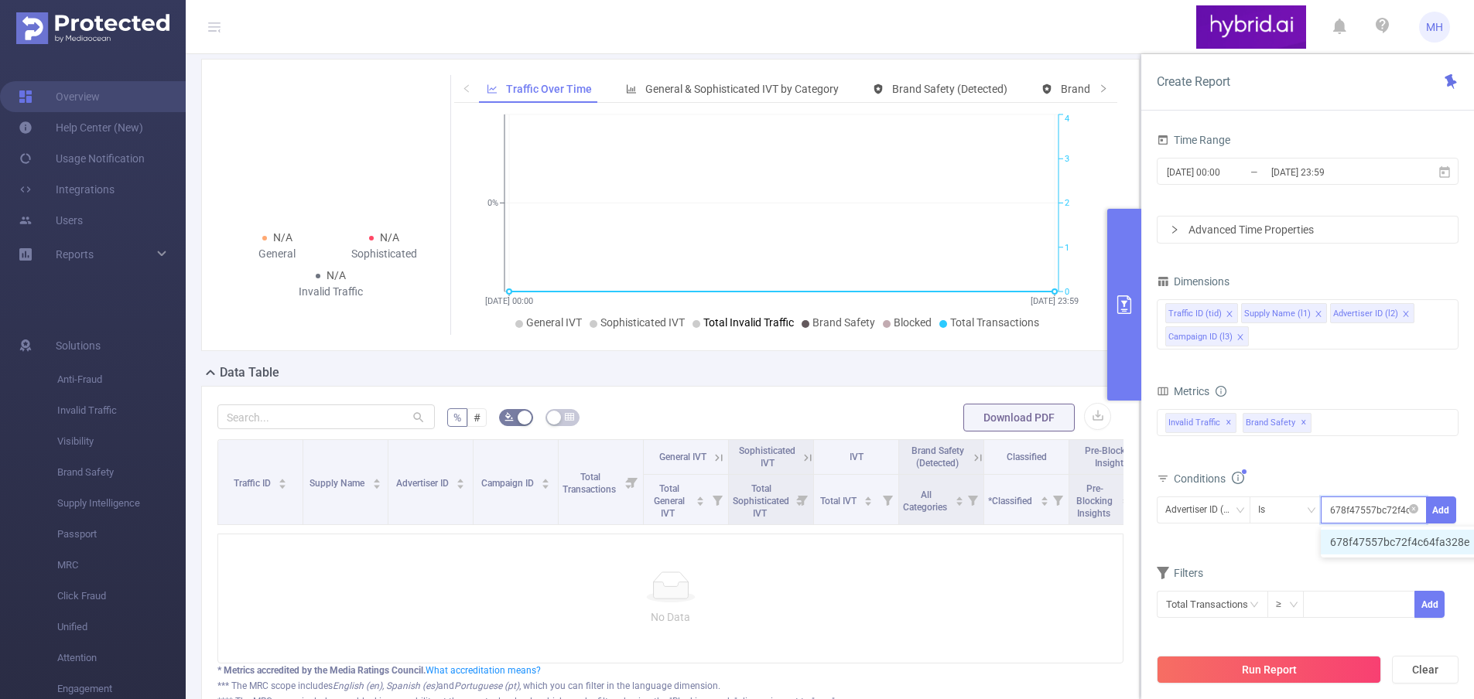
scroll to position [0, 31]
click at [1387, 544] on li "678f47557bc72f4c64fa328e" at bounding box center [1407, 542] width 173 height 25
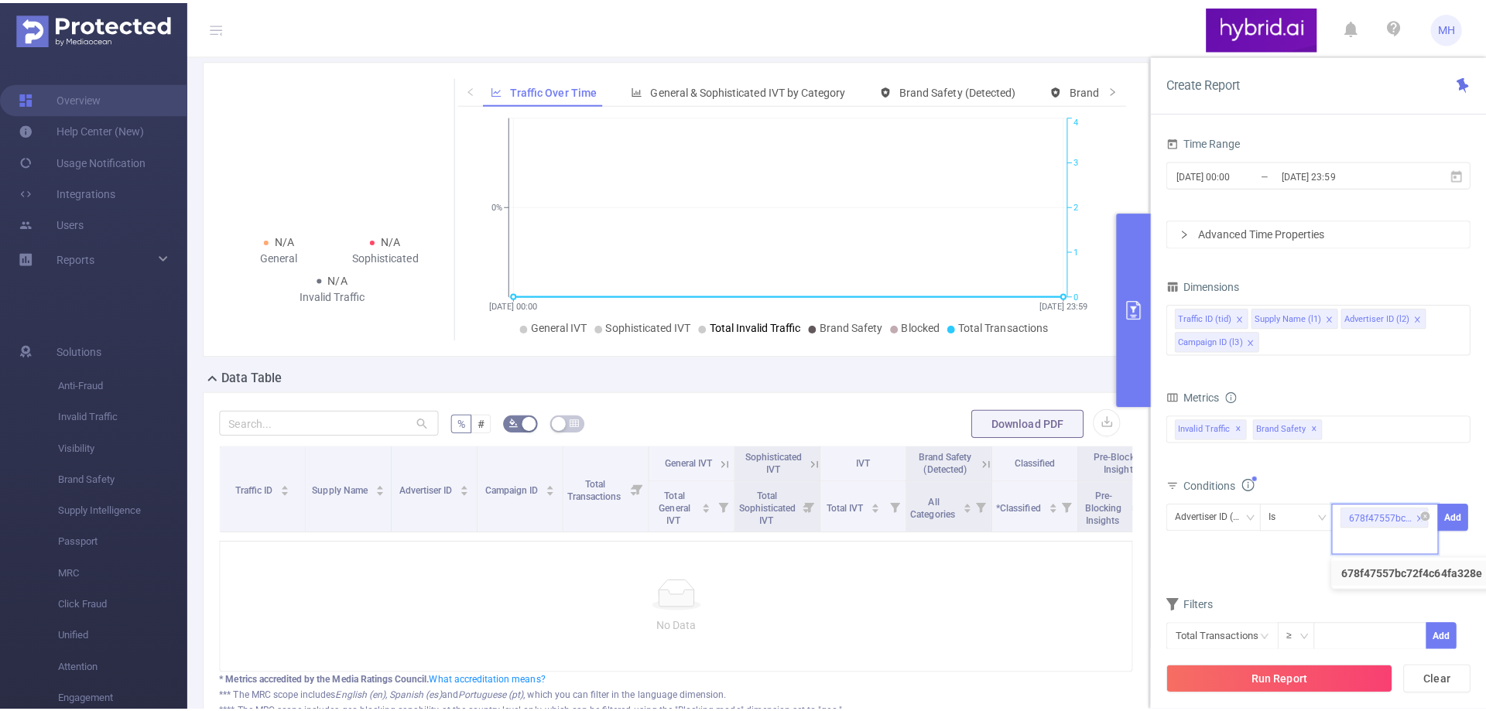
scroll to position [0, 0]
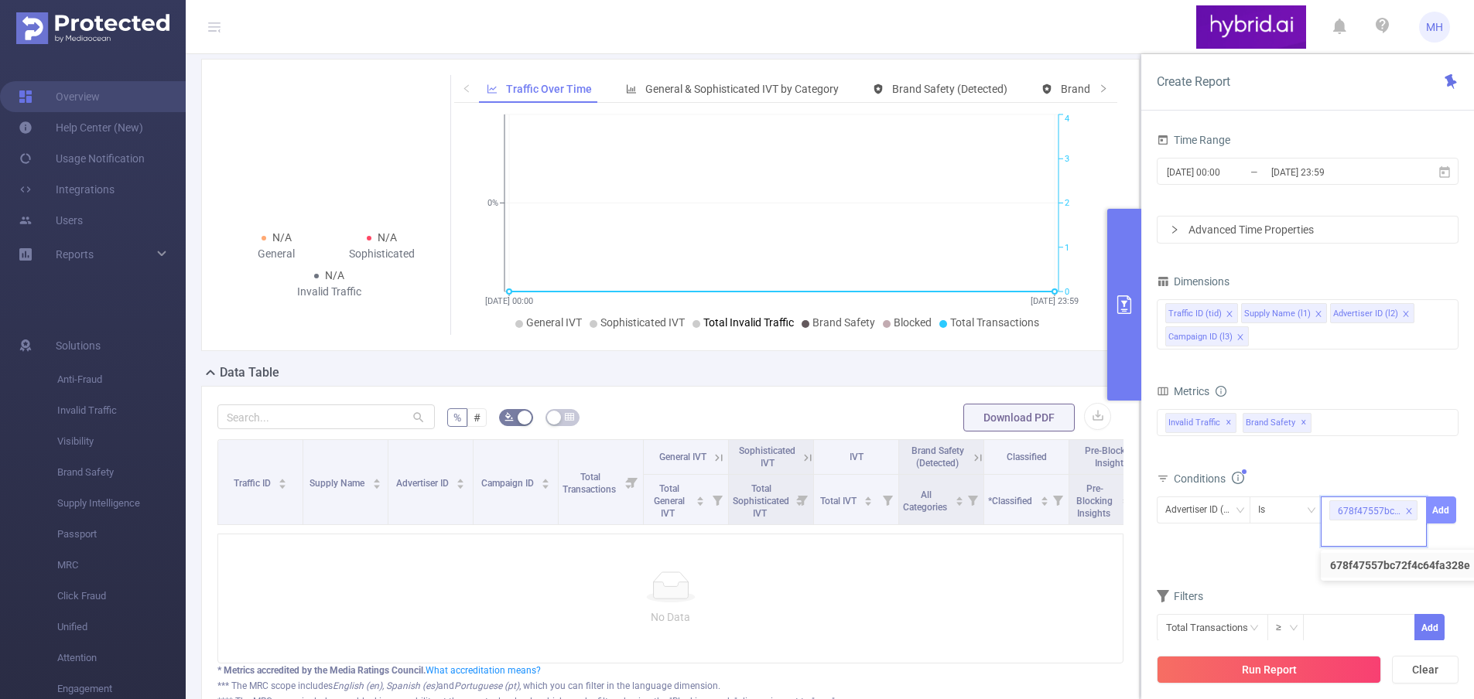
click at [1449, 517] on button "Add" at bounding box center [1441, 510] width 30 height 27
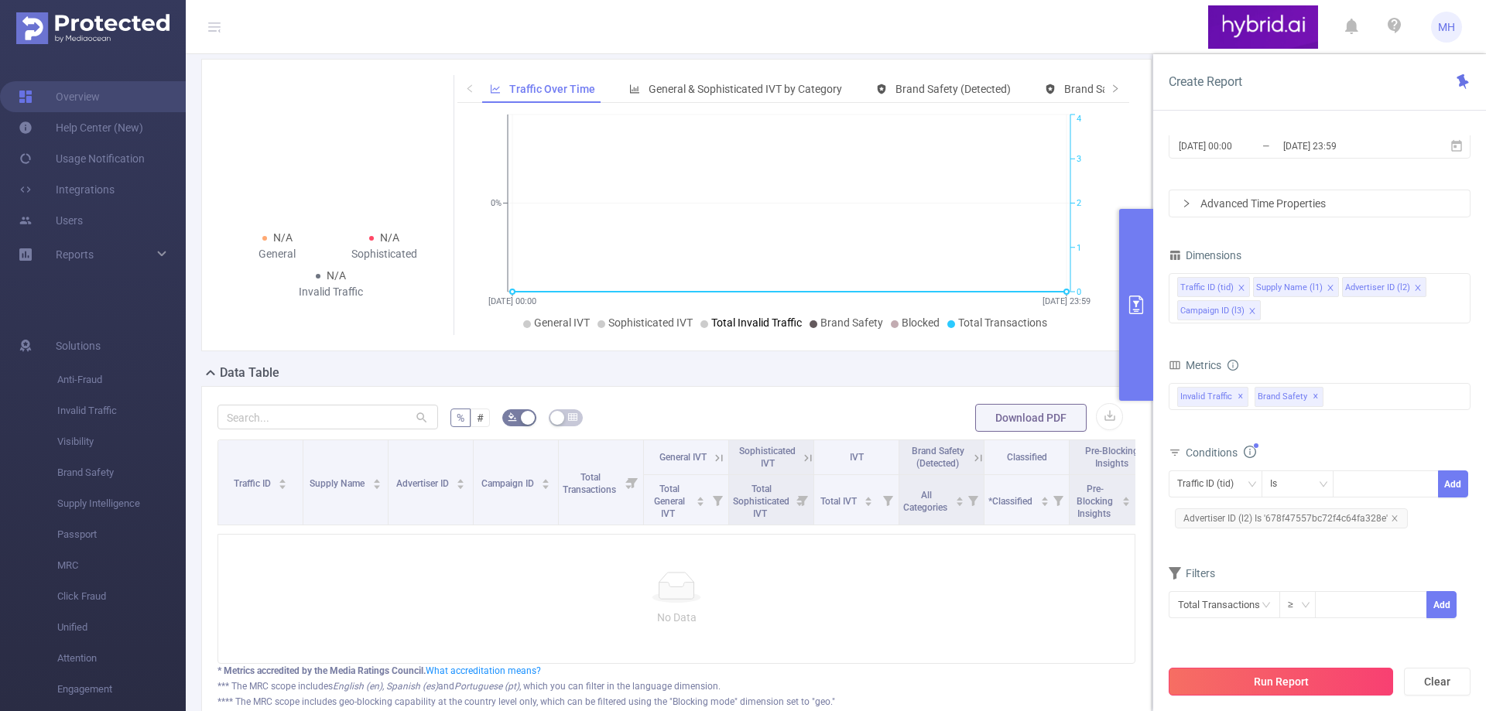
click at [1273, 682] on button "Run Report" at bounding box center [1280, 682] width 224 height 28
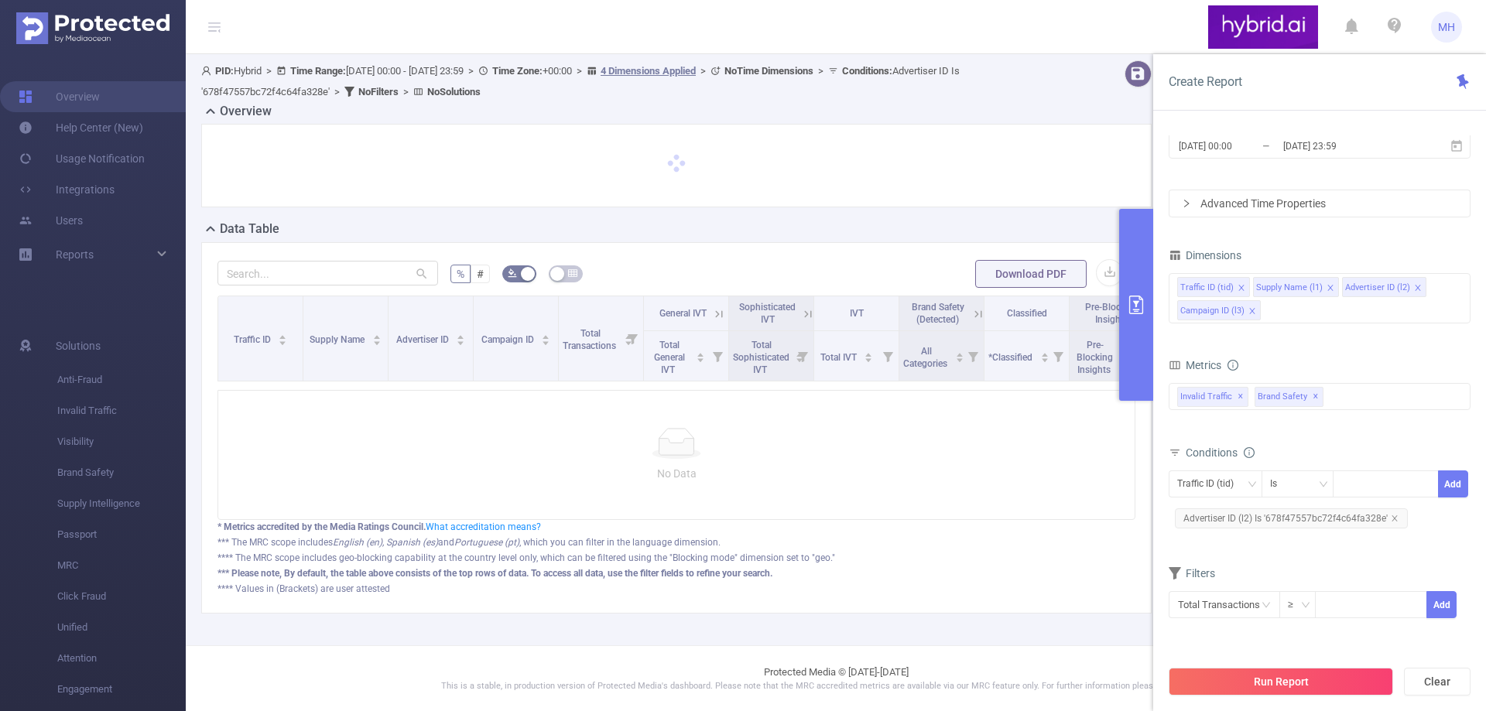
scroll to position [11, 0]
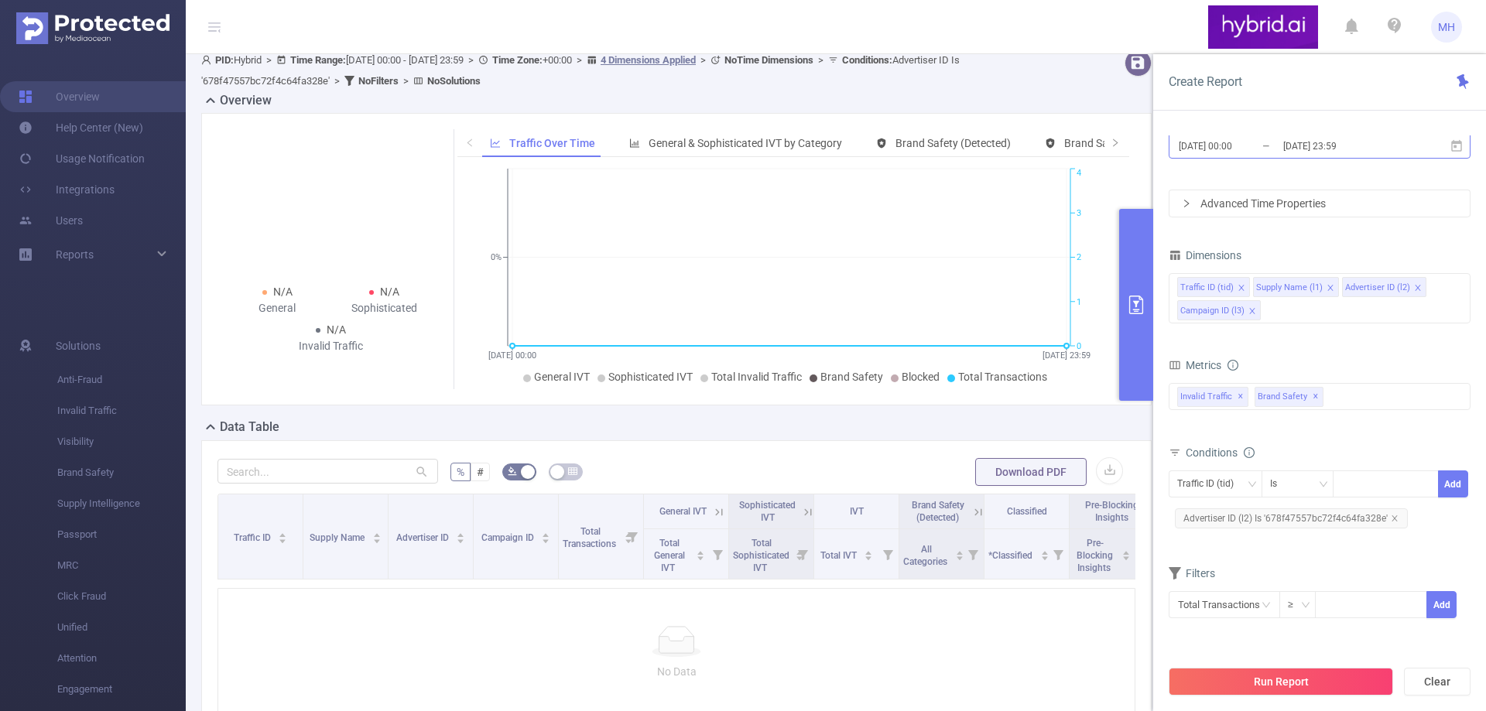
click at [1210, 137] on input "[DATE] 00:00" at bounding box center [1239, 145] width 125 height 21
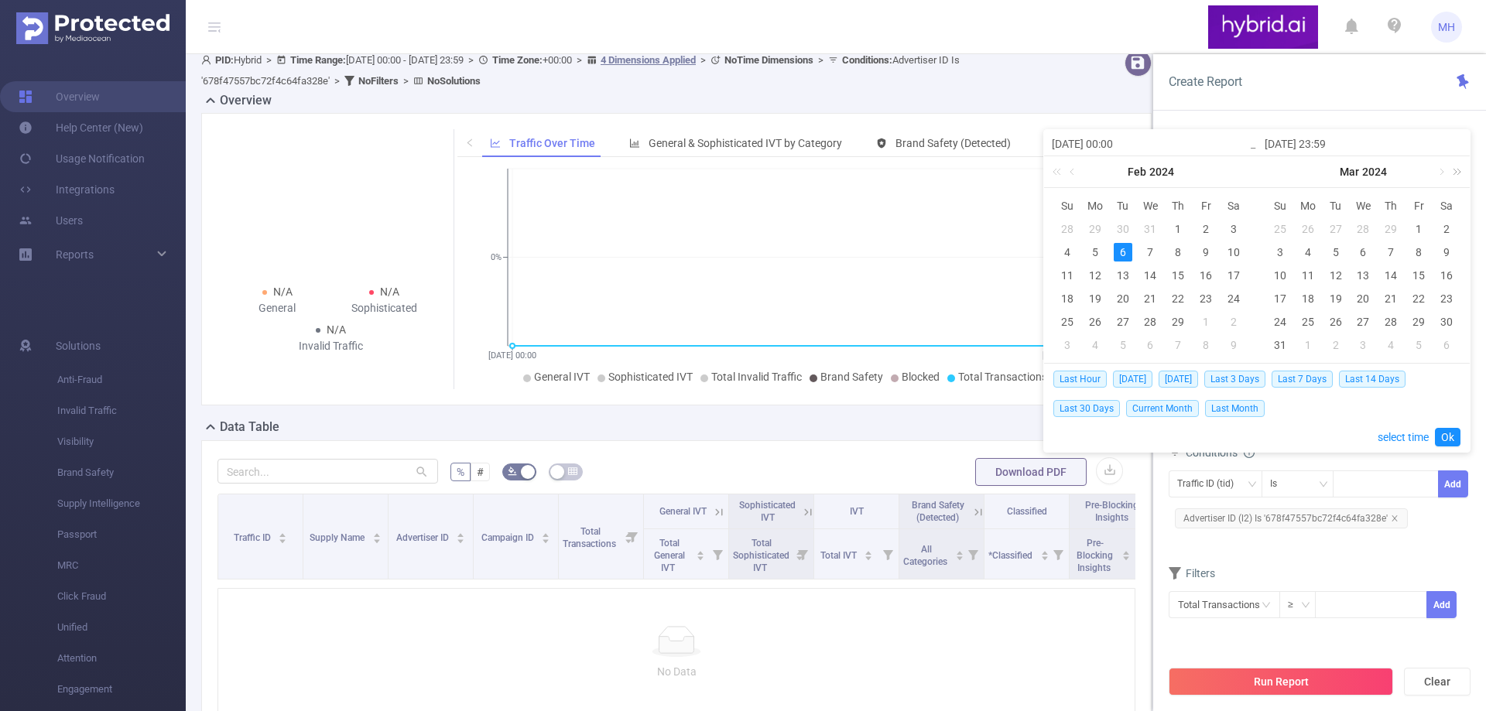
click at [1462, 172] on link at bounding box center [1454, 171] width 20 height 31
click at [1243, 174] on link at bounding box center [1241, 171] width 20 height 31
click at [1437, 171] on link at bounding box center [1440, 171] width 14 height 31
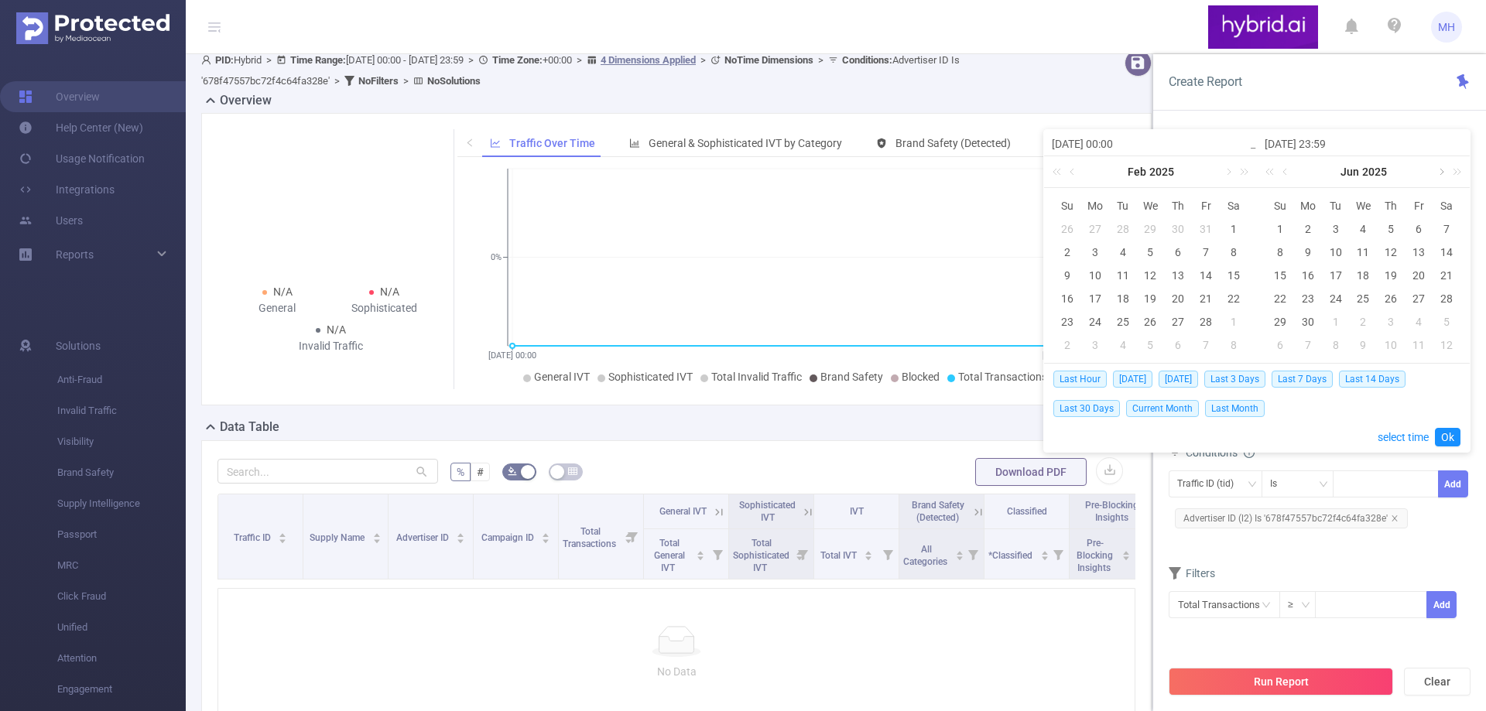
click at [1437, 171] on link at bounding box center [1440, 171] width 14 height 31
click at [1281, 277] on div "14" at bounding box center [1280, 275] width 19 height 19
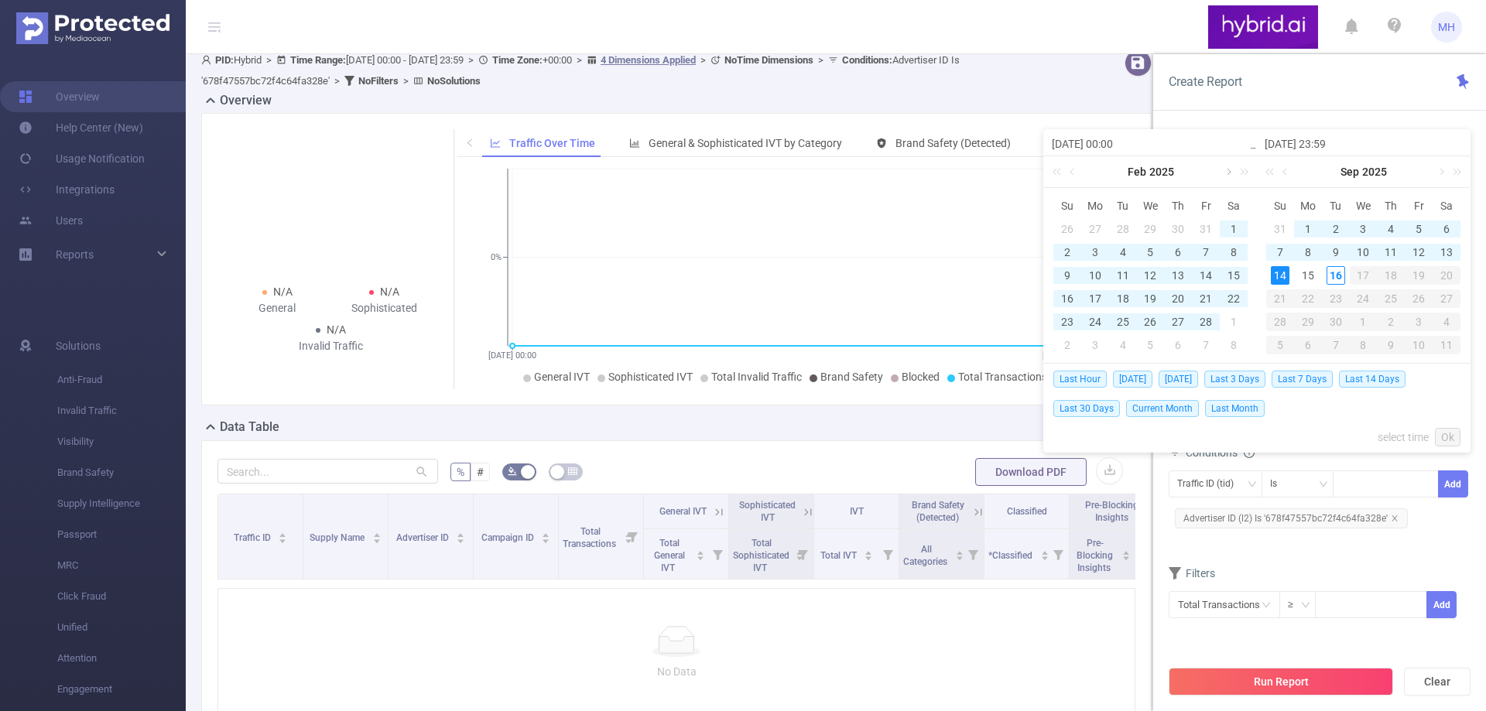
click at [1229, 173] on link at bounding box center [1227, 171] width 14 height 31
click at [1228, 173] on link at bounding box center [1227, 171] width 14 height 31
click at [1226, 173] on link at bounding box center [1227, 171] width 14 height 31
click at [1225, 174] on link at bounding box center [1227, 171] width 14 height 31
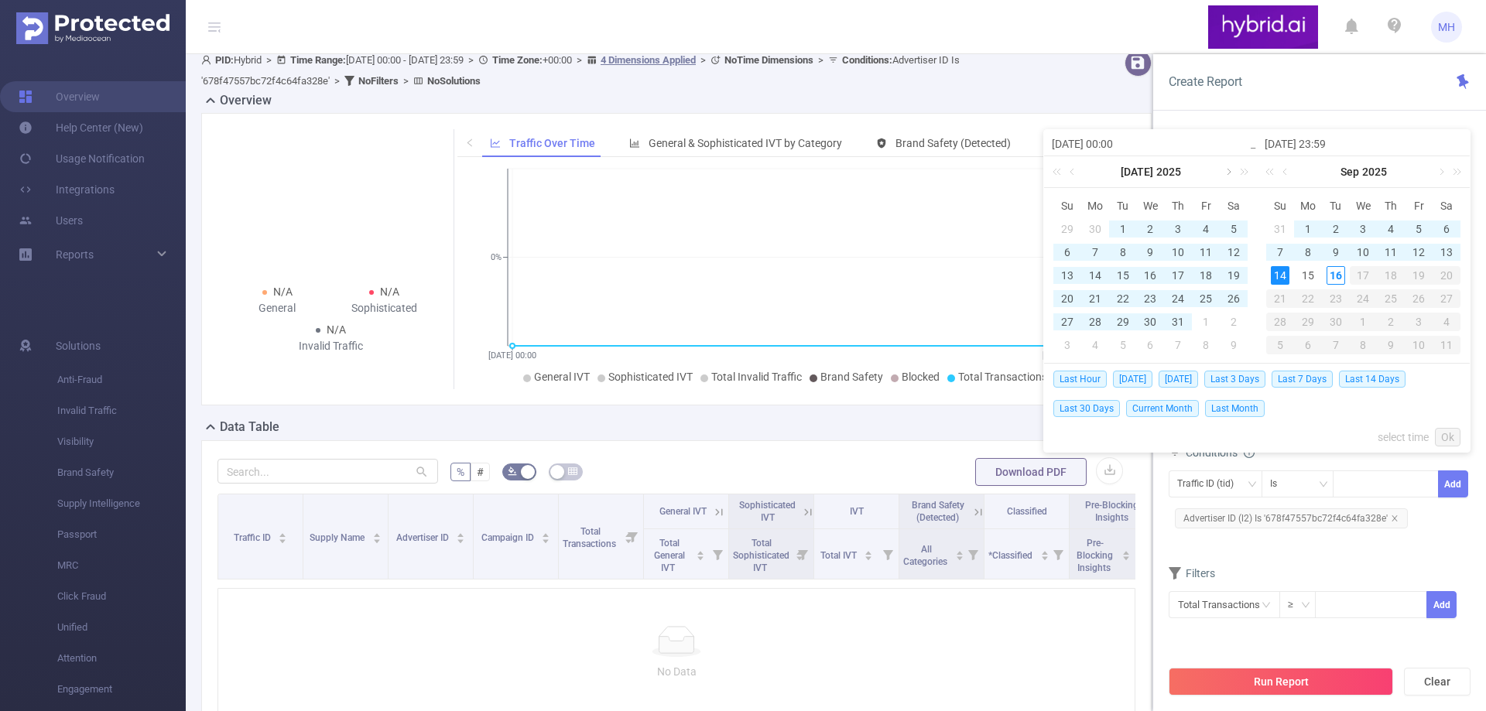
click at [1225, 174] on link at bounding box center [1227, 171] width 14 height 31
click at [1069, 255] on div "3" at bounding box center [1067, 252] width 19 height 19
type input "[DATE] 00:00"
type input "[DATE] 23:59"
type input "[DATE] 00:00"
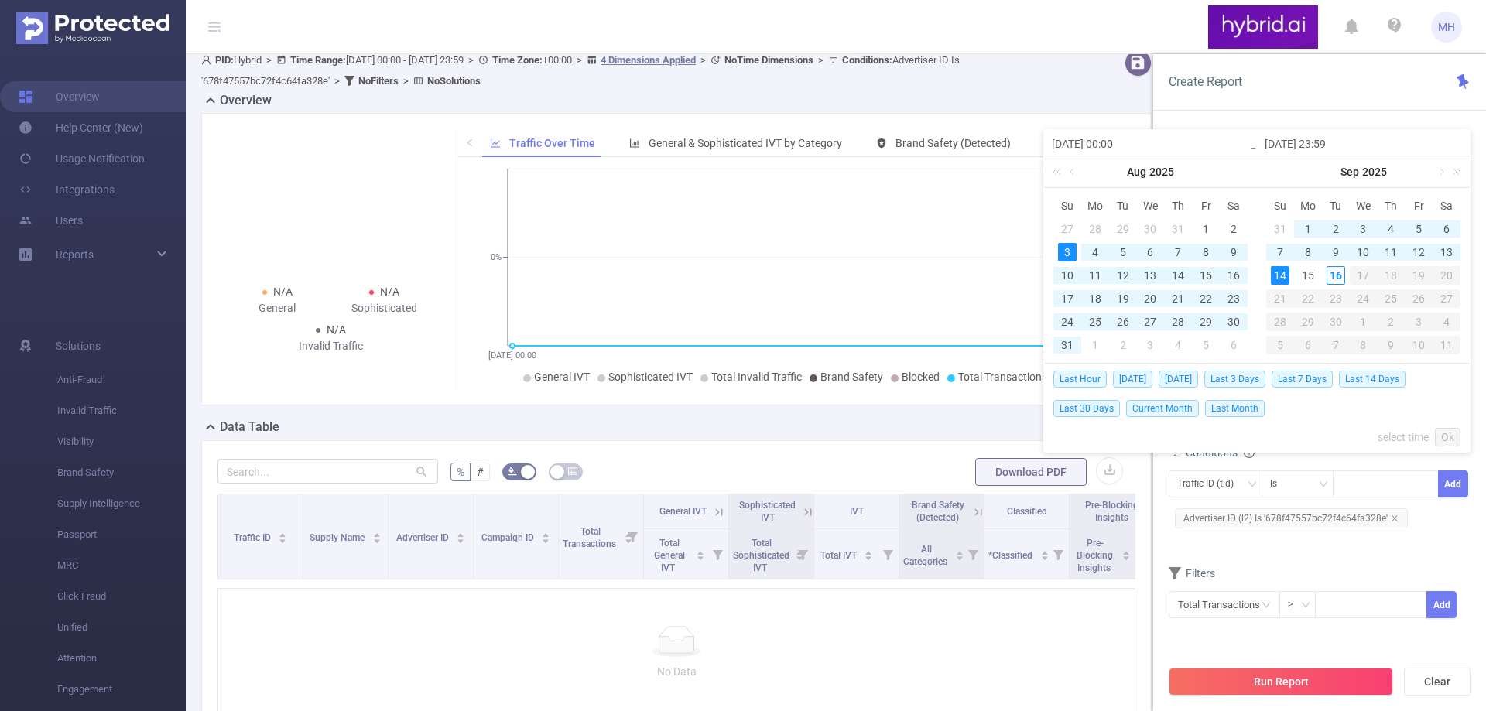
type input "[DATE] 23:59"
click at [1452, 436] on link "Ok" at bounding box center [1448, 437] width 26 height 19
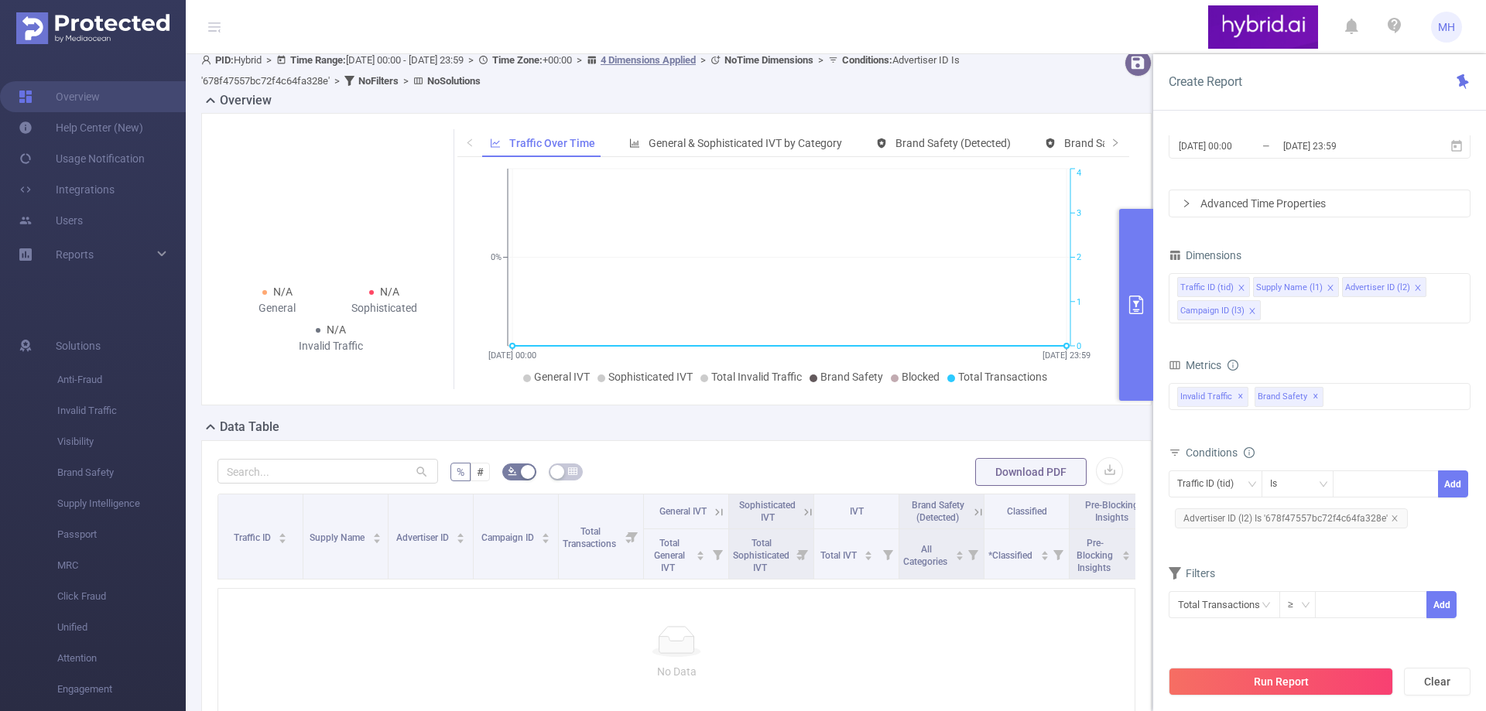
click at [1282, 689] on button "Run Report" at bounding box center [1280, 682] width 224 height 28
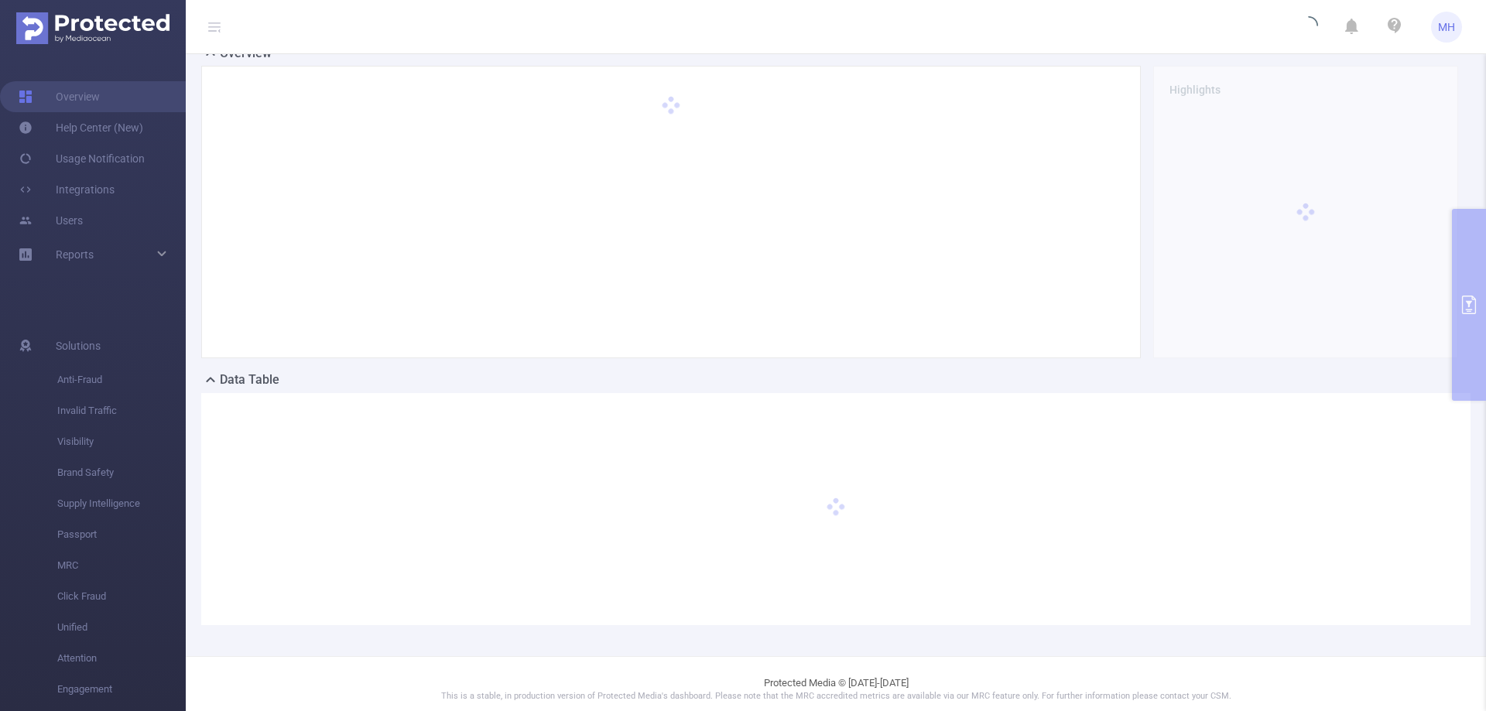
scroll to position [69, 0]
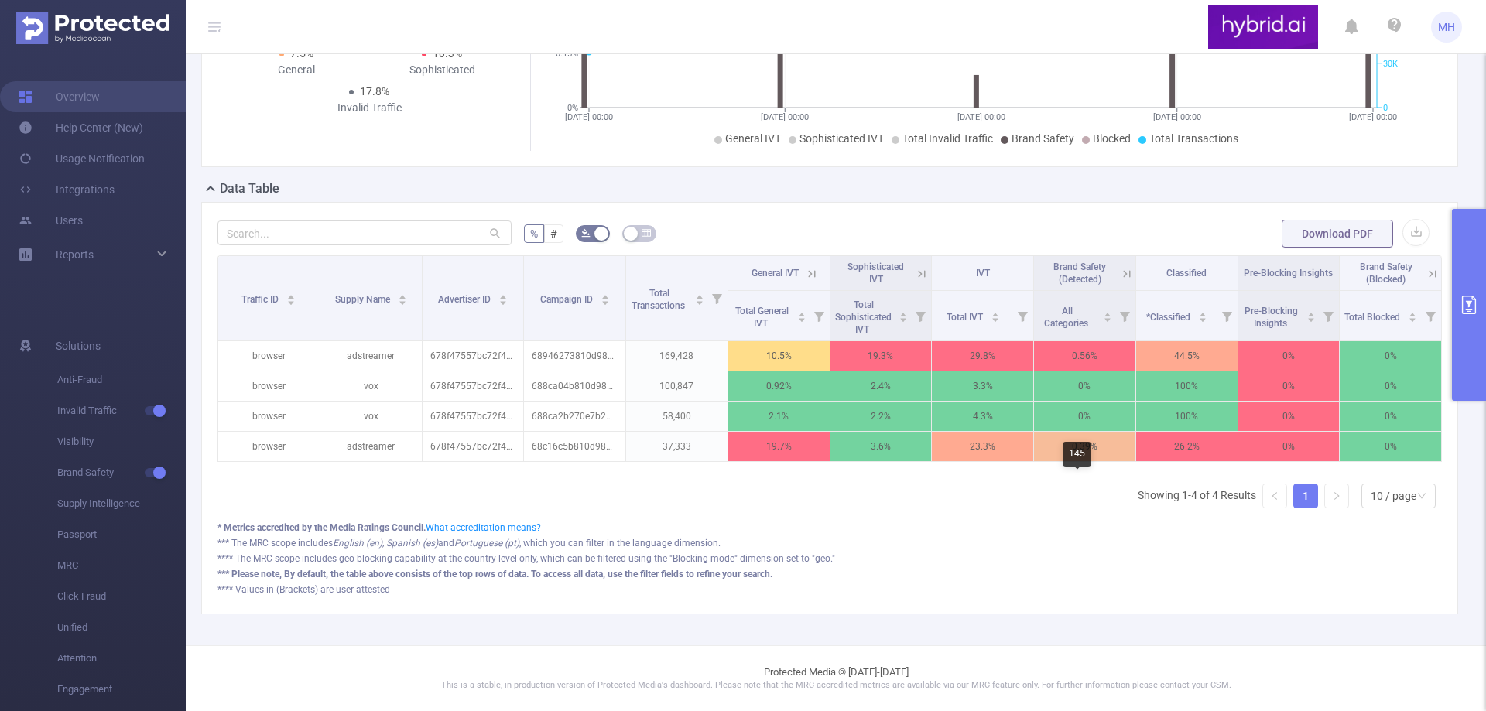
scroll to position [261, 0]
click at [1115, 218] on form "% # Download PDF" at bounding box center [829, 233] width 1224 height 31
